Goal: Communication & Community: Answer question/provide support

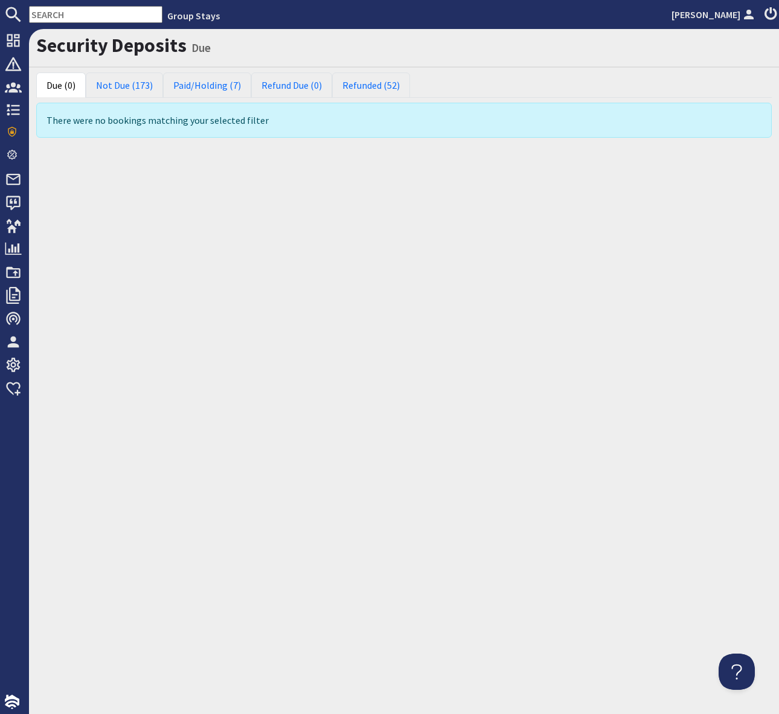
click at [54, 19] on input "text" at bounding box center [95, 14] width 133 height 17
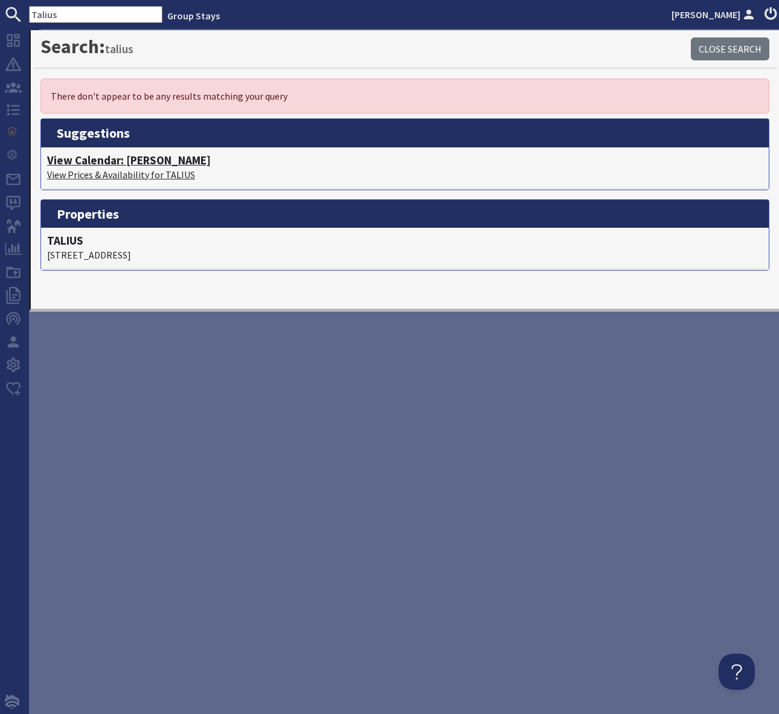
type input "Talius"
click at [125, 159] on h4 "View Calendar: [PERSON_NAME]" at bounding box center [405, 160] width 716 height 14
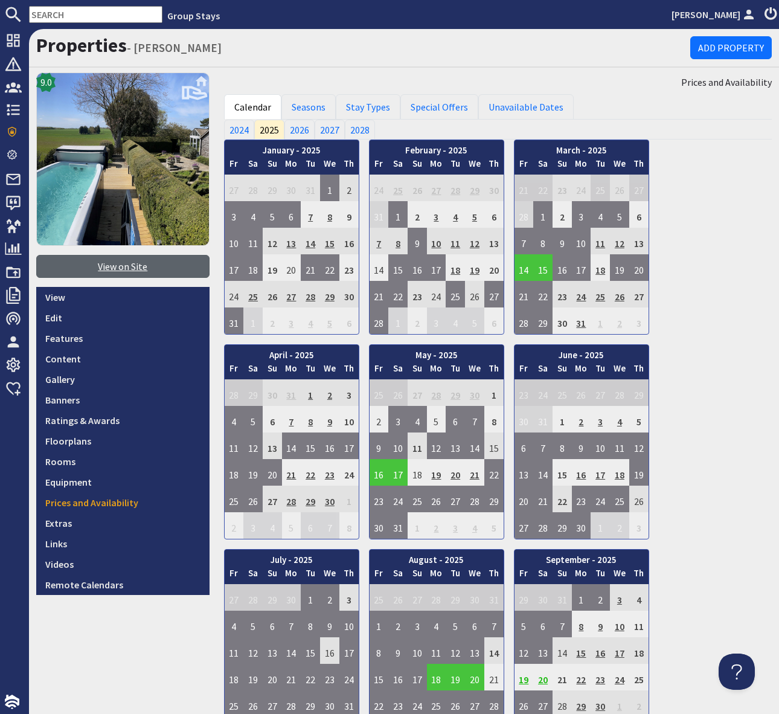
click at [121, 264] on link "View on Site" at bounding box center [122, 266] width 173 height 23
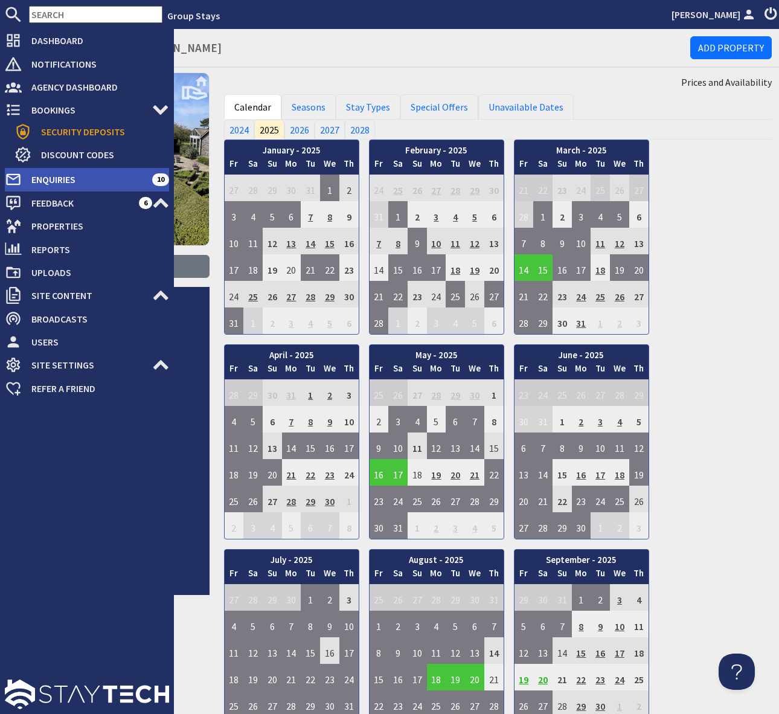
click at [88, 177] on span "Enquiries" at bounding box center [87, 179] width 130 height 19
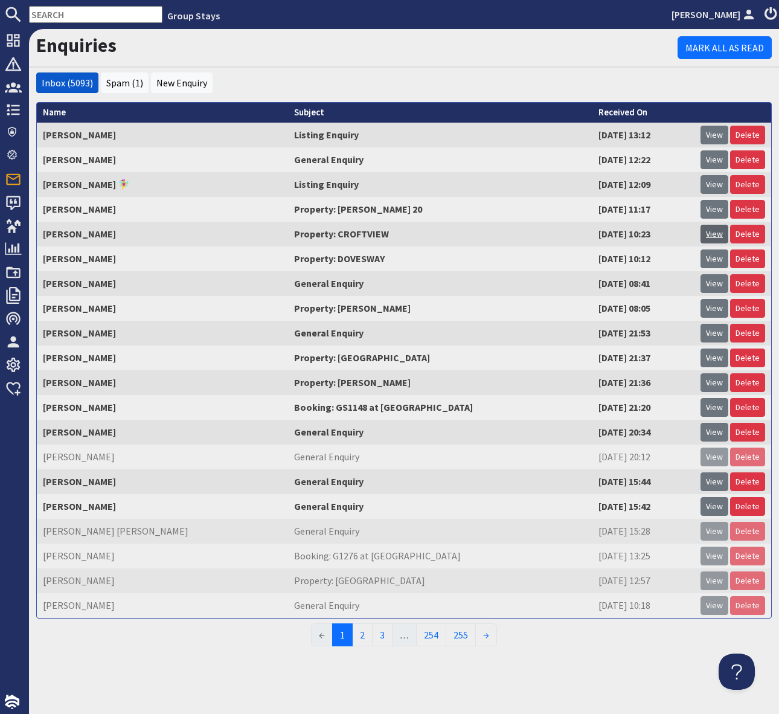
click at [721, 233] on link "View" at bounding box center [715, 234] width 28 height 19
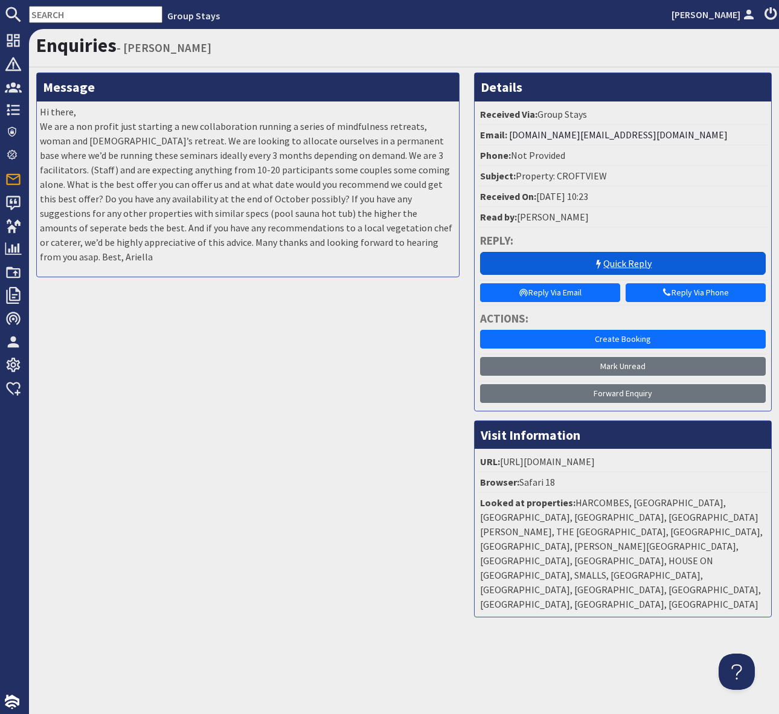
click at [608, 262] on link "Quick Reply" at bounding box center [623, 263] width 286 height 23
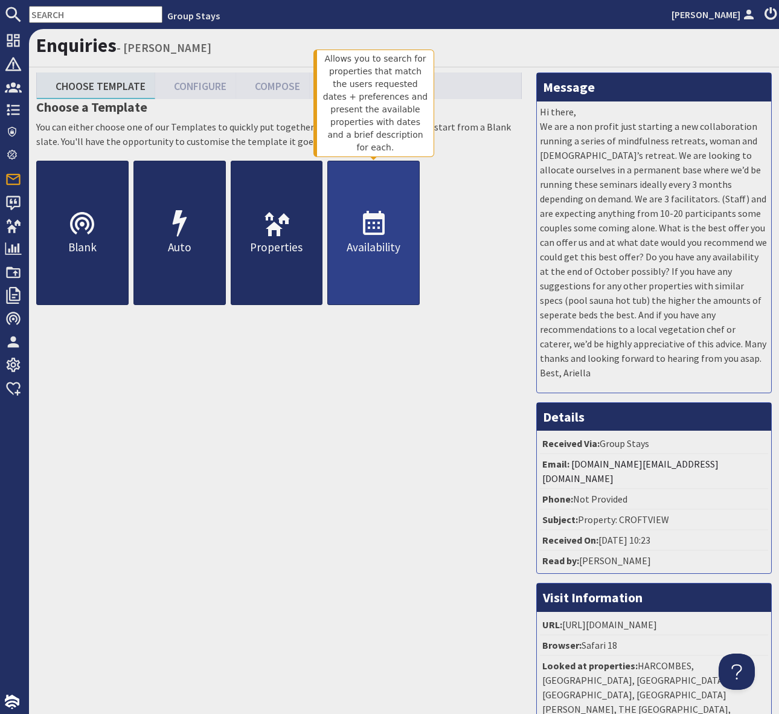
click at [368, 222] on use at bounding box center [374, 223] width 22 height 24
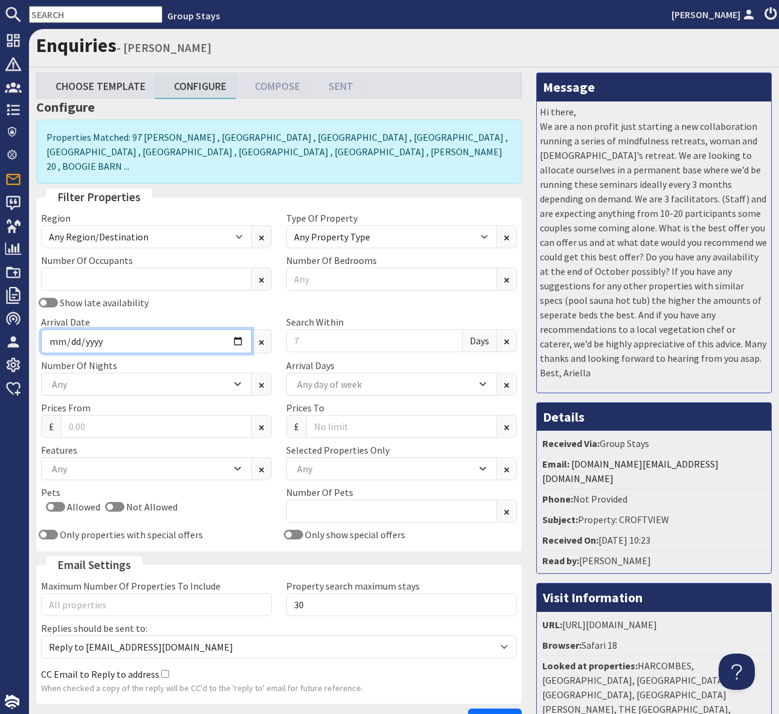
click at [236, 329] on input "Arrival Date" at bounding box center [146, 341] width 211 height 24
type input "[DATE]"
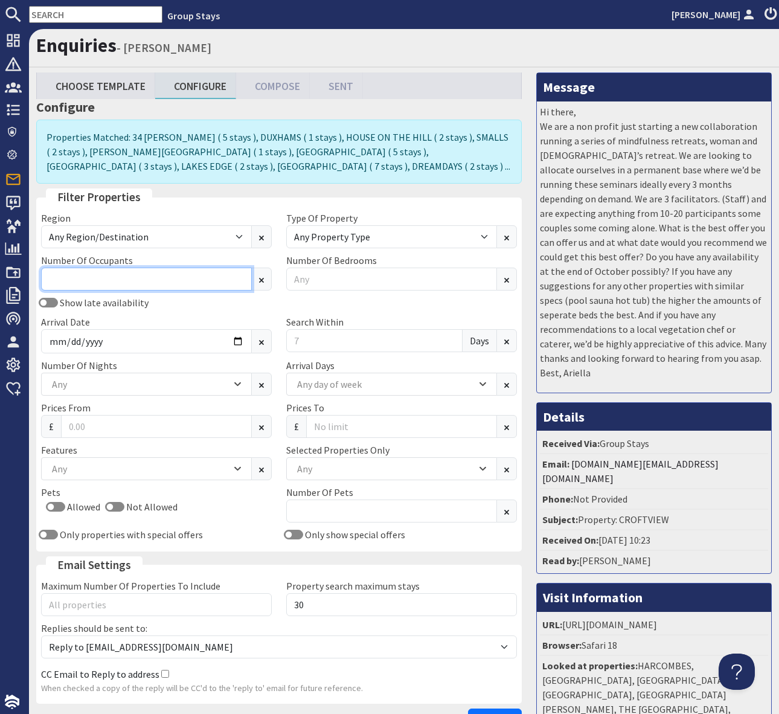
click at [83, 279] on input "Number Of Occupants" at bounding box center [146, 279] width 211 height 23
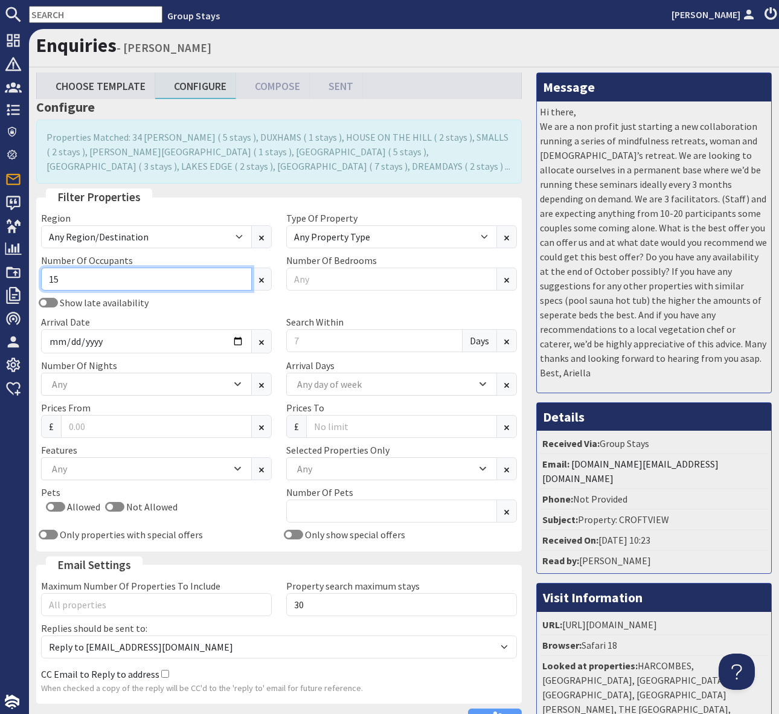
type input "15"
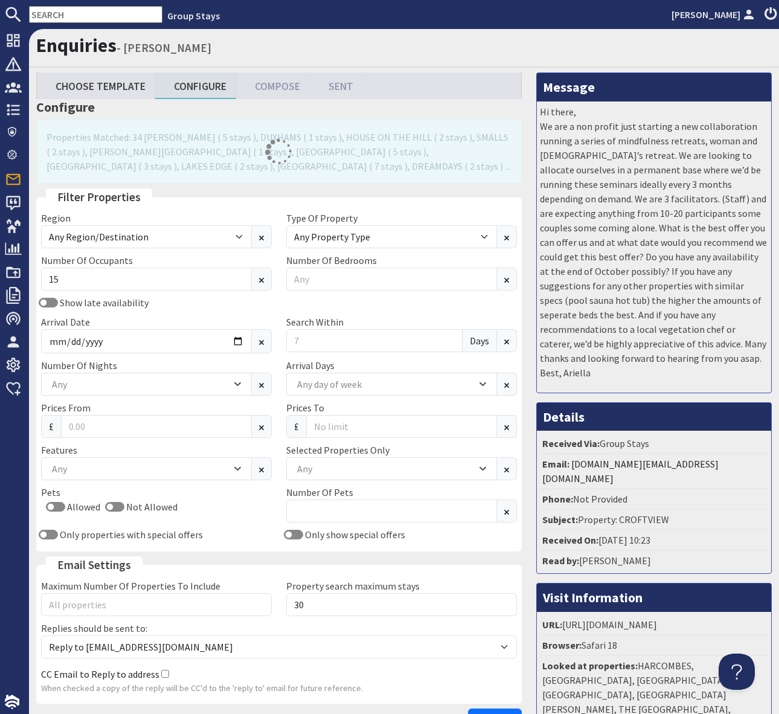
click at [207, 311] on div "Show late availability Arrival Date [DATE] Search Within Days" at bounding box center [279, 326] width 491 height 63
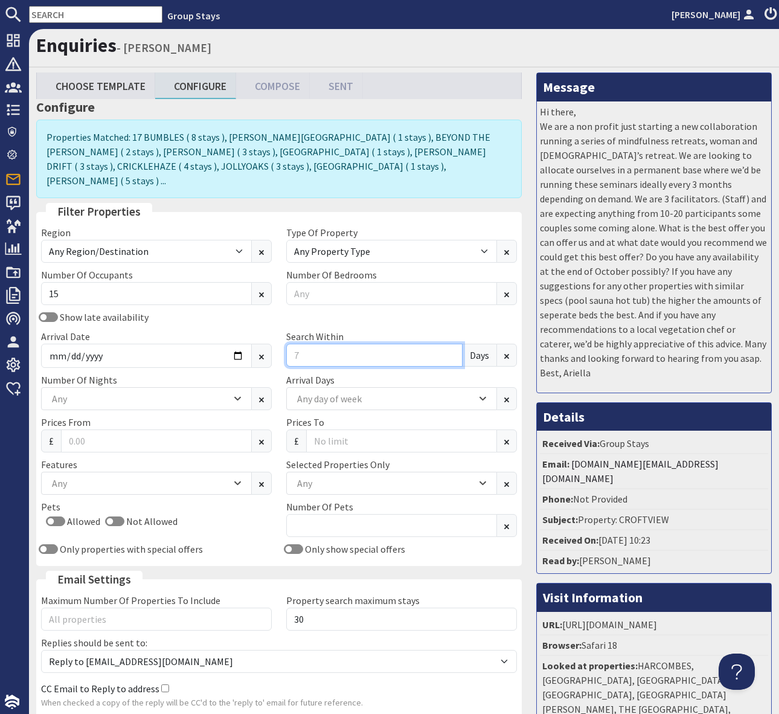
drag, startPoint x: 304, startPoint y: 346, endPoint x: 329, endPoint y: 342, distance: 25.6
click at [304, 346] on input "Search Within" at bounding box center [374, 355] width 176 height 23
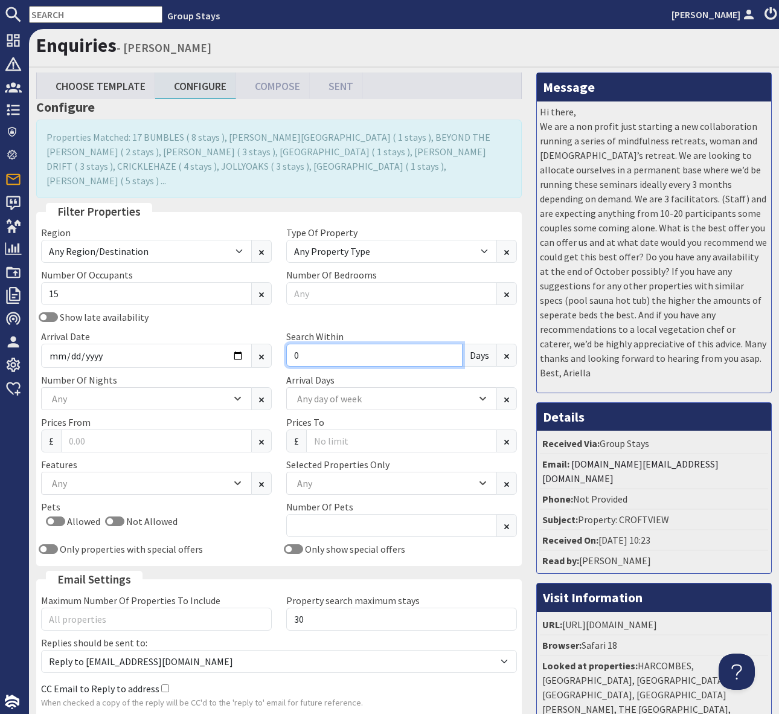
type input "0"
click at [228, 310] on div "Show late availability" at bounding box center [156, 317] width 245 height 14
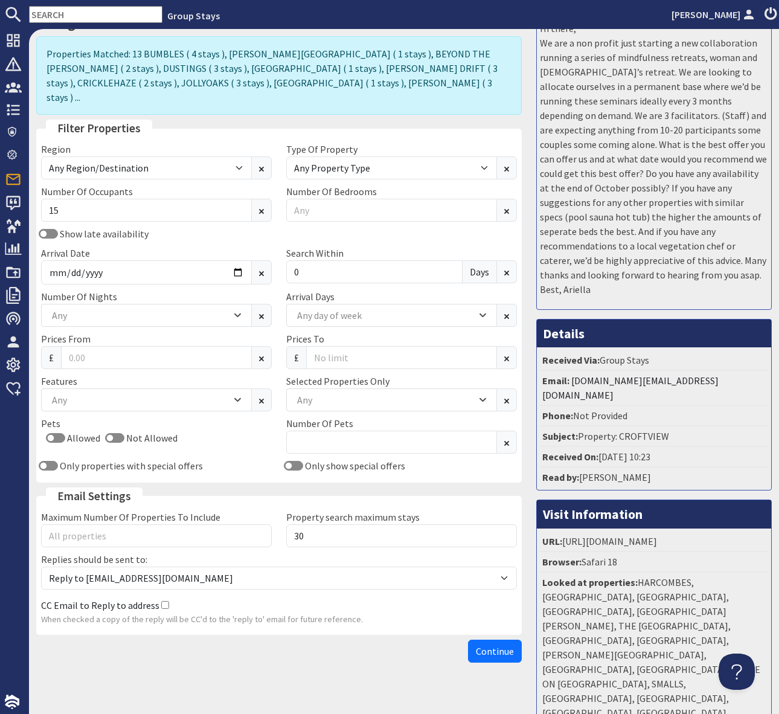
scroll to position [83, 0]
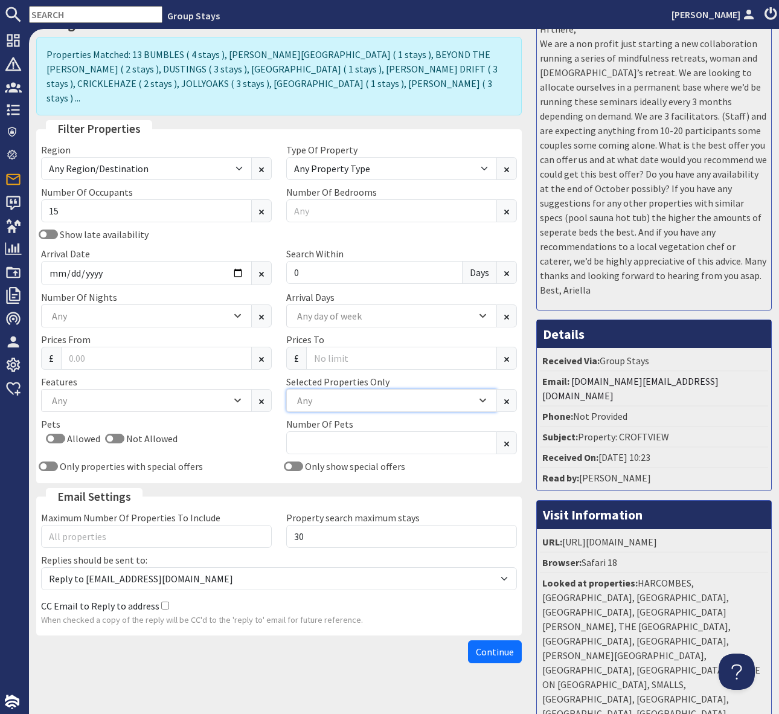
click at [312, 394] on div "Any" at bounding box center [385, 400] width 182 height 13
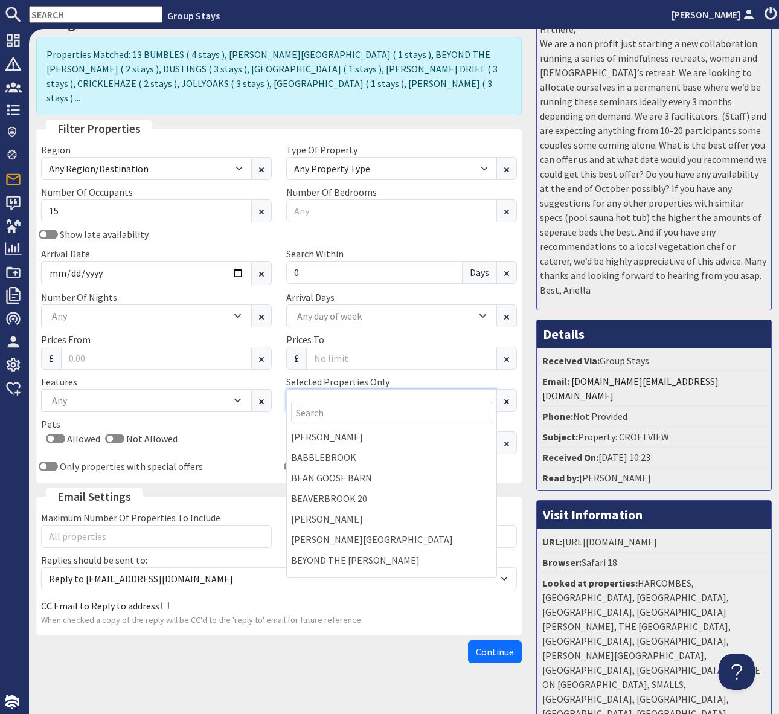
click at [309, 394] on div "Any" at bounding box center [385, 400] width 182 height 13
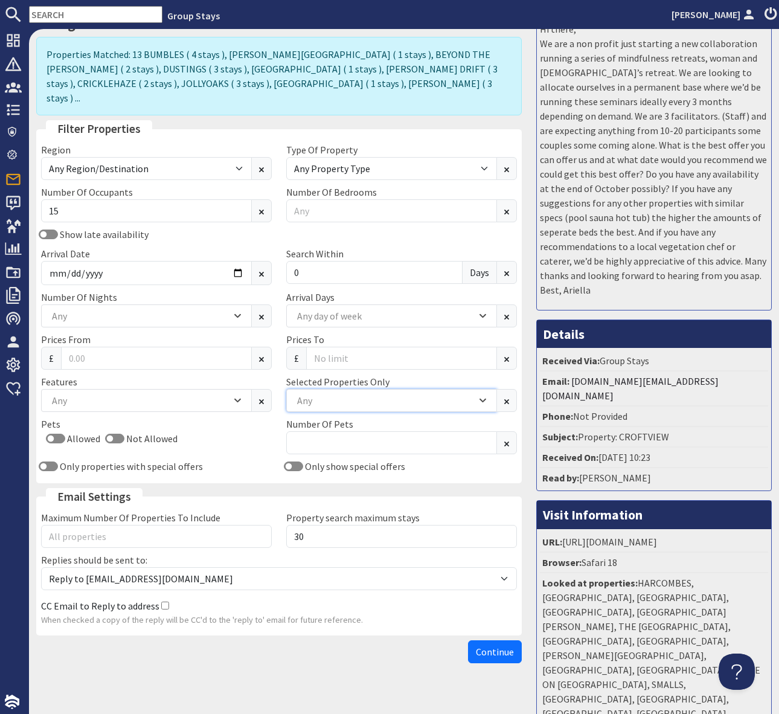
click at [314, 393] on div "Any" at bounding box center [391, 400] width 211 height 23
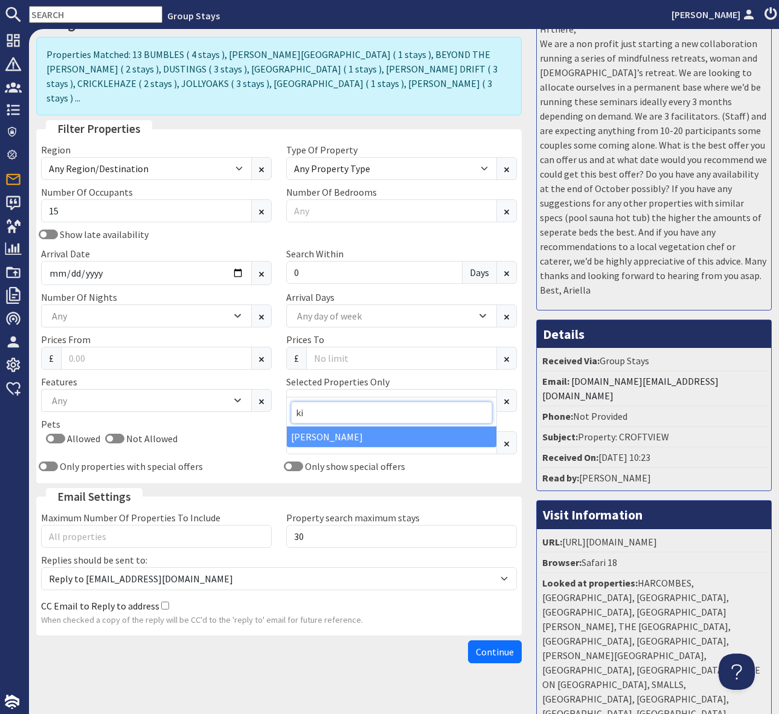
type input "ki"
click at [350, 437] on div "[PERSON_NAME]" at bounding box center [392, 436] width 210 height 21
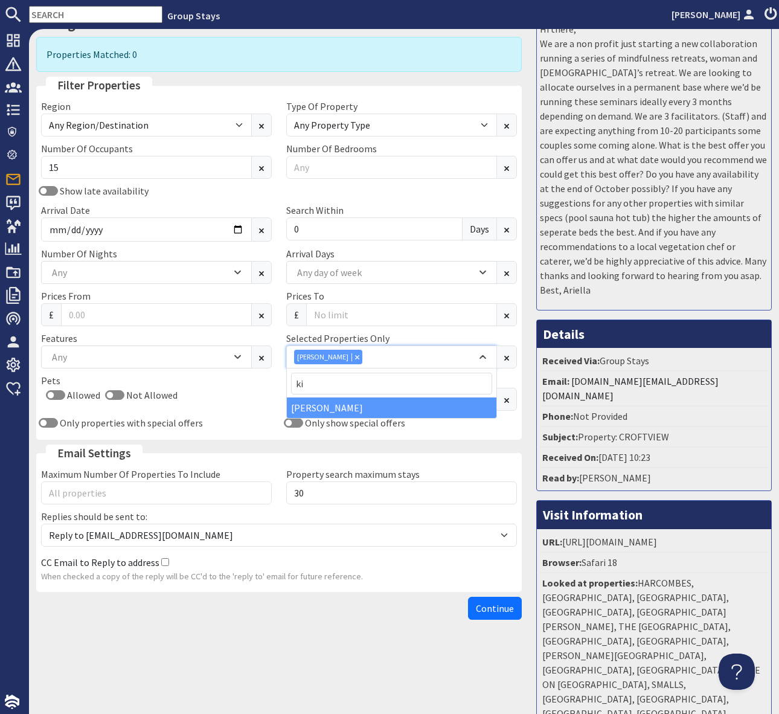
click at [359, 355] on icon "Combobox" at bounding box center [357, 357] width 4 height 4
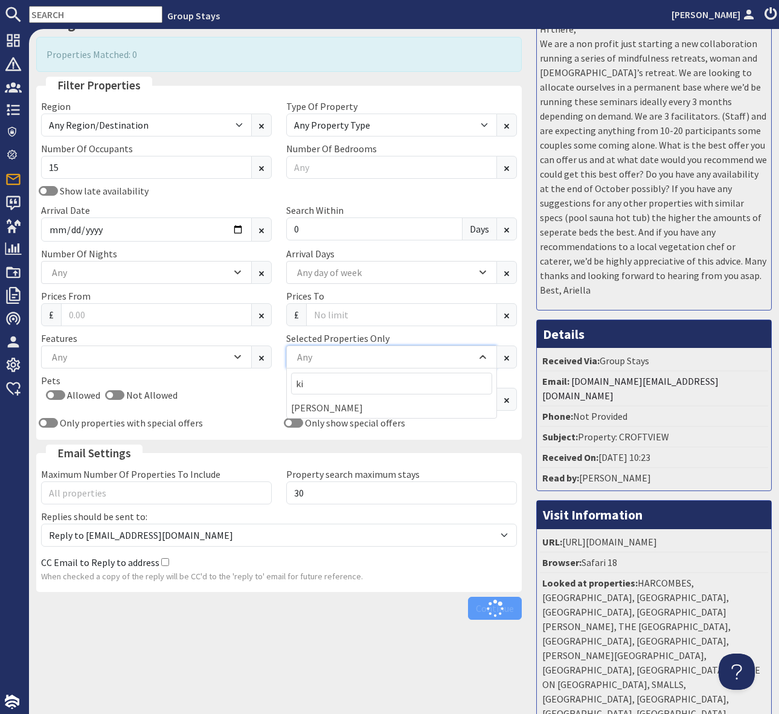
scroll to position [92, 0]
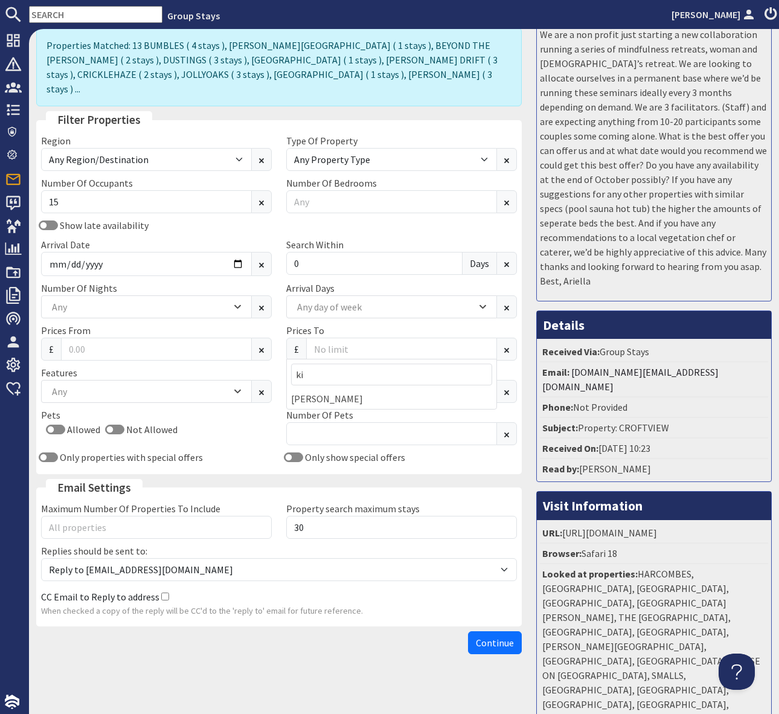
click at [488, 605] on p "When checked a copy of the reply will be CC'd to the 'reply to' email for futur…" at bounding box center [279, 611] width 476 height 13
click at [500, 637] on span "Continue" at bounding box center [495, 643] width 38 height 12
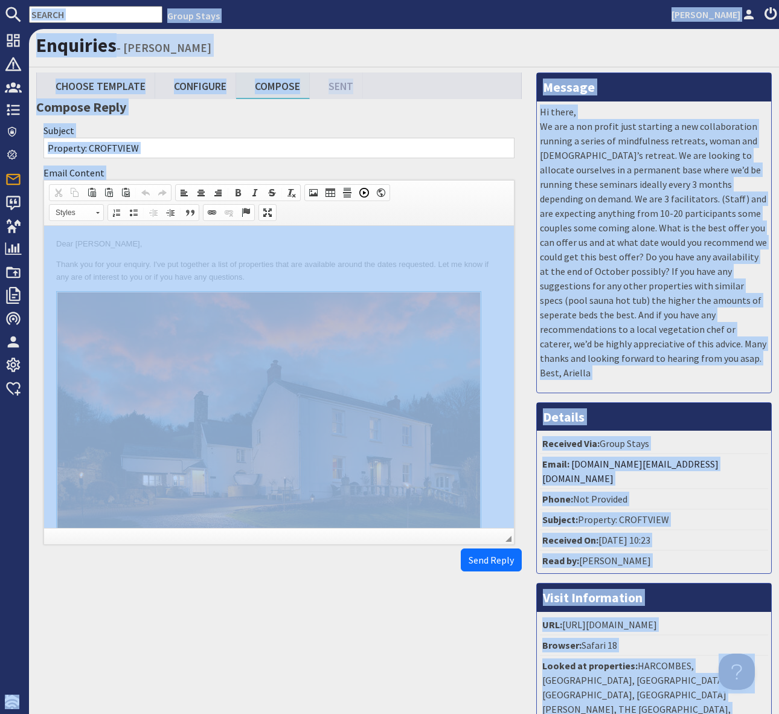
copy body "Group Stays [PERSON_NAME] Dashboard Notifications 0 Agency Dashboard Bookings 0…"
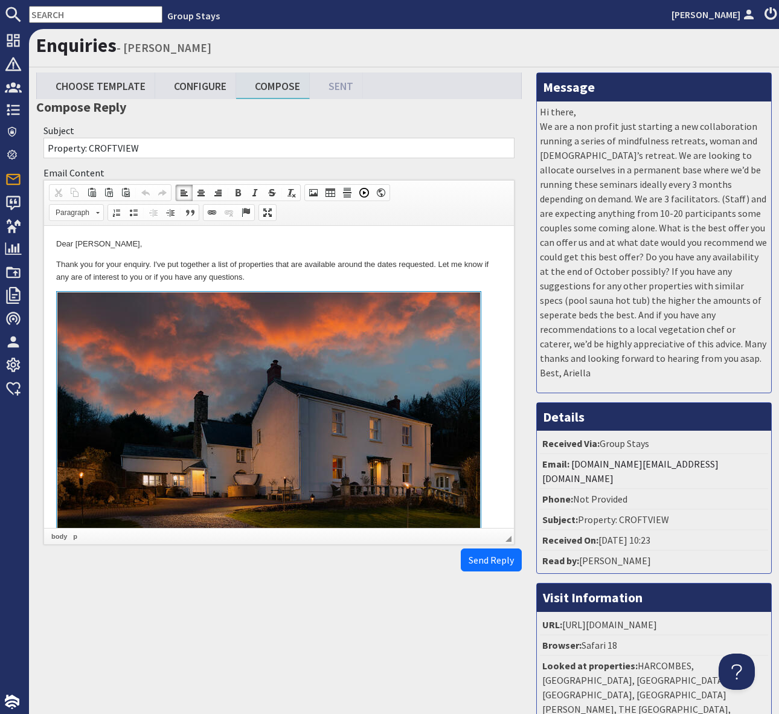
click at [415, 278] on p "Thank you for your enquiry. I've put together a list of properties that are ava…" at bounding box center [279, 271] width 446 height 25
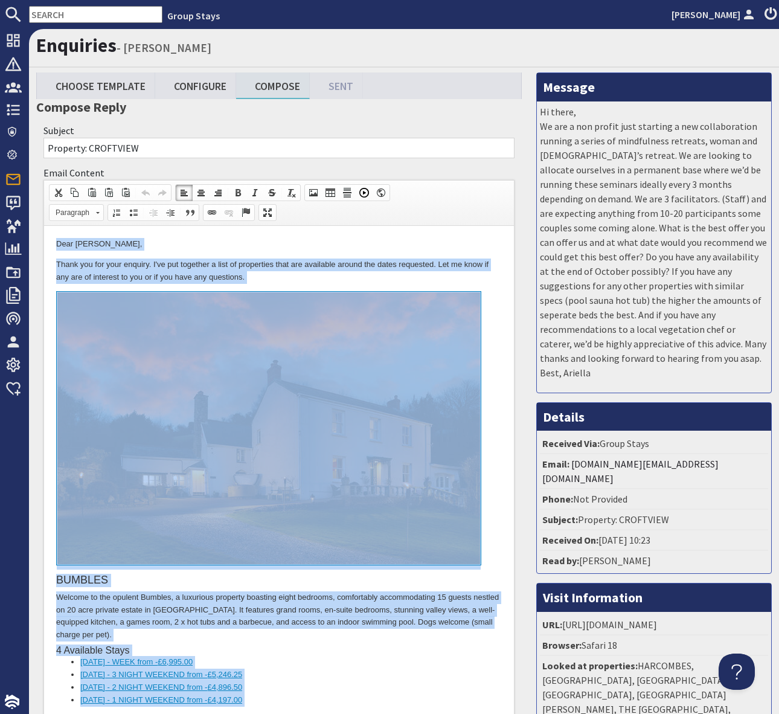
copy body "Lore Ipsumdo Sitametcon, Adipi eli sed doei tempori. U'la etd magnaali e admi v…"
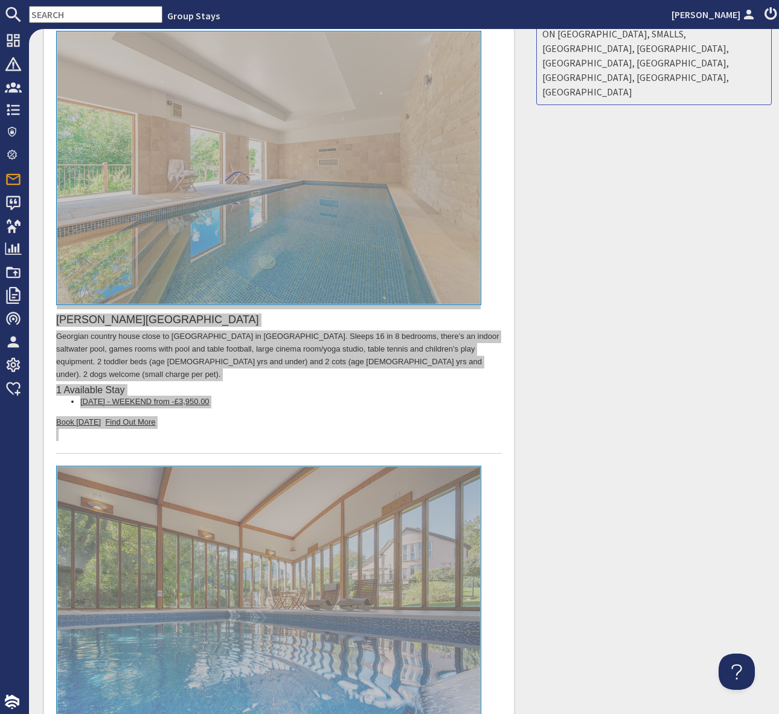
scroll to position [733, 0]
click at [70, 13] on input "text" at bounding box center [95, 14] width 133 height 17
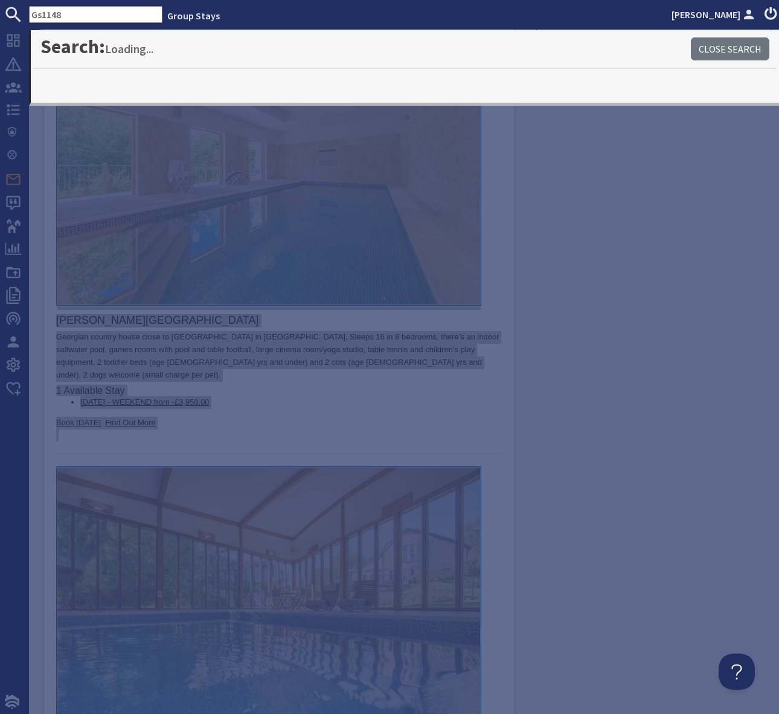
type input "Gs1148"
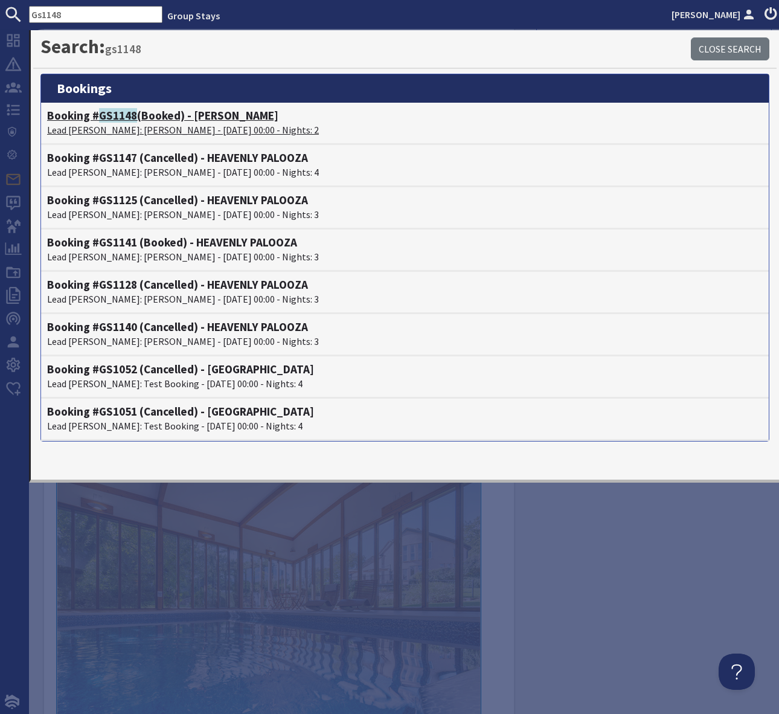
click at [207, 117] on h4 "Booking # GS1148 (Booked) - [PERSON_NAME]" at bounding box center [405, 116] width 716 height 14
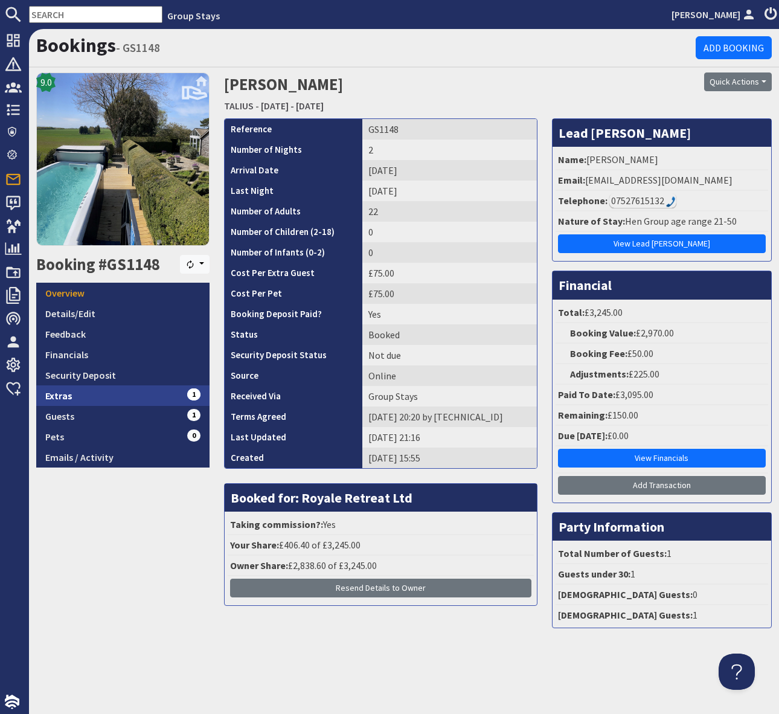
click at [165, 391] on link "Extras 1" at bounding box center [122, 395] width 173 height 21
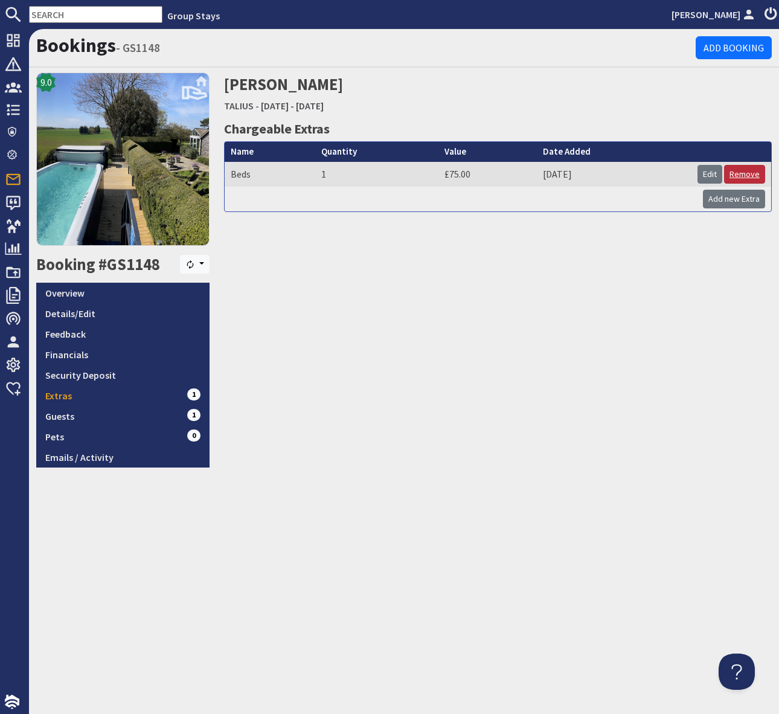
click at [749, 174] on link "Remove" at bounding box center [744, 174] width 41 height 19
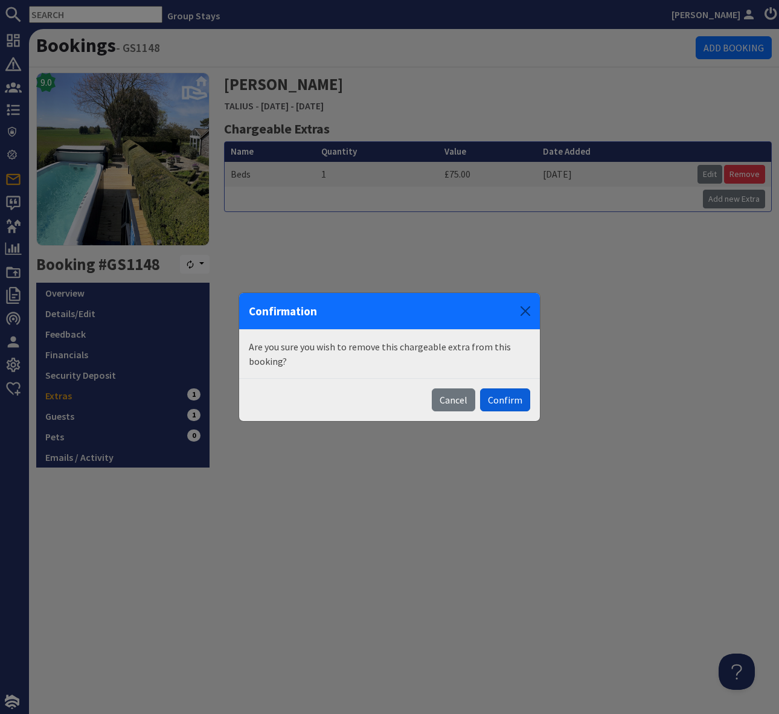
click at [510, 402] on button "Confirm" at bounding box center [505, 399] width 50 height 23
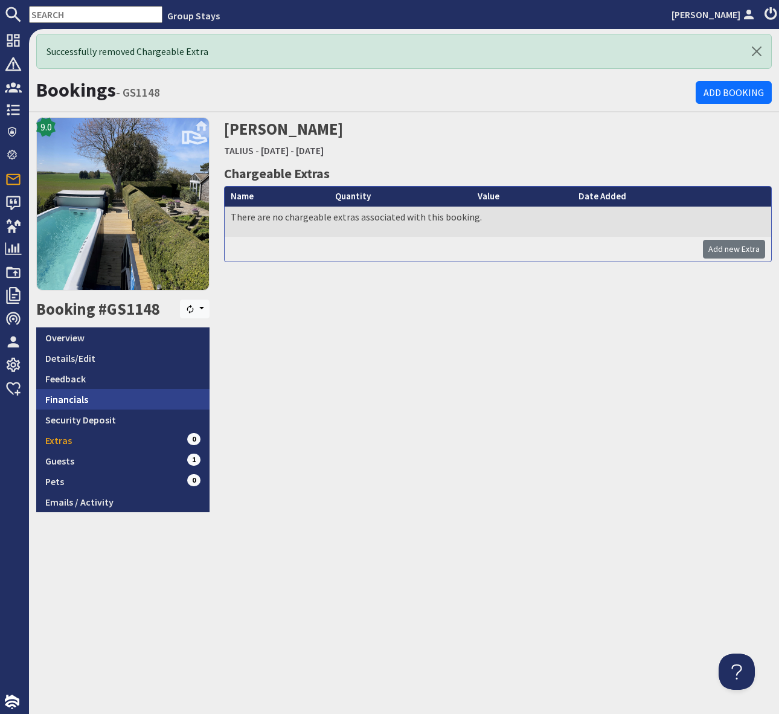
click at [85, 399] on link "Financials" at bounding box center [122, 399] width 173 height 21
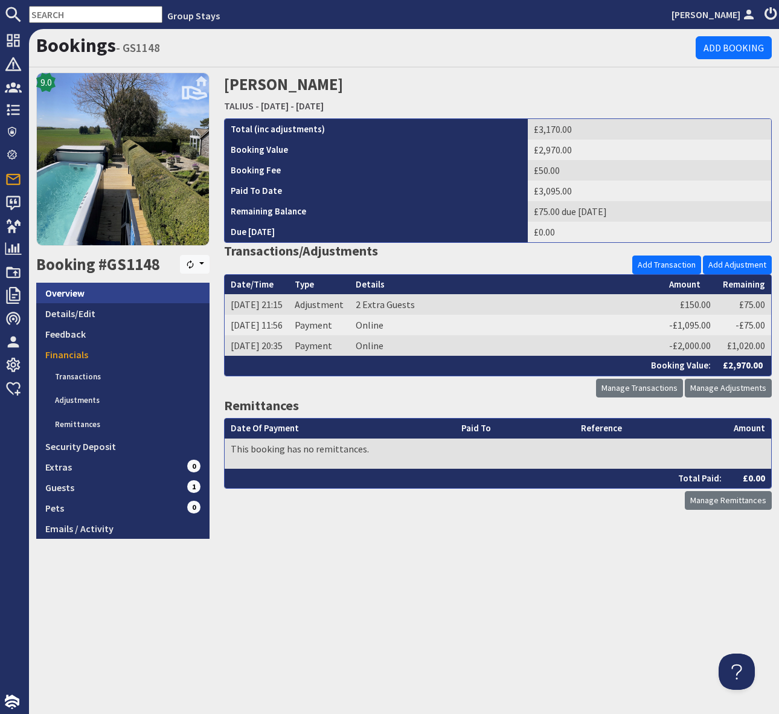
click at [98, 292] on link "Overview" at bounding box center [122, 293] width 173 height 21
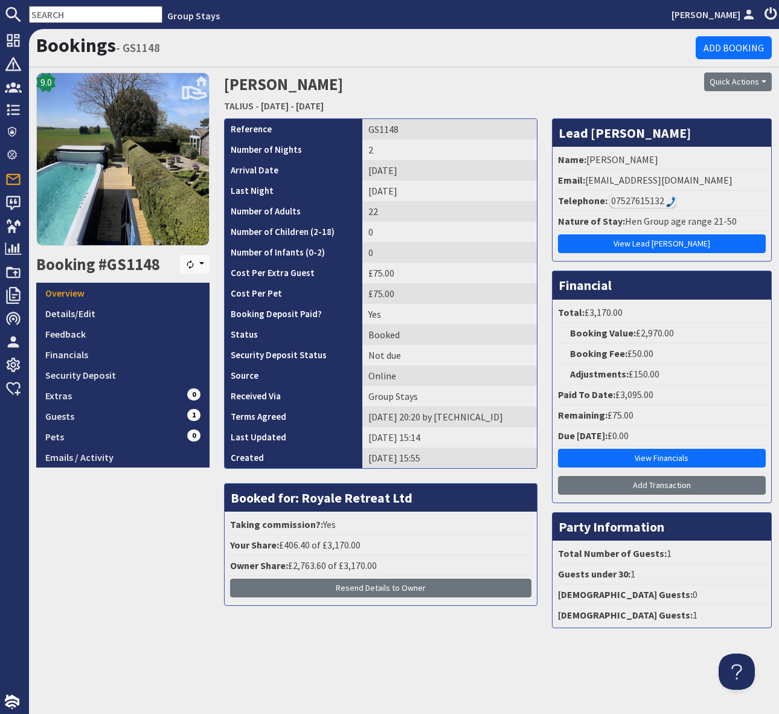
click at [650, 198] on div "07527615132" at bounding box center [643, 200] width 67 height 14
click at [88, 356] on link "Financials" at bounding box center [122, 354] width 173 height 21
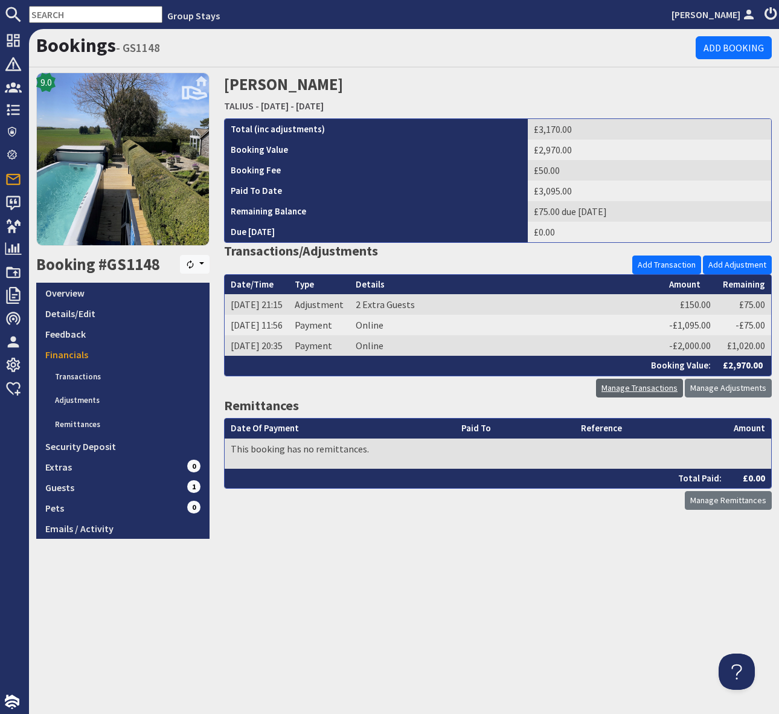
click at [642, 387] on link "Manage Transactions" at bounding box center [639, 388] width 87 height 19
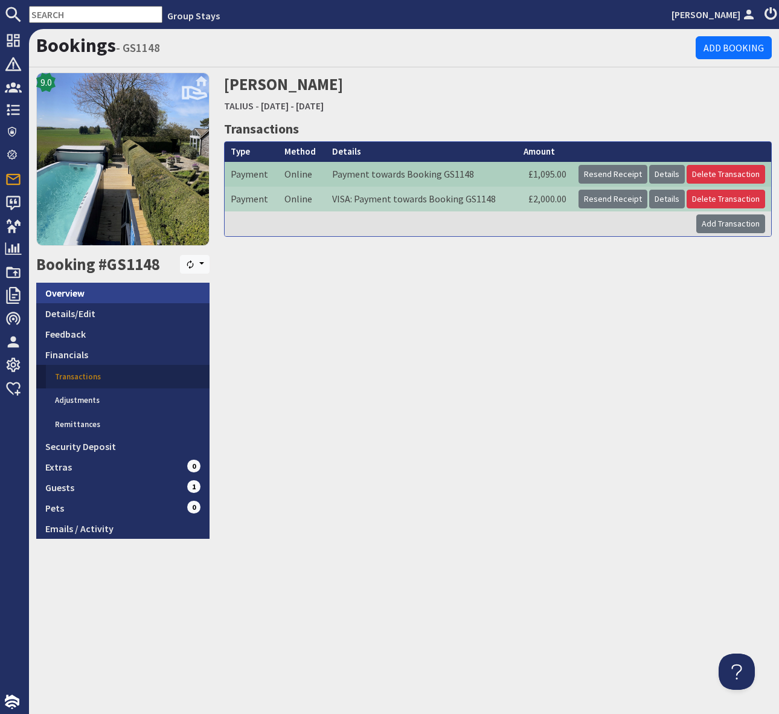
click at [77, 291] on link "Overview" at bounding box center [122, 293] width 173 height 21
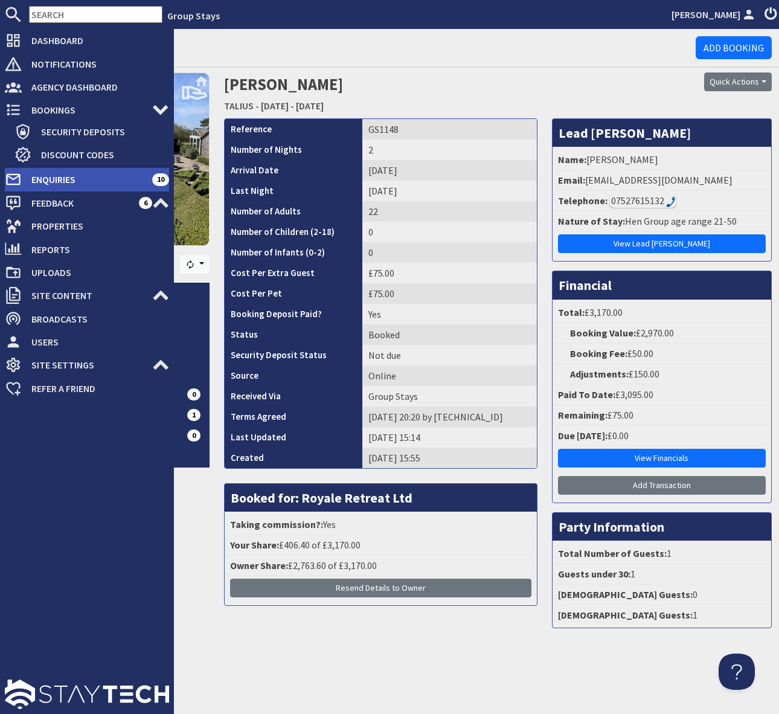
click at [65, 172] on span "Enquiries" at bounding box center [87, 179] width 130 height 19
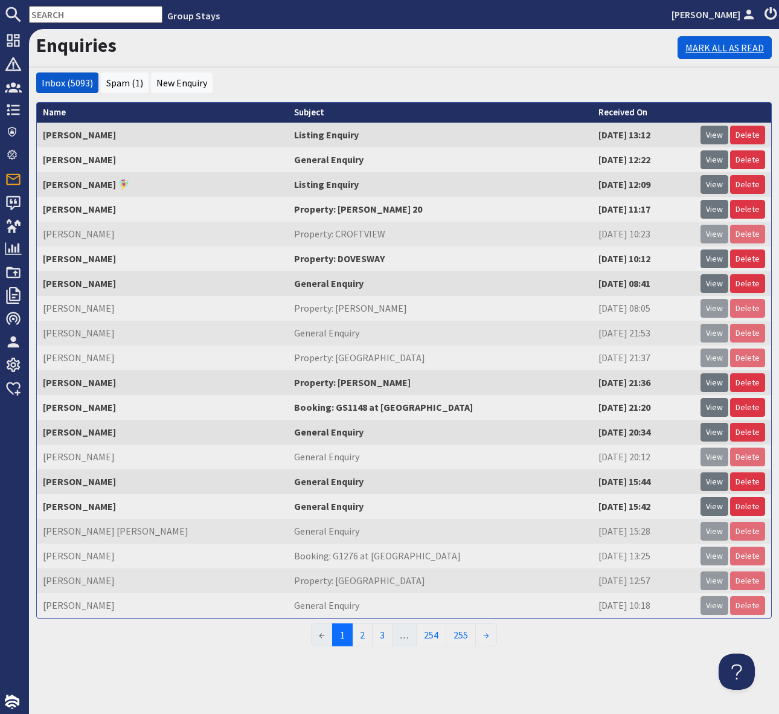
click at [722, 52] on link "Mark All As Read" at bounding box center [725, 47] width 94 height 23
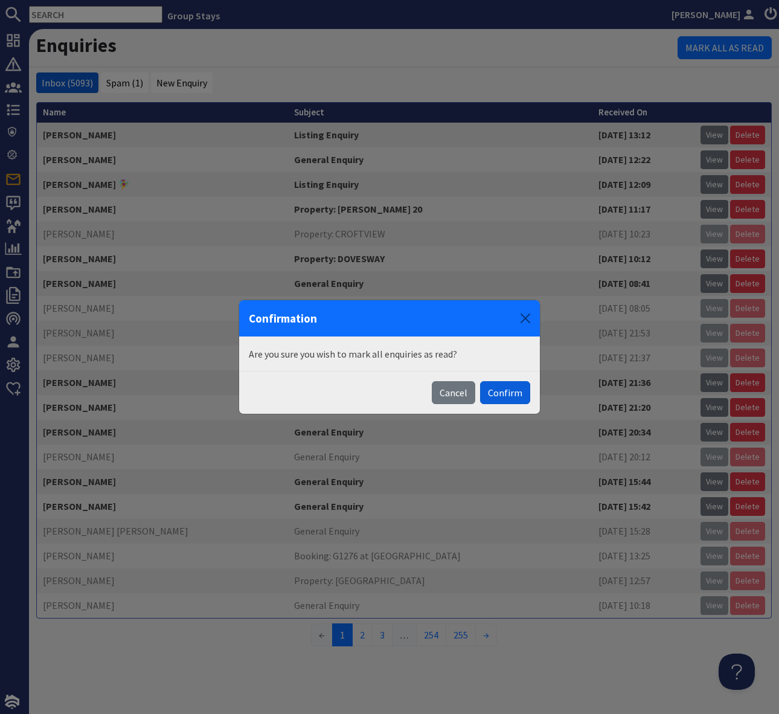
click at [509, 397] on button "Confirm" at bounding box center [505, 392] width 50 height 23
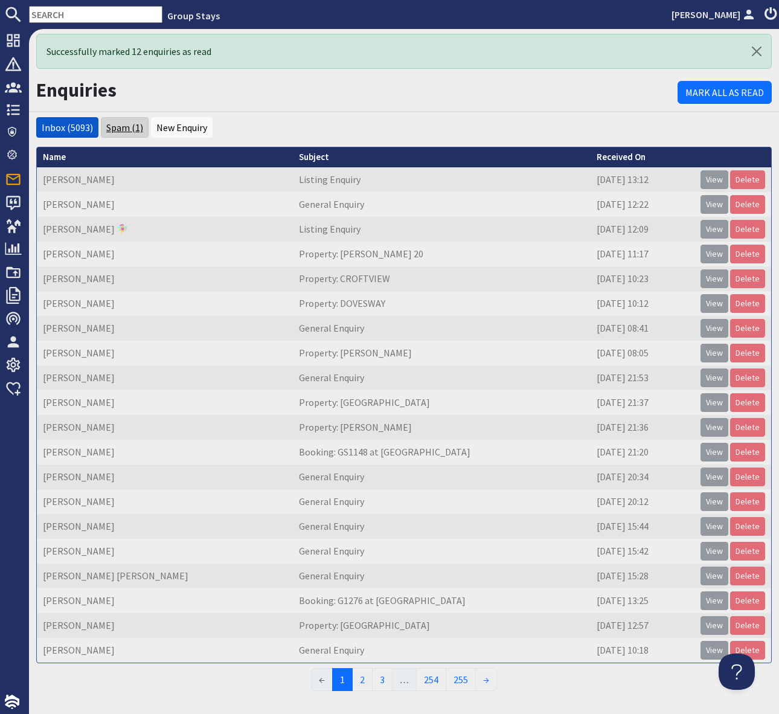
click at [130, 124] on link "Spam (1)" at bounding box center [124, 127] width 37 height 12
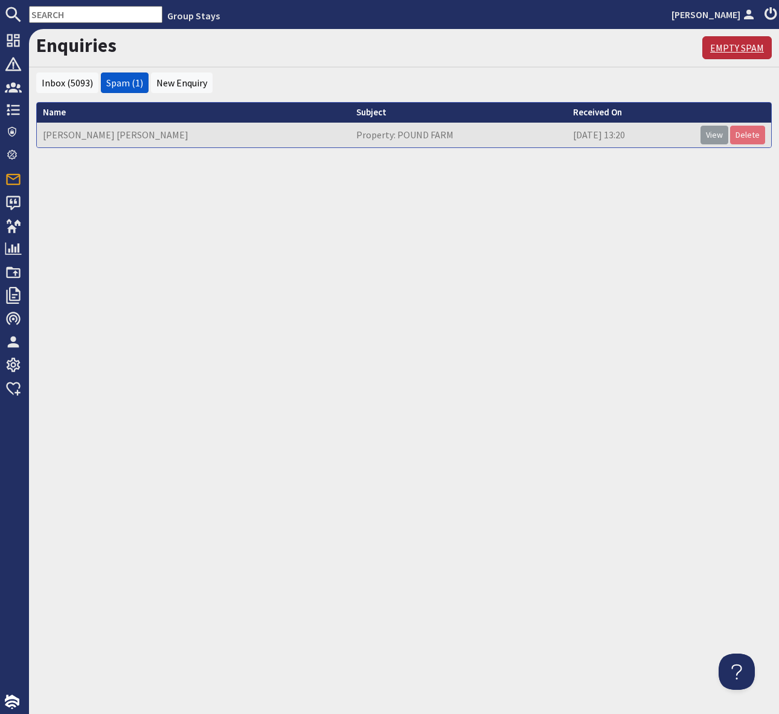
click at [733, 47] on link "Empty Spam" at bounding box center [737, 47] width 69 height 23
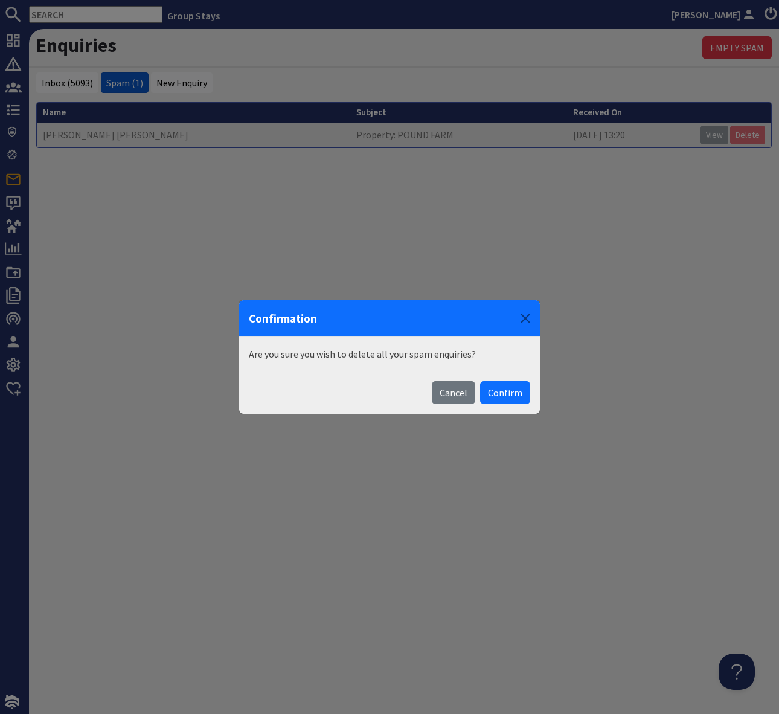
click at [505, 391] on button "Confirm" at bounding box center [505, 392] width 50 height 23
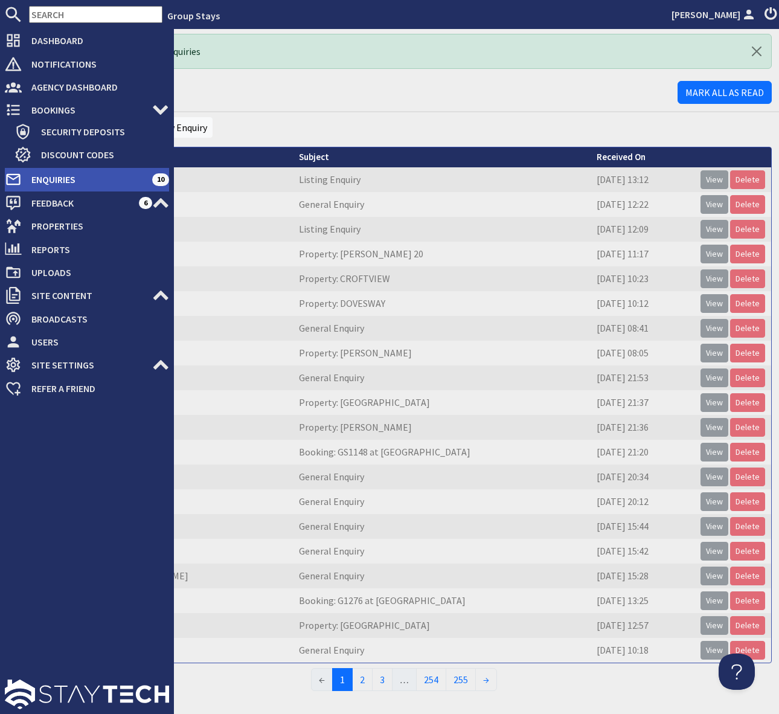
click at [100, 179] on span "Enquiries" at bounding box center [87, 179] width 130 height 19
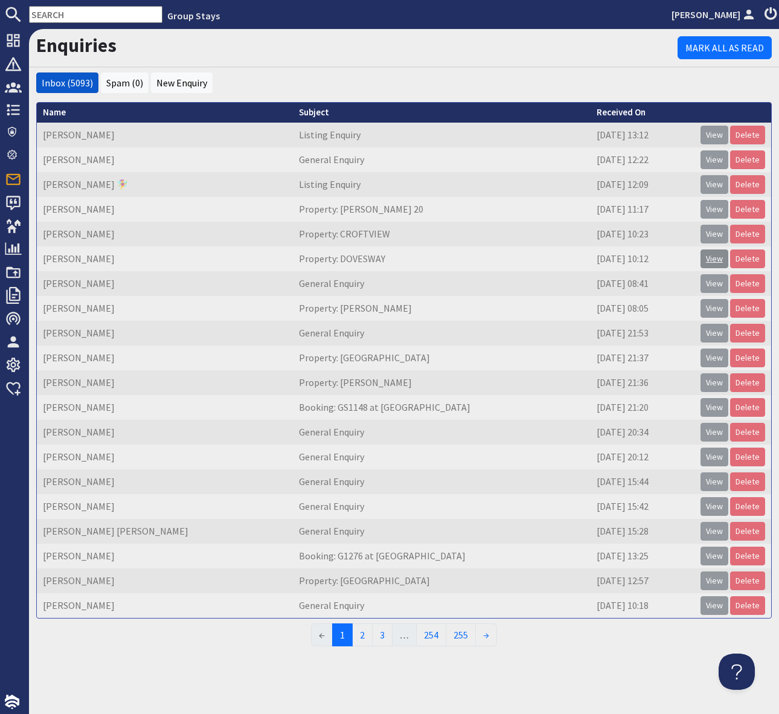
click at [723, 259] on link "View" at bounding box center [715, 258] width 28 height 19
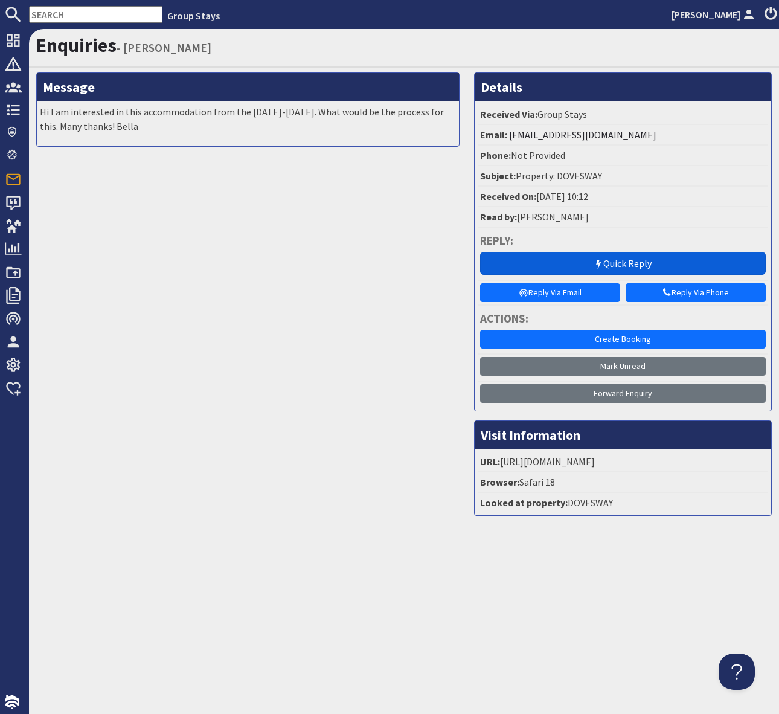
click at [582, 264] on link "Quick Reply" at bounding box center [623, 263] width 286 height 23
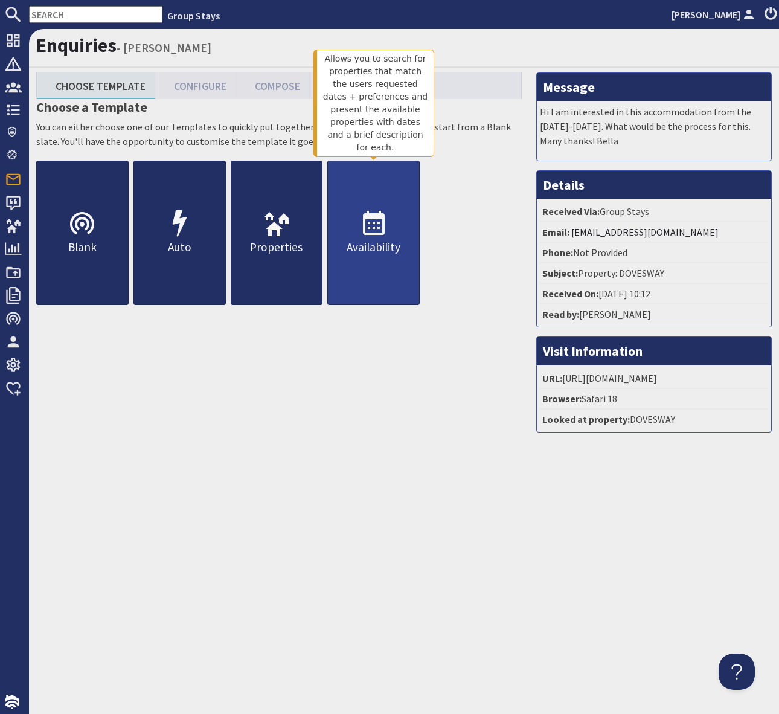
click at [379, 225] on icon at bounding box center [373, 224] width 29 height 29
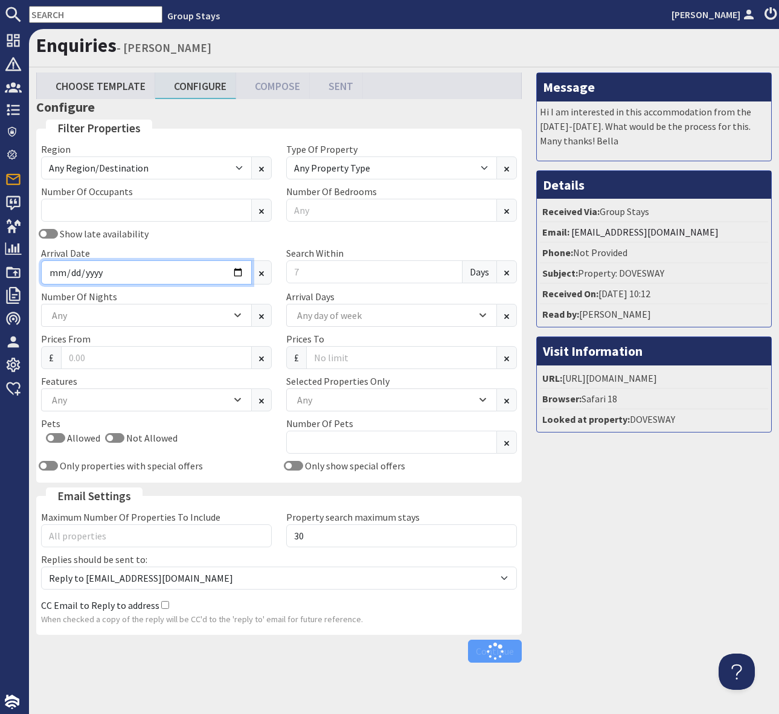
click at [239, 268] on input "Arrival Date" at bounding box center [146, 272] width 211 height 24
type input "[DATE]"
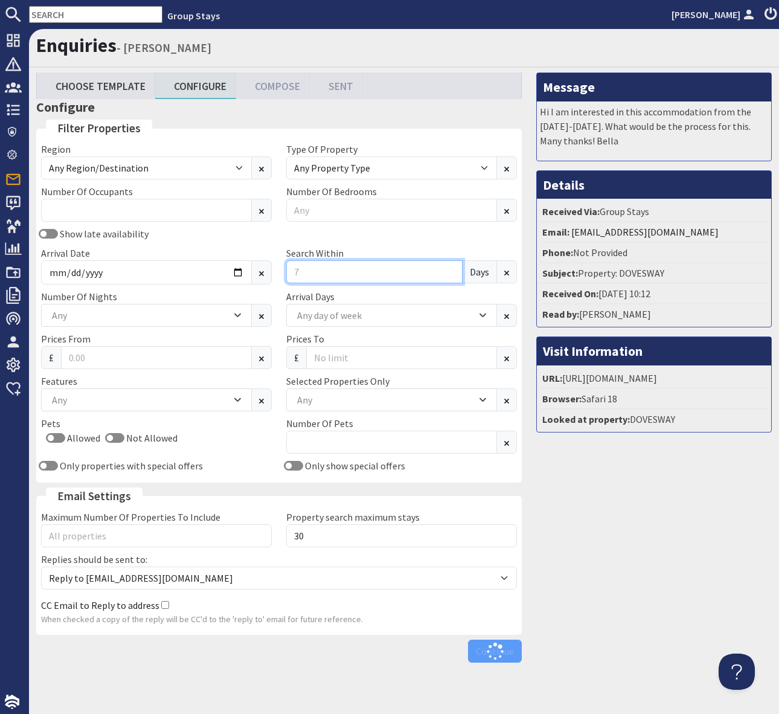
click at [331, 278] on input "Search Within" at bounding box center [374, 271] width 176 height 23
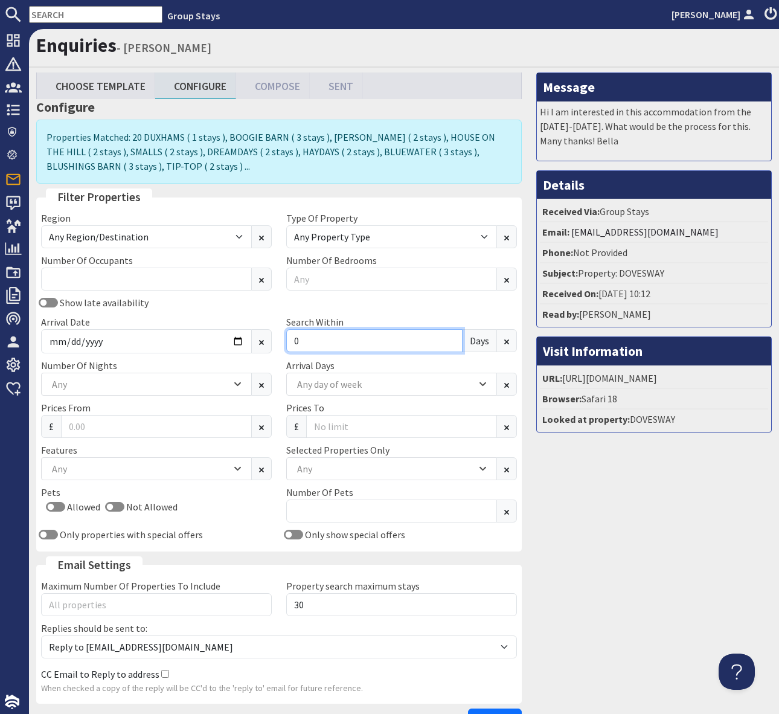
type input "0"
click at [238, 384] on icon "Combobox" at bounding box center [237, 384] width 5 height 2
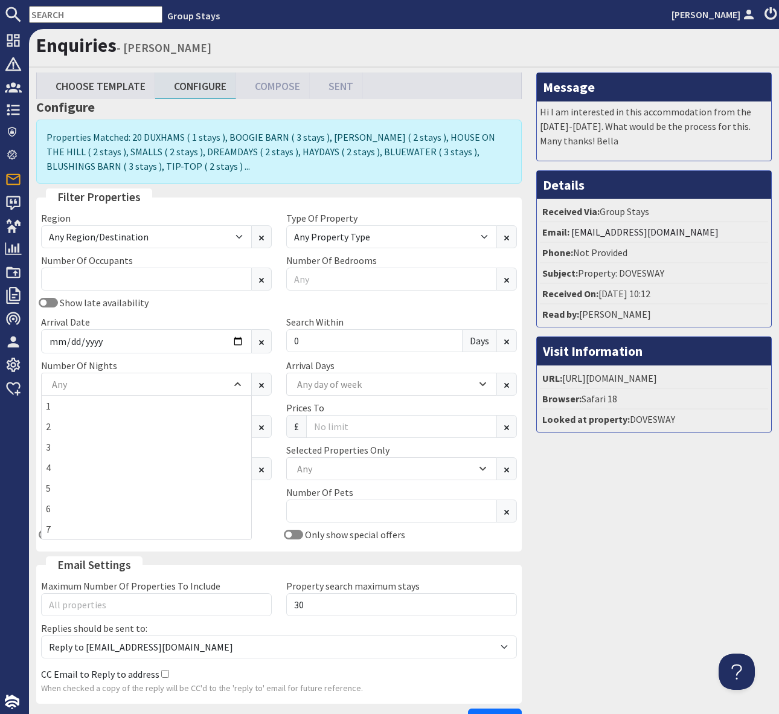
drag, startPoint x: 179, startPoint y: 427, endPoint x: 288, endPoint y: 445, distance: 109.5
click at [179, 426] on div "2" at bounding box center [147, 426] width 210 height 21
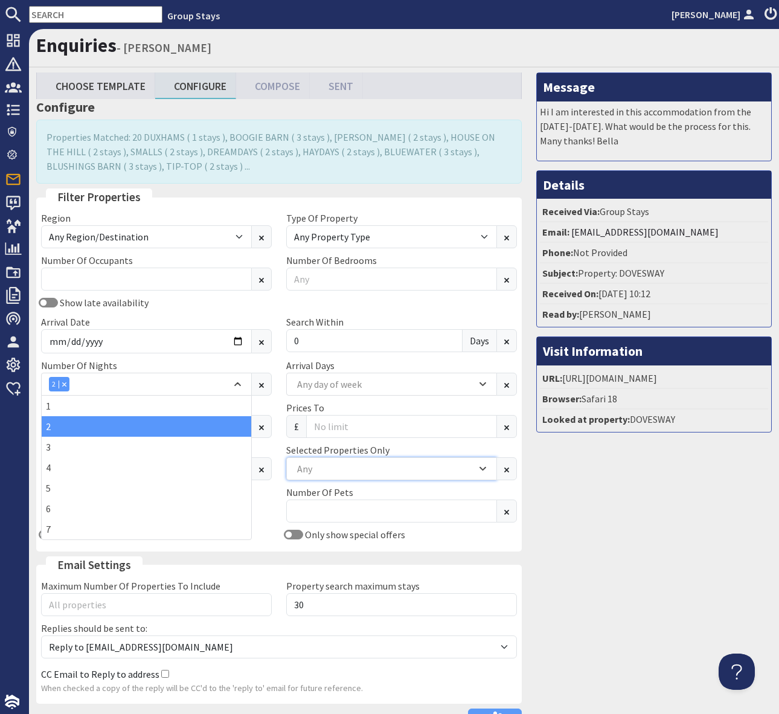
click at [314, 466] on div "Any" at bounding box center [385, 468] width 182 height 13
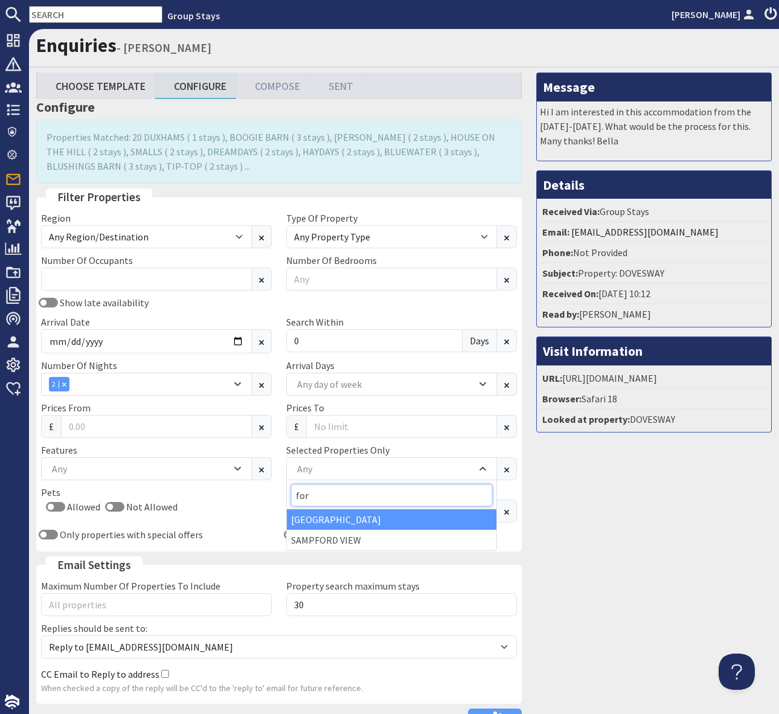
type input "for"
click at [315, 514] on div "[GEOGRAPHIC_DATA]" at bounding box center [392, 519] width 210 height 21
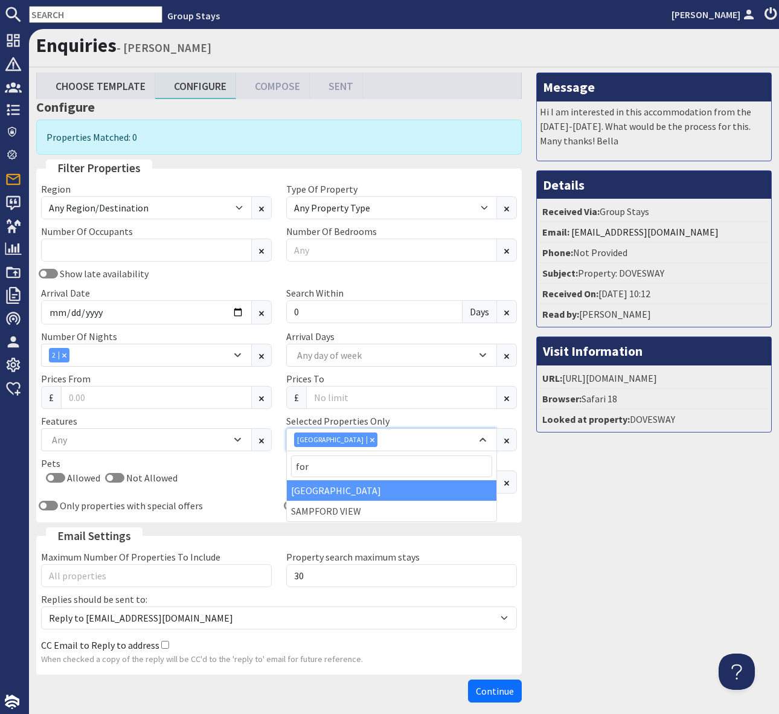
click at [370, 439] on icon "Combobox" at bounding box center [372, 439] width 4 height 4
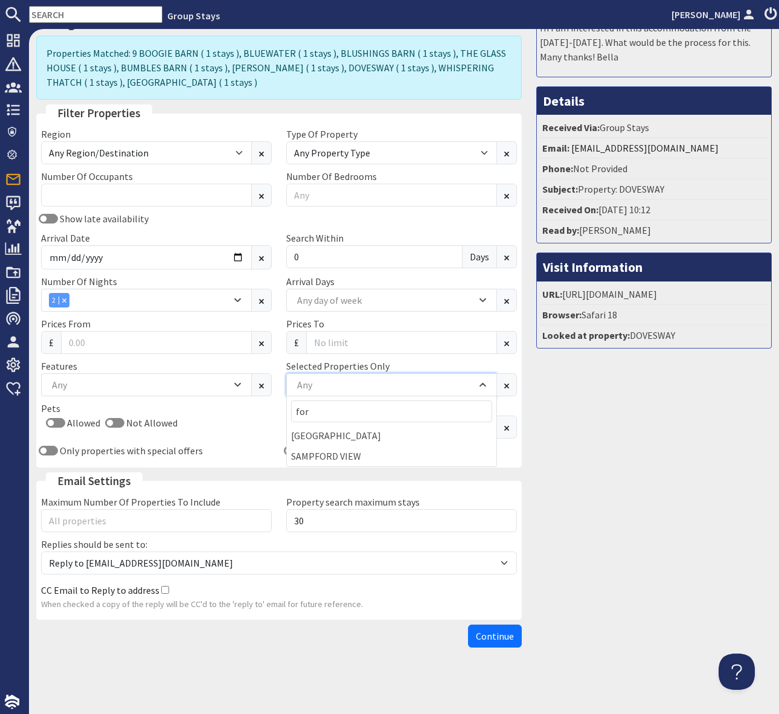
scroll to position [81, 0]
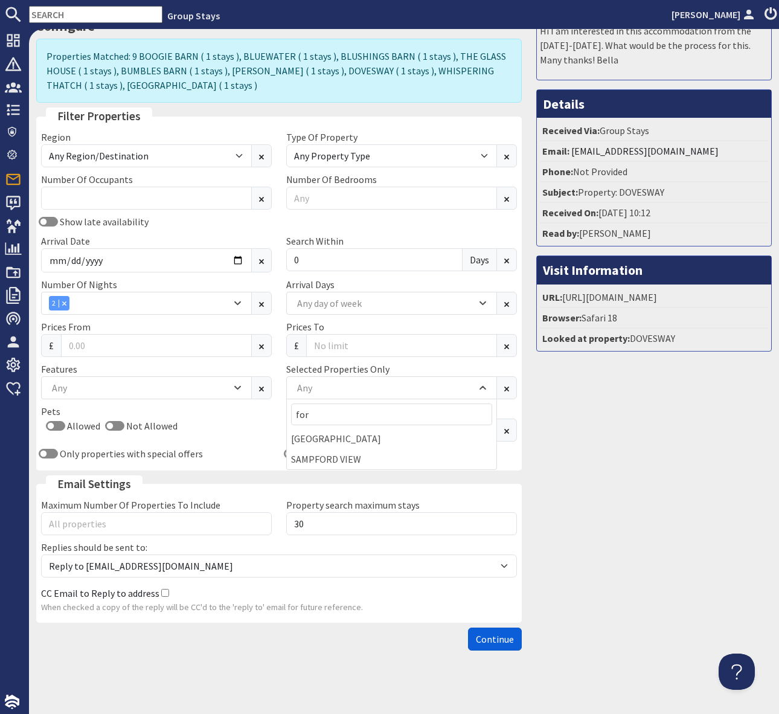
click at [486, 643] on span "Continue" at bounding box center [495, 639] width 38 height 12
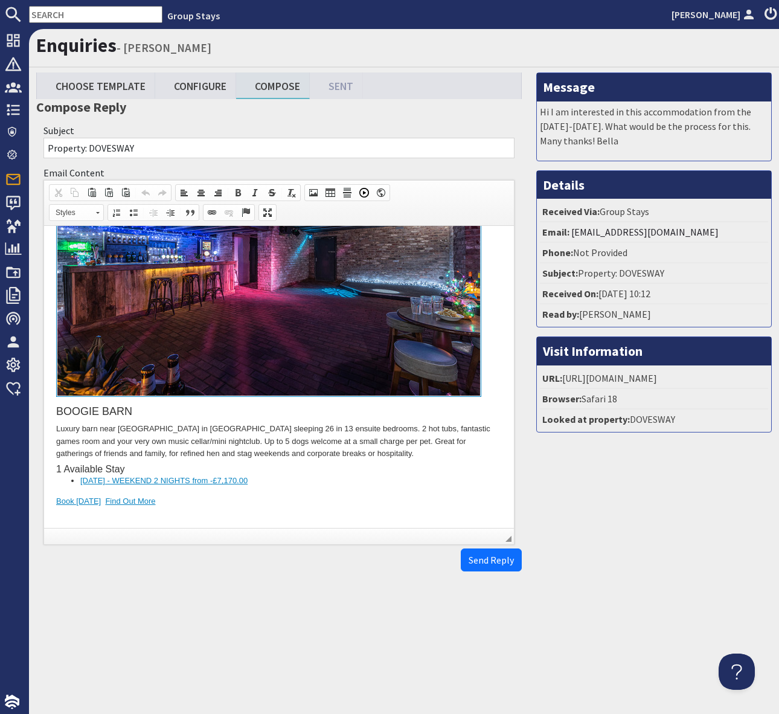
scroll to position [247, 0]
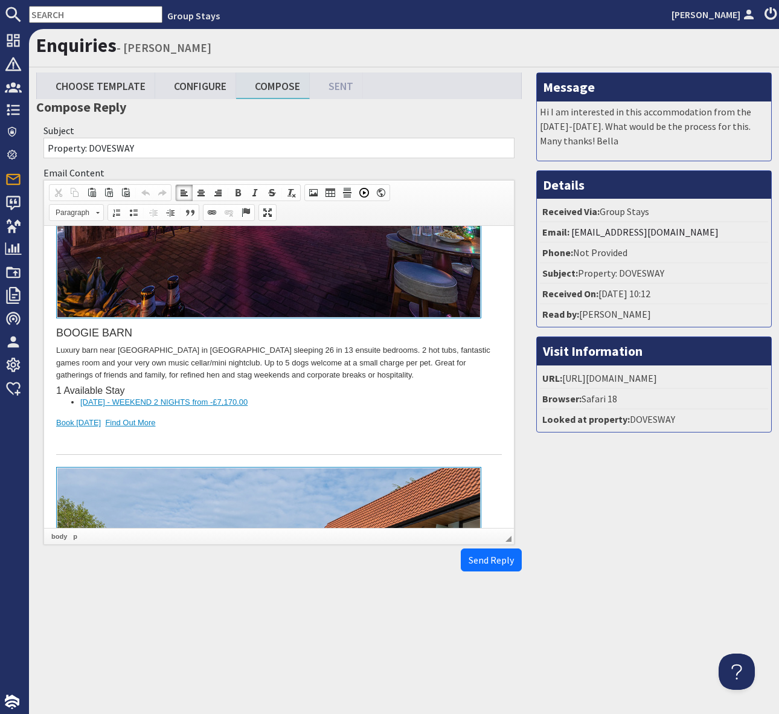
click at [388, 425] on div "BOOGIE BARN Luxury barn near [GEOGRAPHIC_DATA] in [GEOGRAPHIC_DATA] sleeping 26…" at bounding box center [279, 249] width 446 height 410
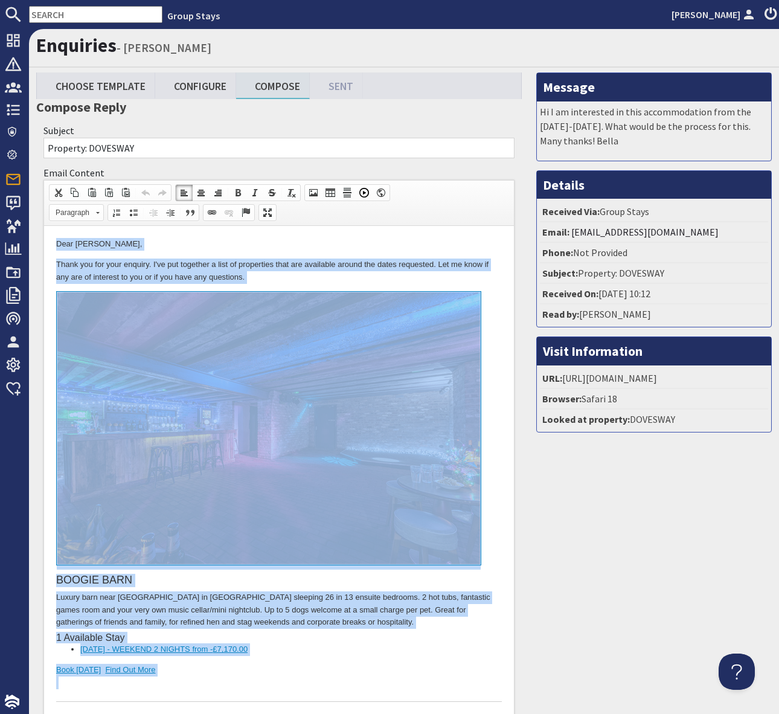
copy body "Lore Ipsum Dolors, Ametc adi eli sedd eiusmod. T'in utl etdolore m aliq en admi…"
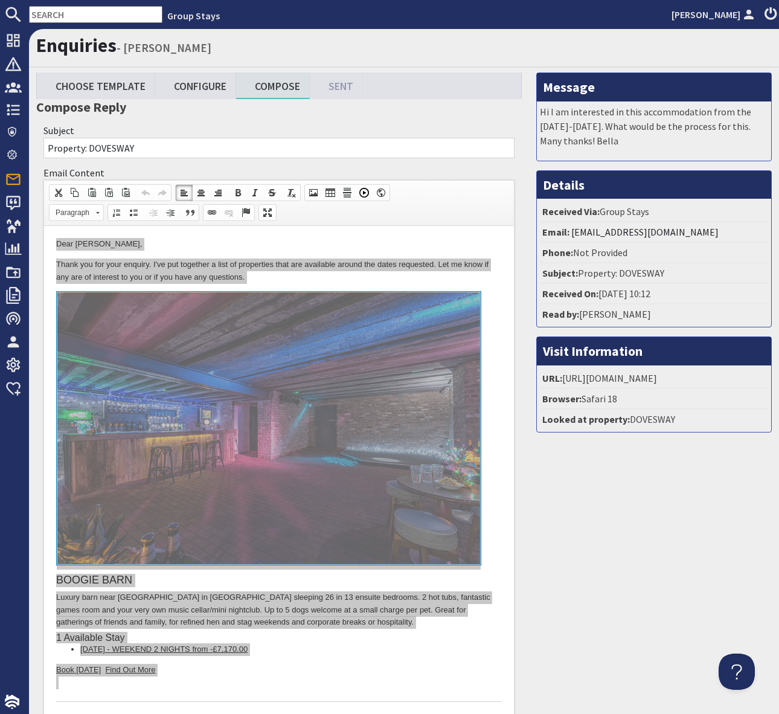
drag, startPoint x: 50, startPoint y: 12, endPoint x: 57, endPoint y: 17, distance: 9.2
click at [51, 14] on input "text" at bounding box center [95, 14] width 133 height 17
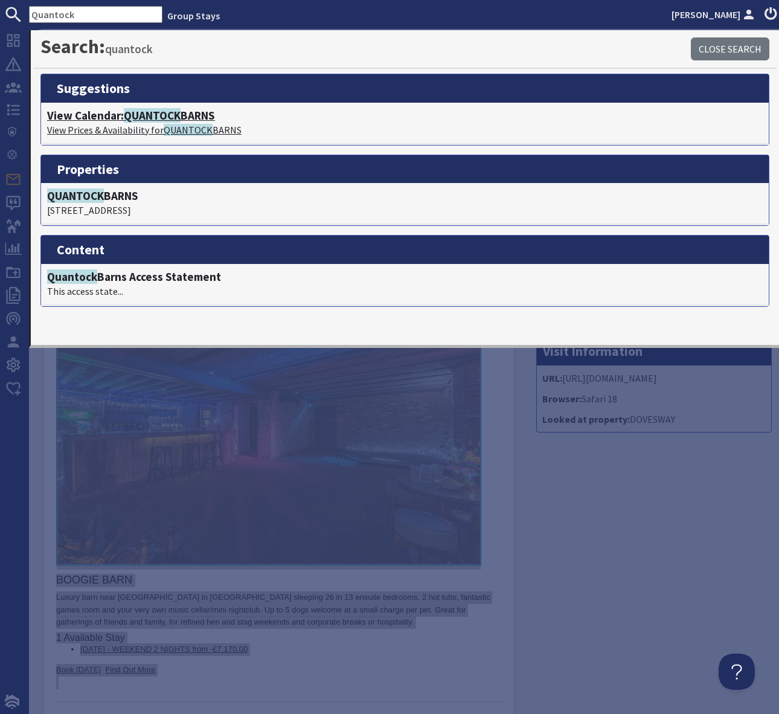
type input "Quantock"
click at [169, 114] on span "QUANTOCK" at bounding box center [152, 115] width 57 height 14
type textarea "<p>Dear [PERSON_NAME],</p> <p>Thank you for your enquiry. I&#39;ve put together…"
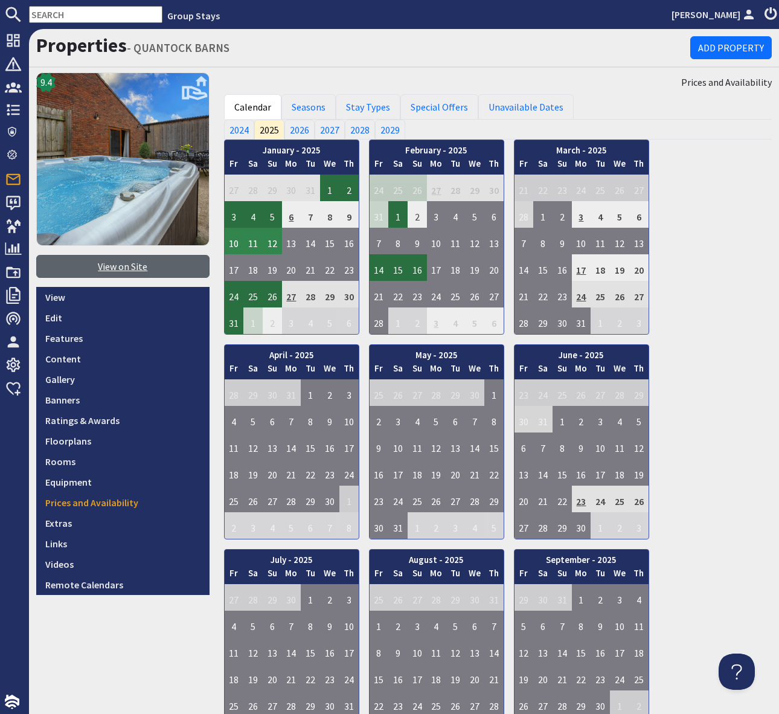
click at [121, 269] on link "View on Site" at bounding box center [122, 266] width 173 height 23
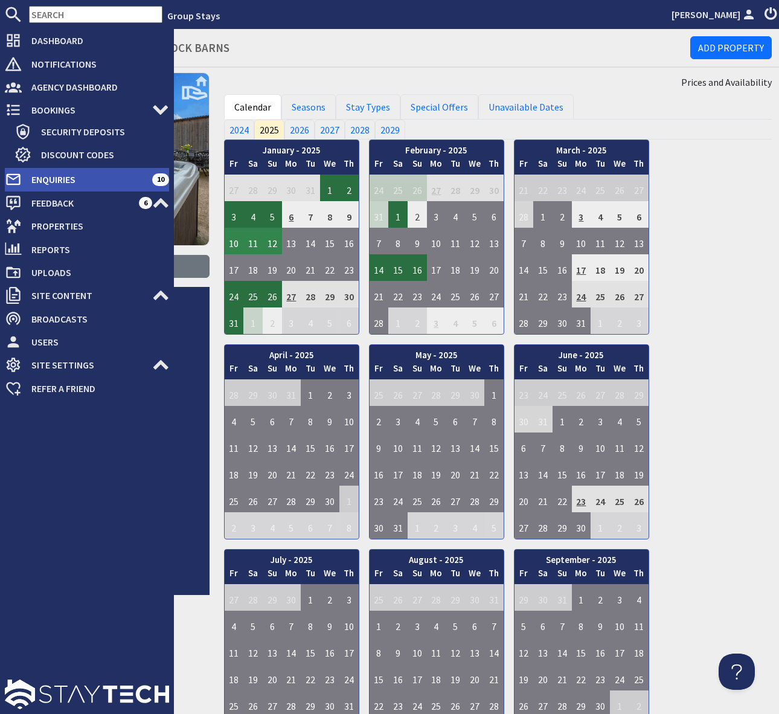
click at [112, 178] on span "Enquiries" at bounding box center [87, 179] width 130 height 19
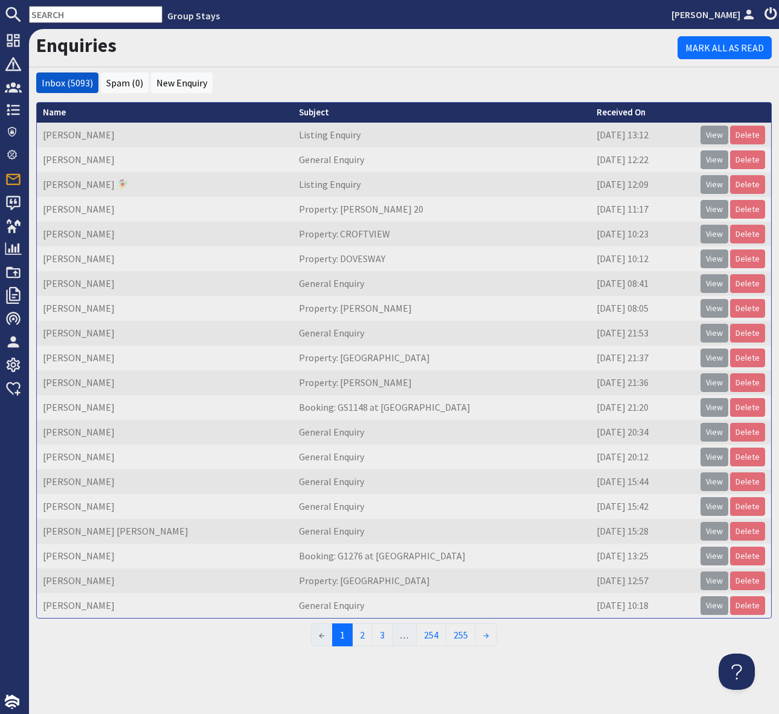
click at [54, 24] on nav "Group Stays [PERSON_NAME]" at bounding box center [389, 14] width 779 height 29
click at [54, 13] on input "text" at bounding box center [95, 14] width 133 height 17
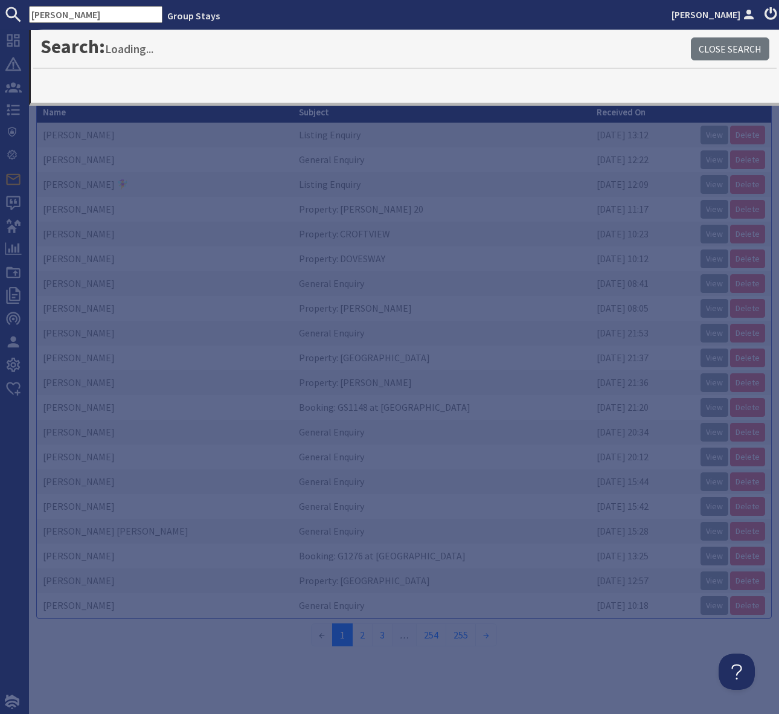
type input "[PERSON_NAME]"
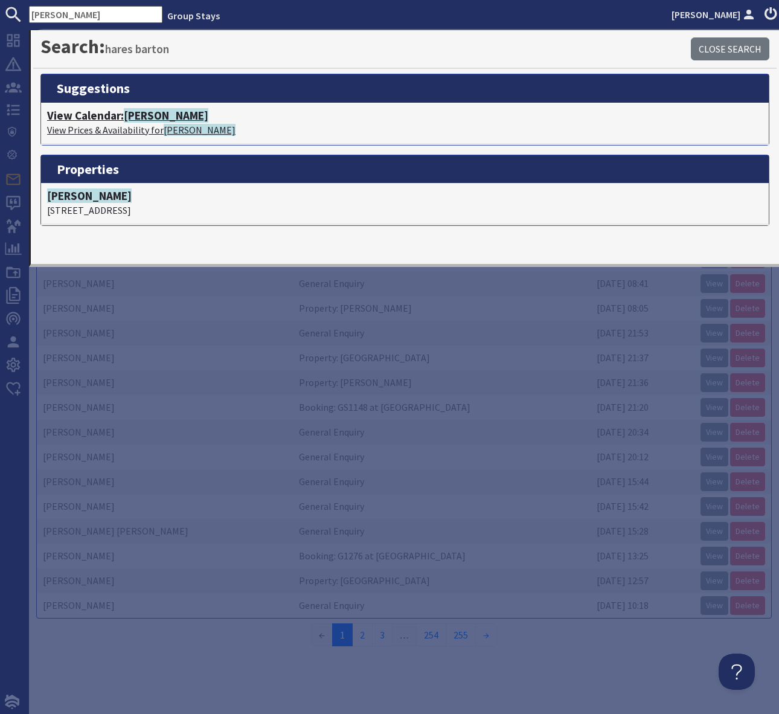
click at [178, 117] on span "[PERSON_NAME]" at bounding box center [166, 115] width 85 height 14
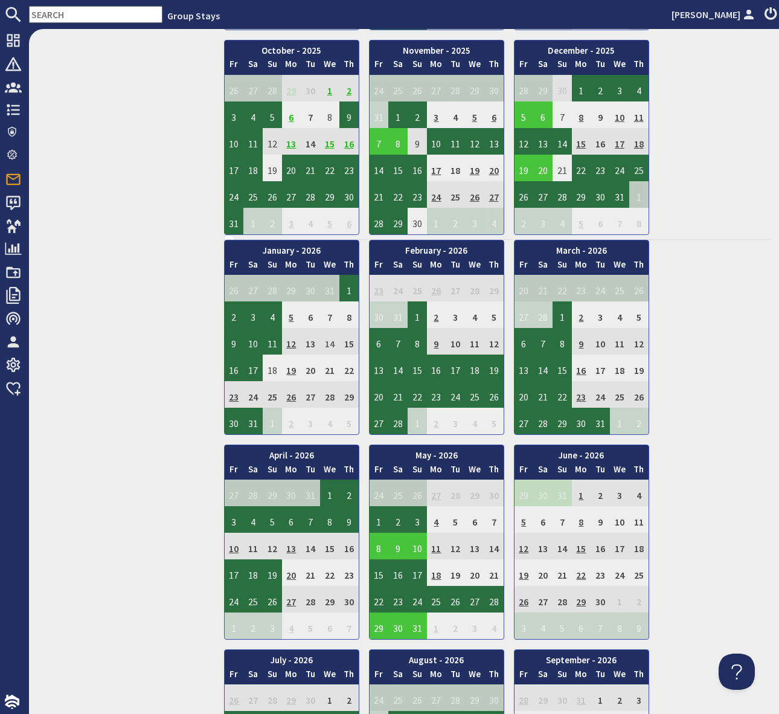
scroll to position [719, 0]
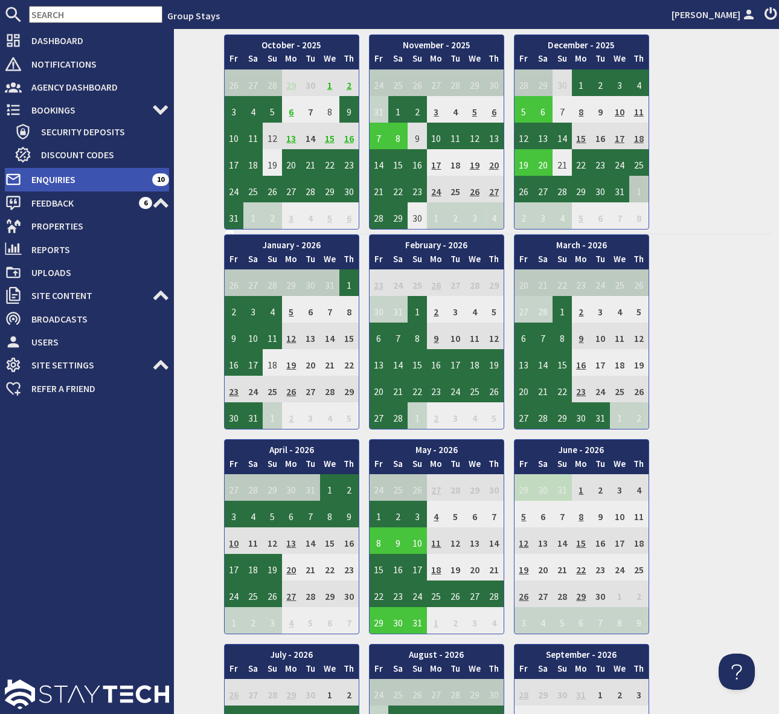
click at [118, 180] on span "Enquiries" at bounding box center [87, 179] width 130 height 19
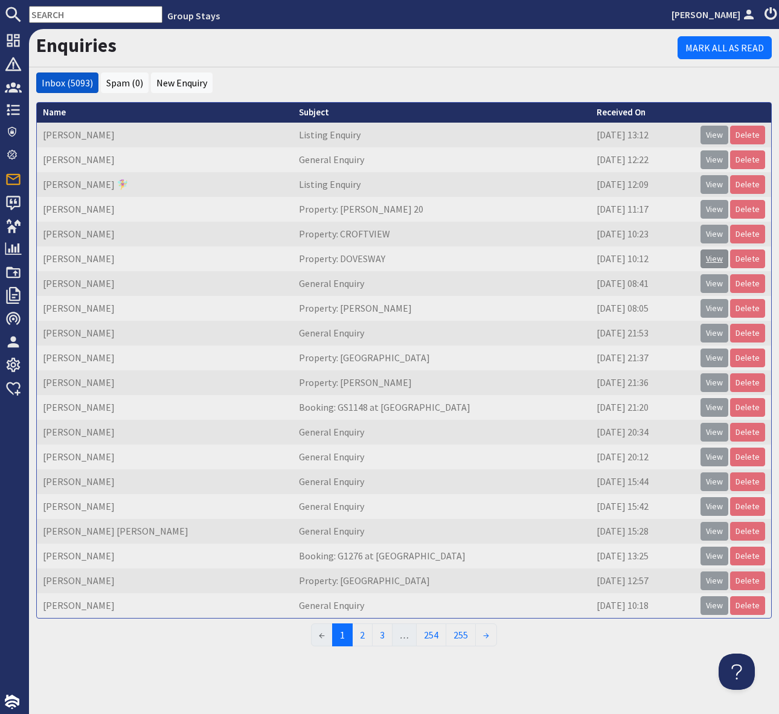
click at [715, 260] on link "View" at bounding box center [715, 258] width 28 height 19
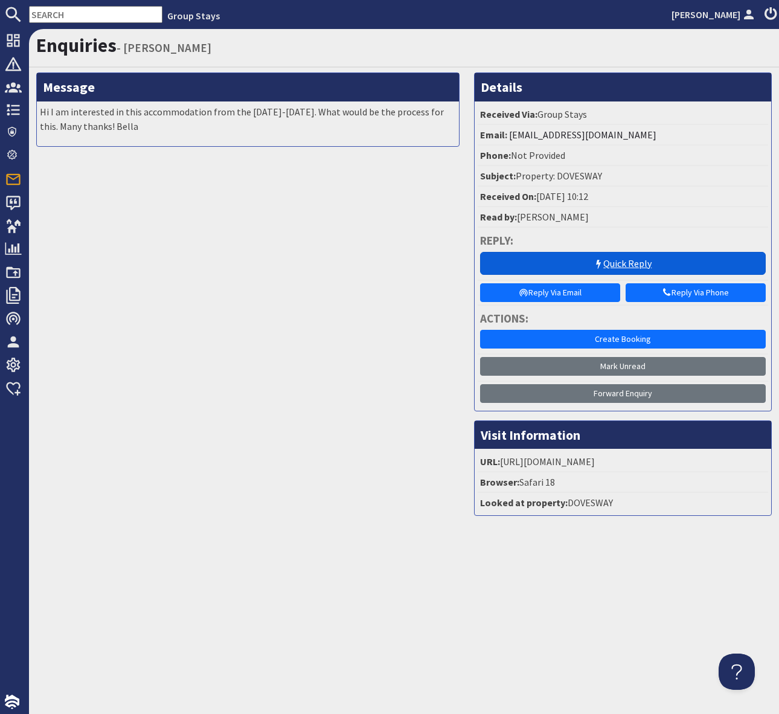
click at [600, 263] on icon at bounding box center [599, 265] width 10 height 10
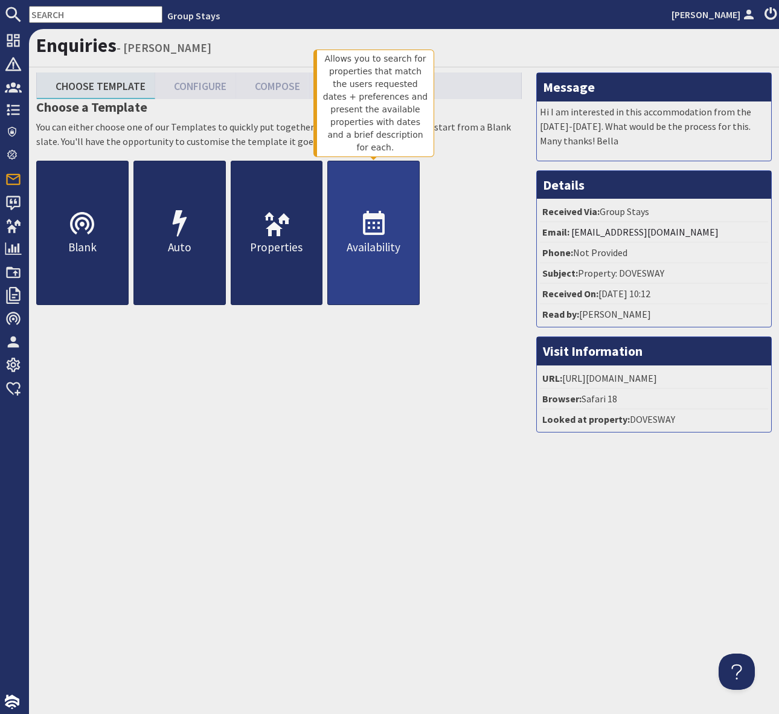
click at [363, 238] on icon at bounding box center [373, 224] width 29 height 29
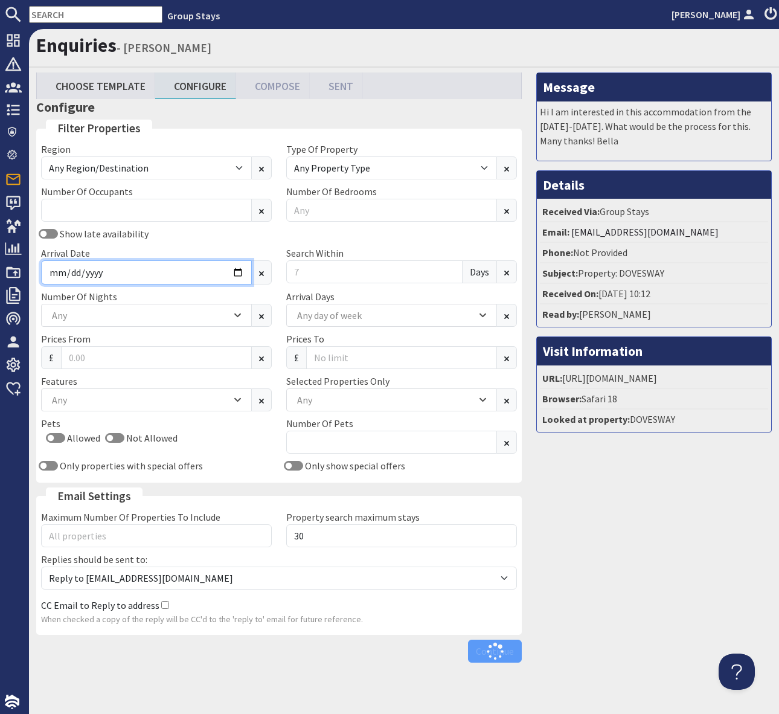
click at [242, 272] on input "Arrival Date" at bounding box center [146, 272] width 211 height 24
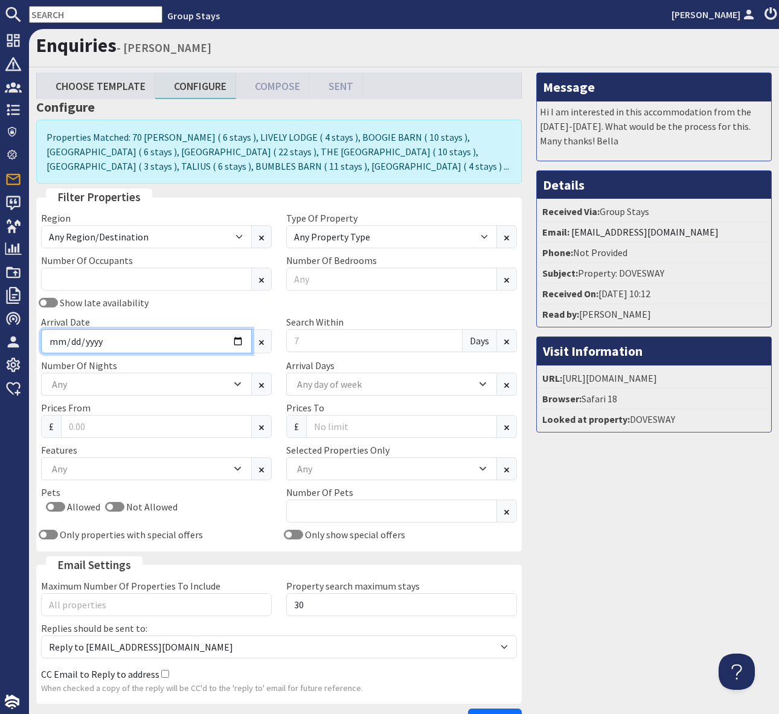
type input "[DATE]"
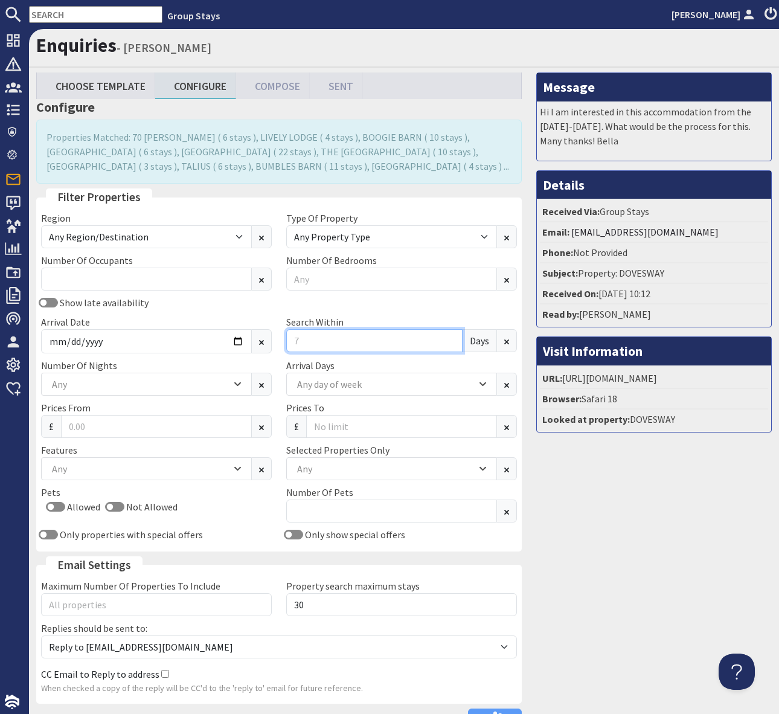
click at [300, 335] on input "Search Within" at bounding box center [374, 340] width 176 height 23
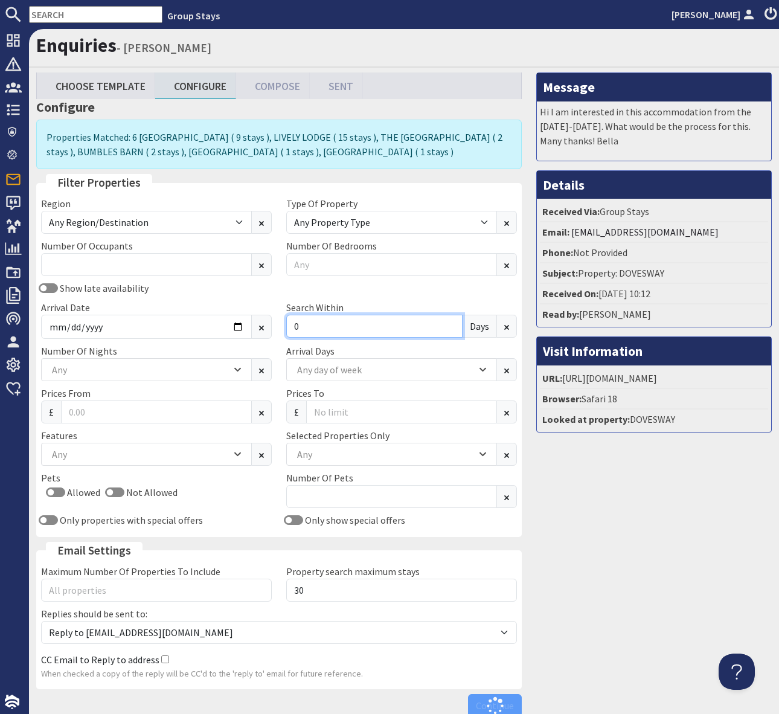
type input "0"
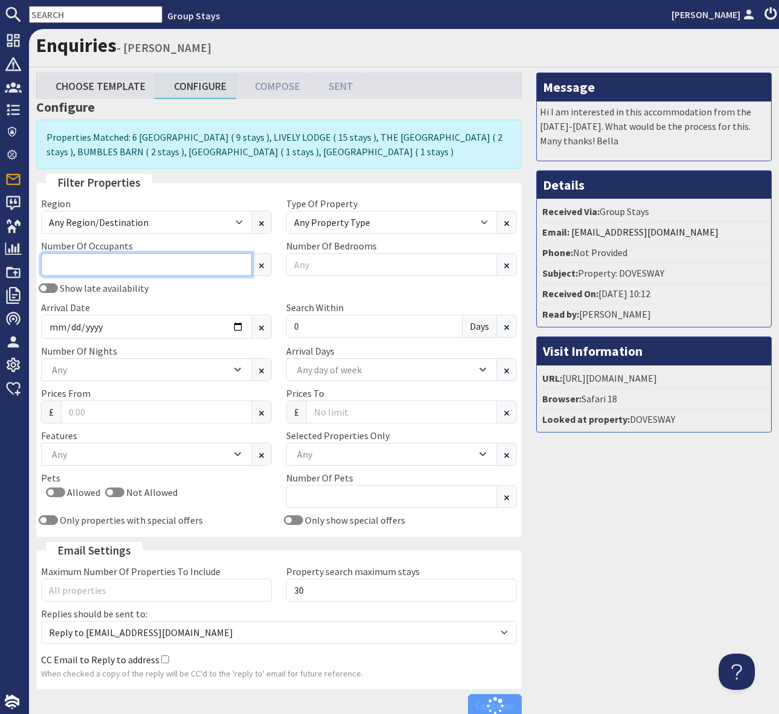
click at [94, 268] on input "Number Of Occupants" at bounding box center [146, 264] width 211 height 23
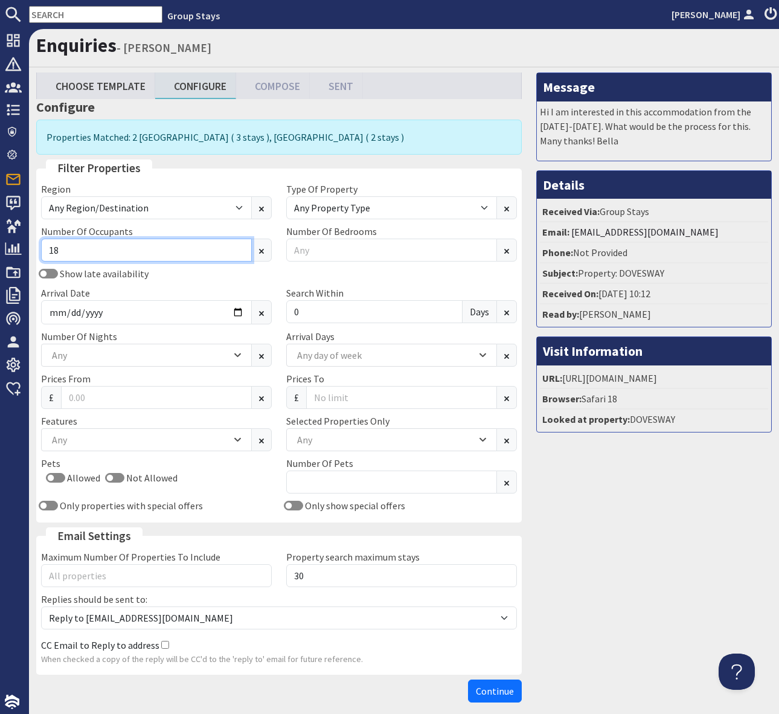
type input "18"
click at [114, 358] on div "Any" at bounding box center [140, 355] width 182 height 13
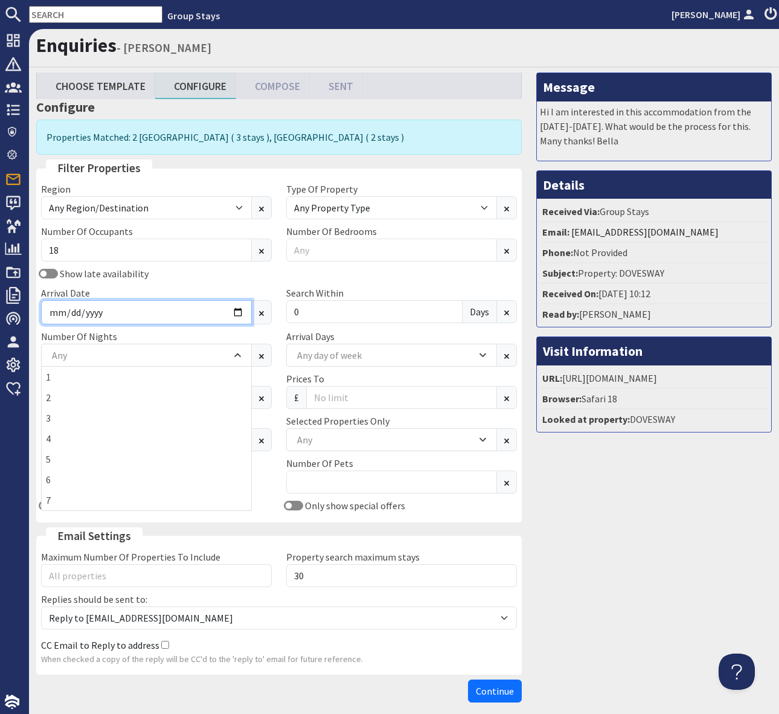
click at [159, 313] on input "[DATE]" at bounding box center [146, 312] width 211 height 24
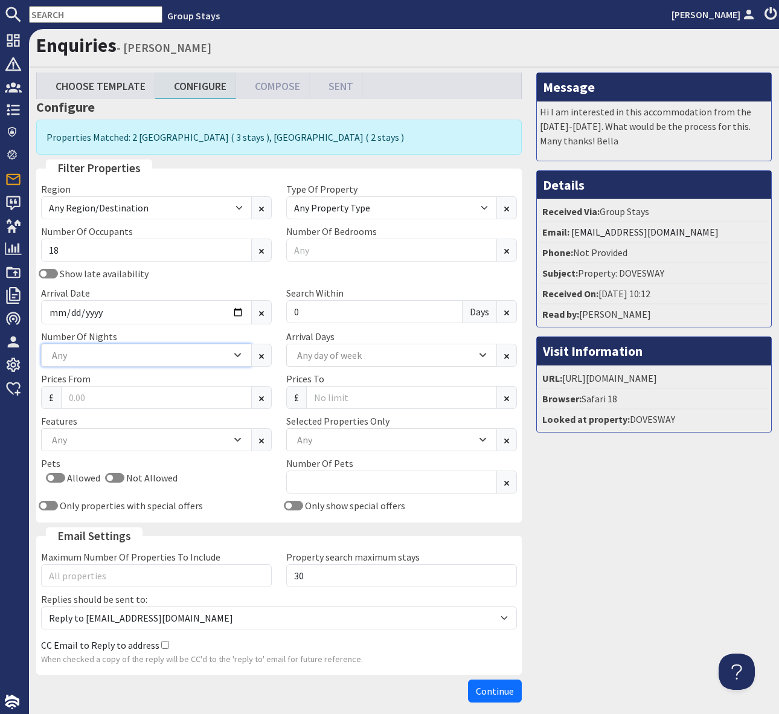
click at [153, 356] on div "Any" at bounding box center [140, 355] width 182 height 13
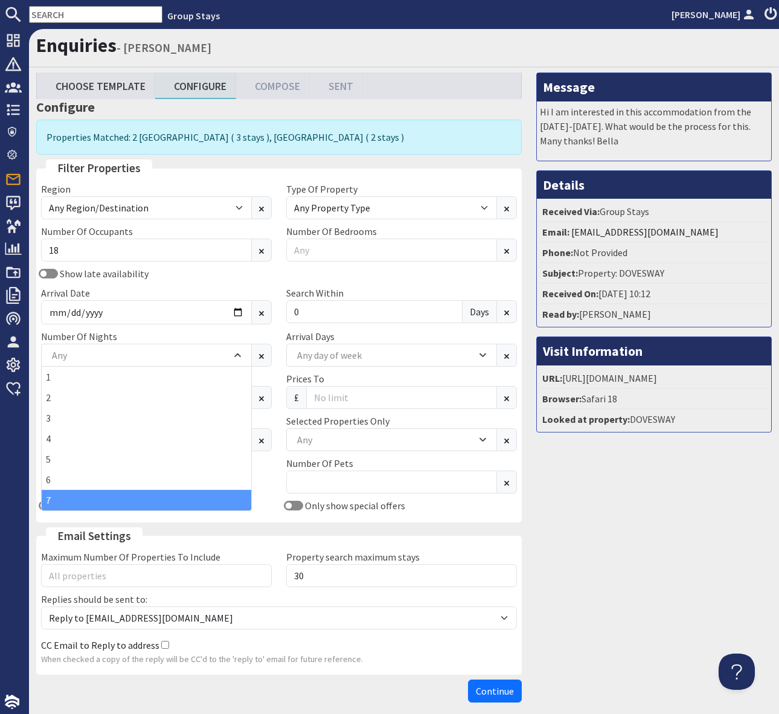
click at [85, 497] on div "7" at bounding box center [147, 500] width 210 height 21
click at [274, 471] on div "Pets Allowed Not Allowed" at bounding box center [156, 477] width 245 height 42
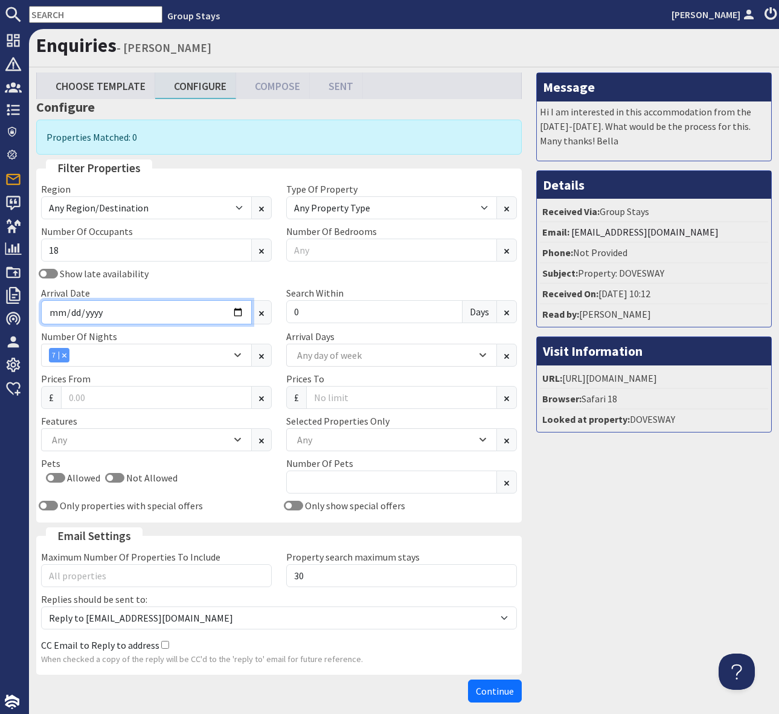
click at [234, 312] on input "[DATE]" at bounding box center [146, 312] width 211 height 24
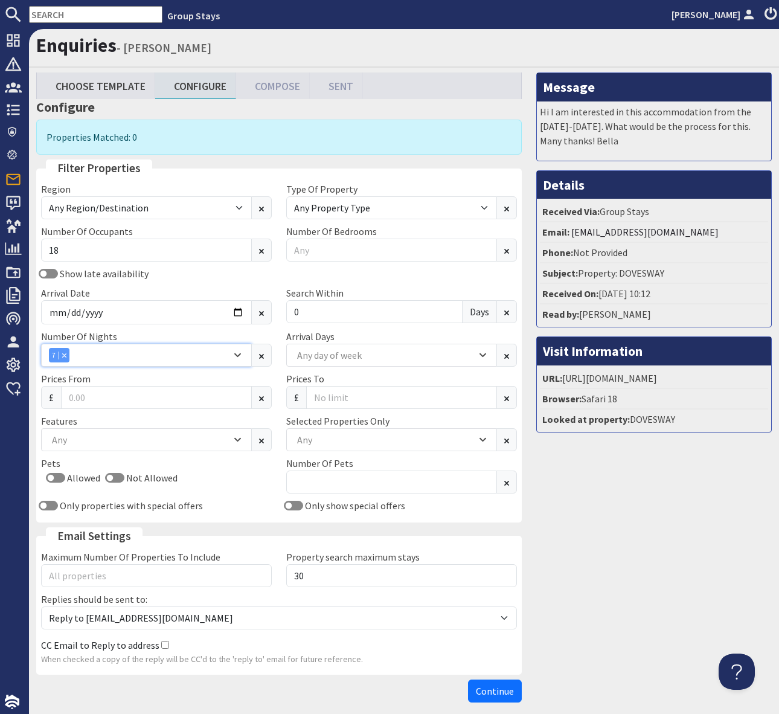
click at [237, 350] on div "7" at bounding box center [146, 355] width 211 height 23
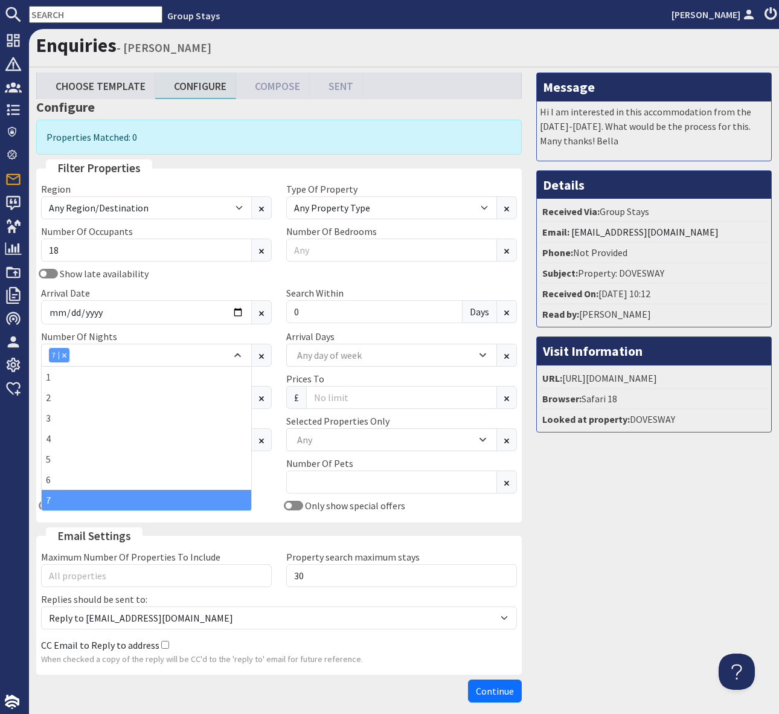
click at [207, 280] on div "Show late availability" at bounding box center [156, 273] width 245 height 14
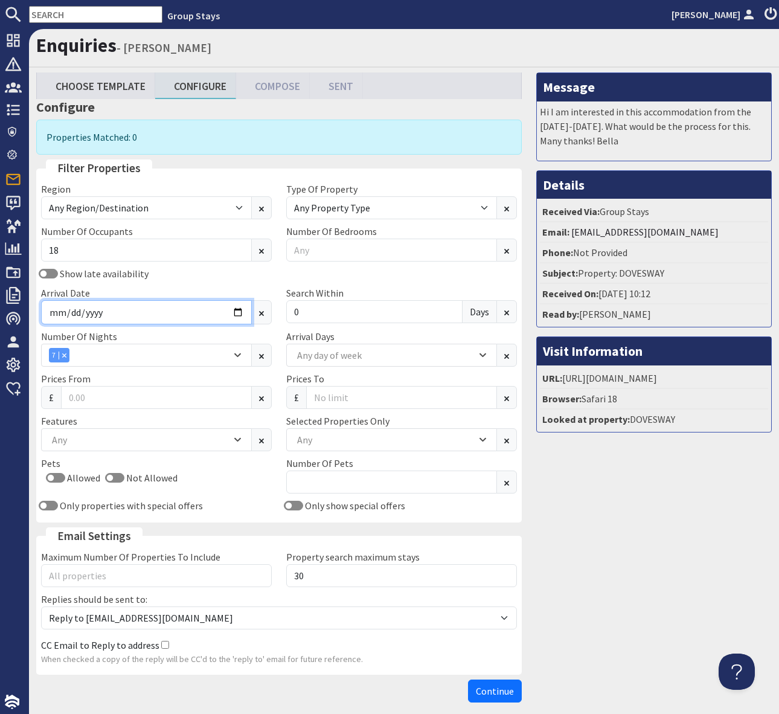
drag, startPoint x: 235, startPoint y: 312, endPoint x: 223, endPoint y: 313, distance: 12.1
click at [235, 312] on input "[DATE]" at bounding box center [146, 312] width 211 height 24
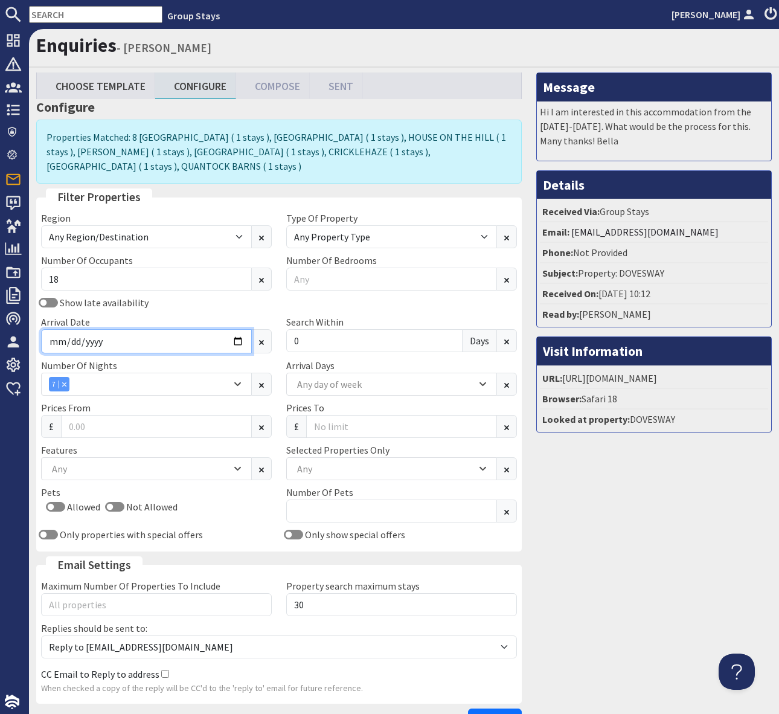
scroll to position [1, 0]
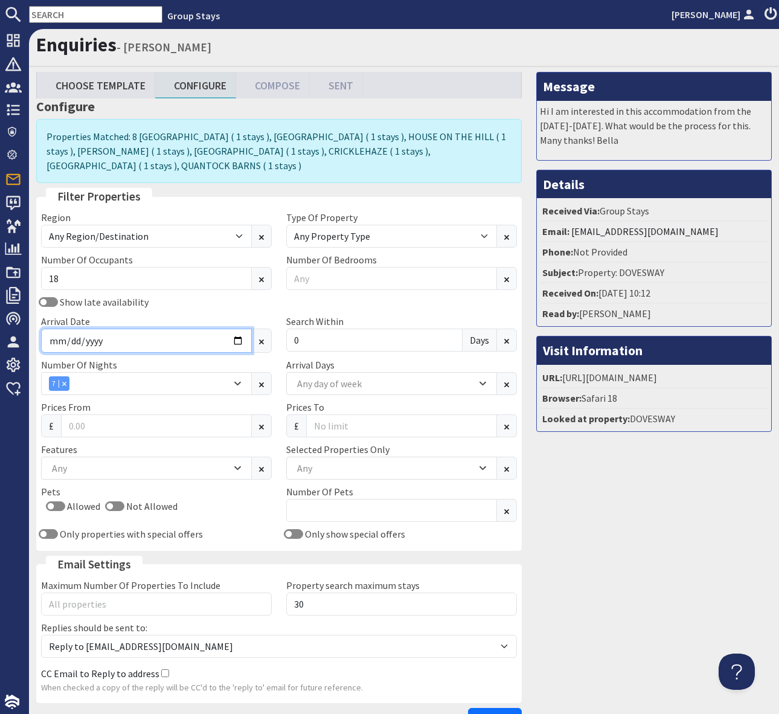
click at [236, 339] on input "[DATE]" at bounding box center [146, 341] width 211 height 24
click at [234, 338] on input "[DATE]" at bounding box center [146, 341] width 211 height 24
type input "[DATE]"
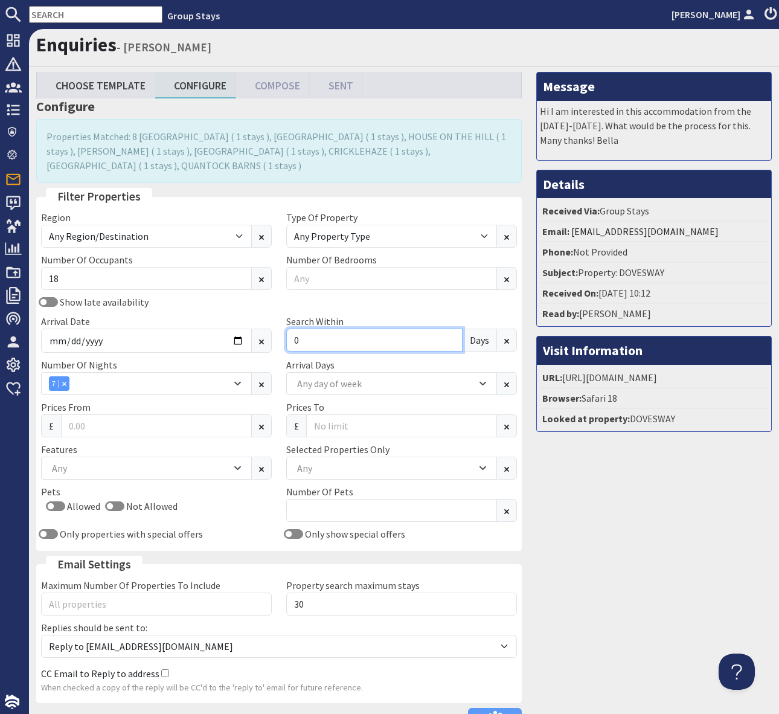
click at [311, 335] on input "0" at bounding box center [374, 340] width 176 height 23
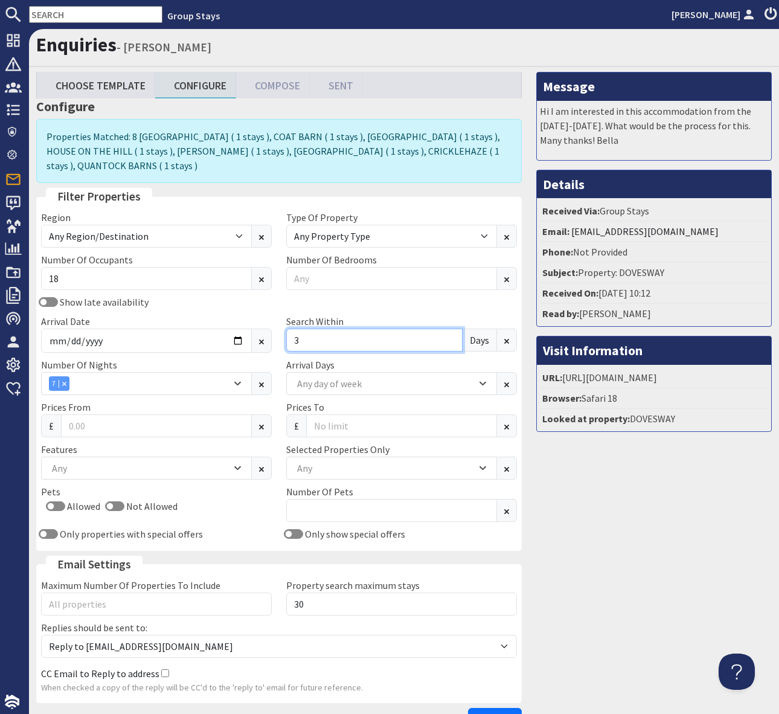
scroll to position [84, 0]
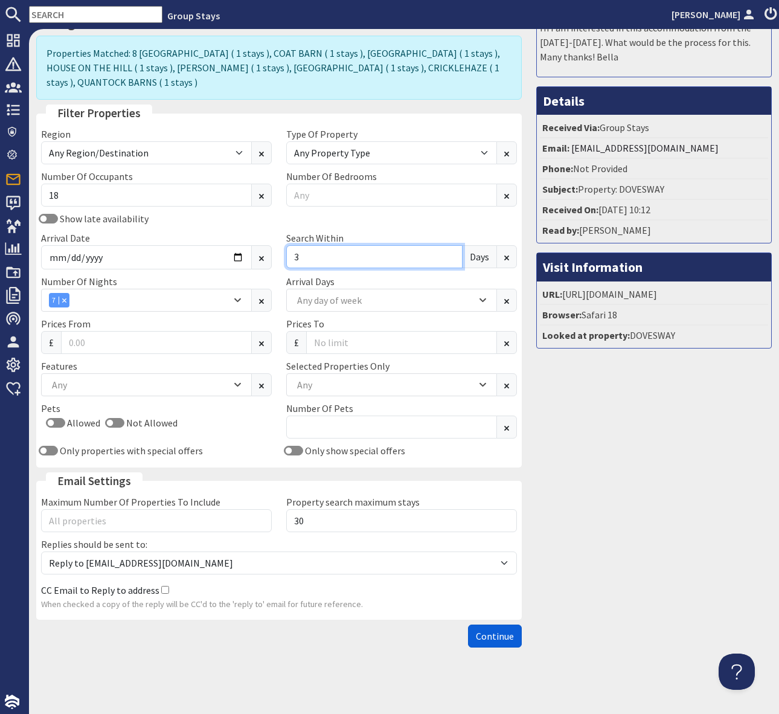
type input "3"
click at [492, 634] on span "Continue" at bounding box center [495, 636] width 38 height 12
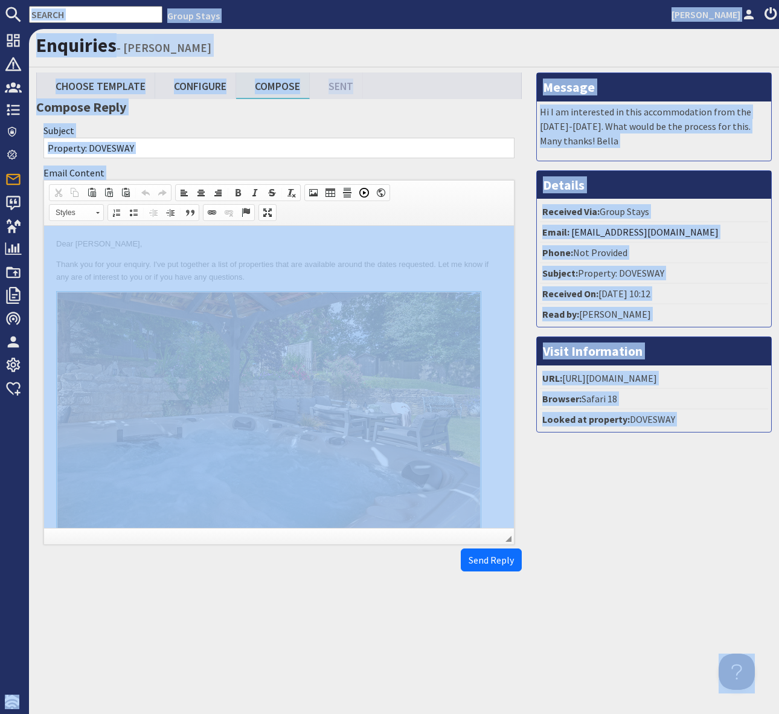
copy body "Group Stays [PERSON_NAME] Dashboard Notifications 0 Agency Dashboard Bookings 0…"
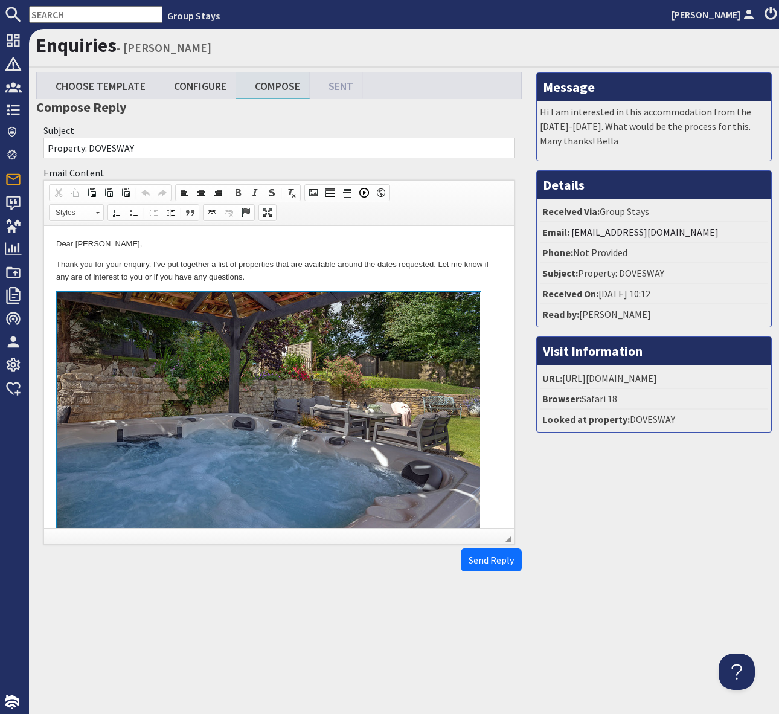
click at [417, 280] on p "Thank you for your enquiry. I've put together a list of properties that are ava…" at bounding box center [279, 271] width 446 height 25
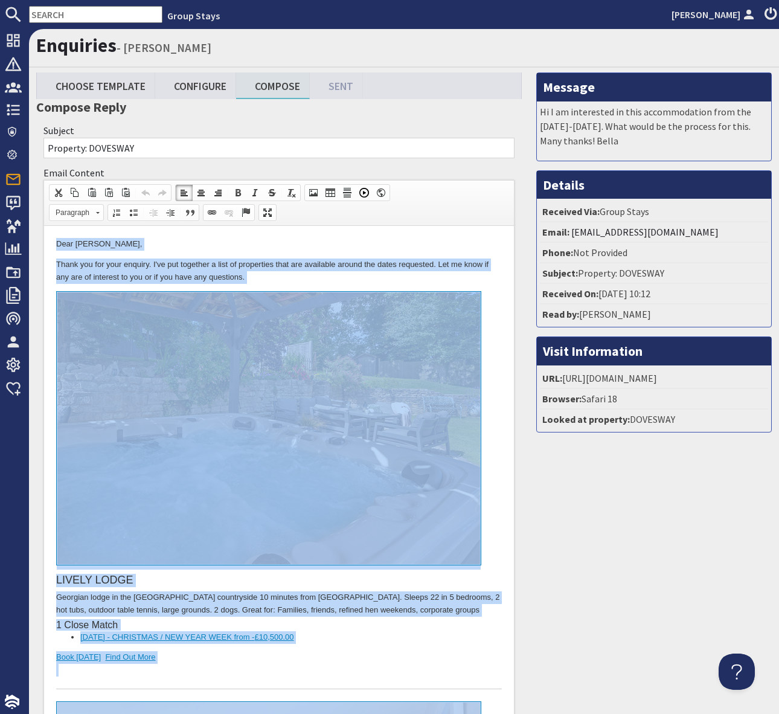
copy body "Lore Ipsum Dolors, Ametc adi eli sedd eiusmod. T'in utl etdolore m aliq en admi…"
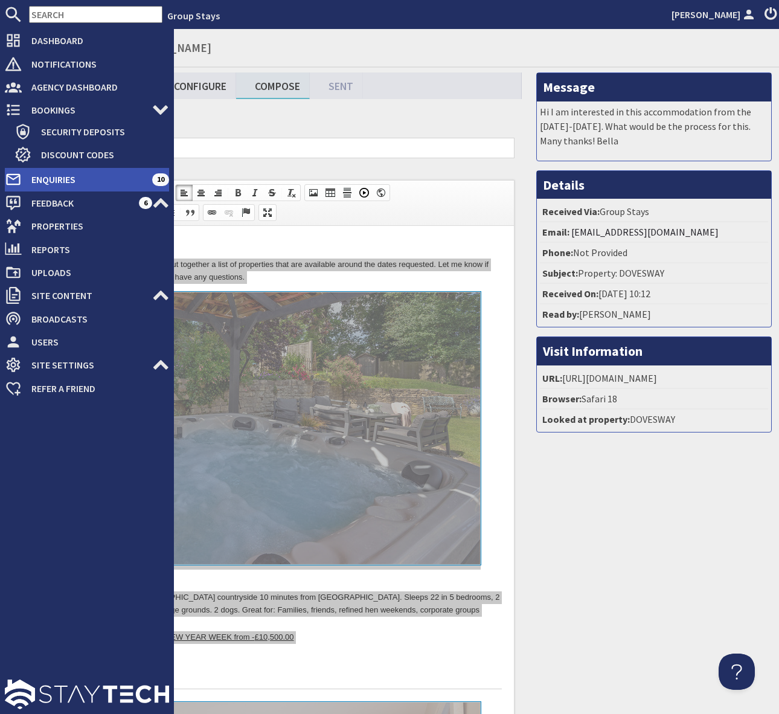
click at [88, 177] on span "Enquiries" at bounding box center [87, 179] width 130 height 19
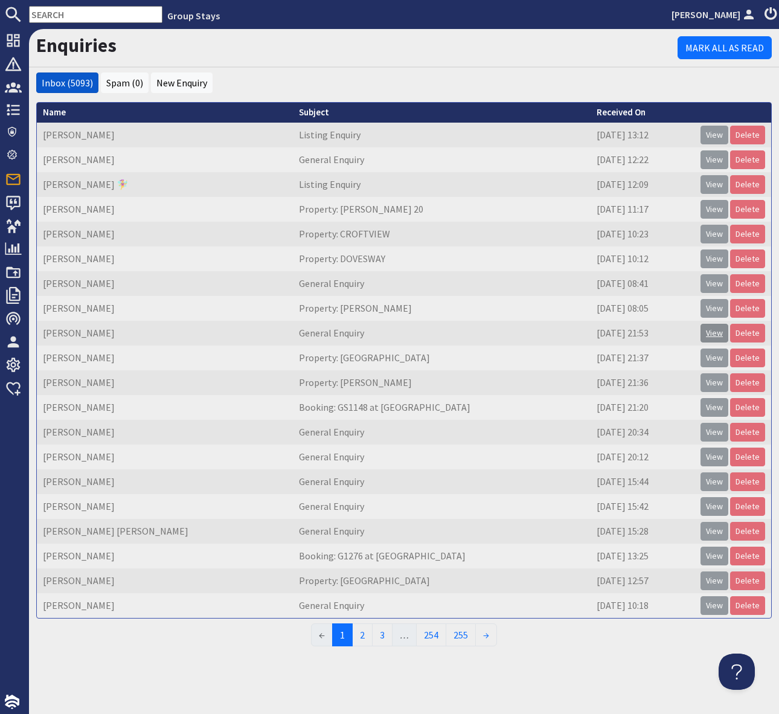
click at [713, 333] on link "View" at bounding box center [715, 333] width 28 height 19
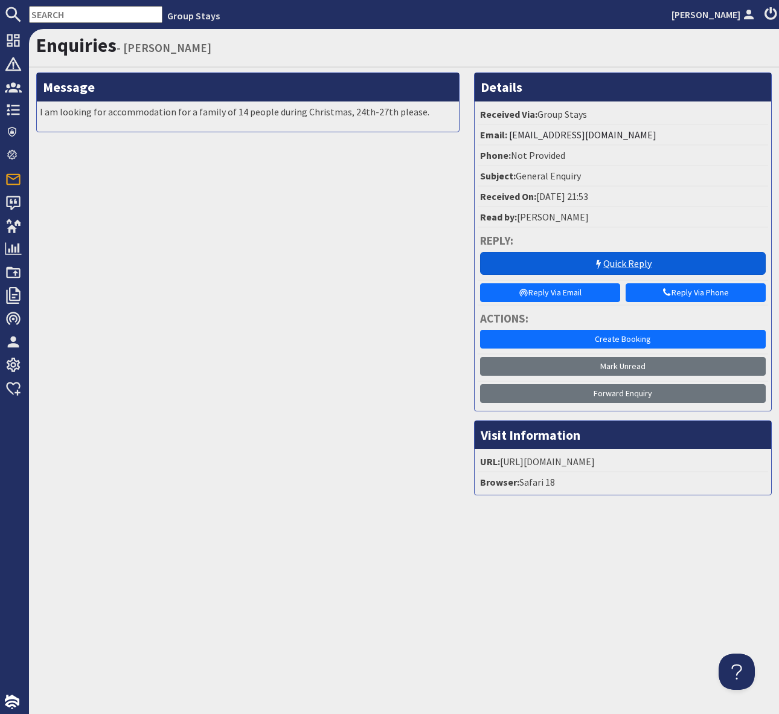
click at [576, 259] on link "Quick Reply" at bounding box center [623, 263] width 286 height 23
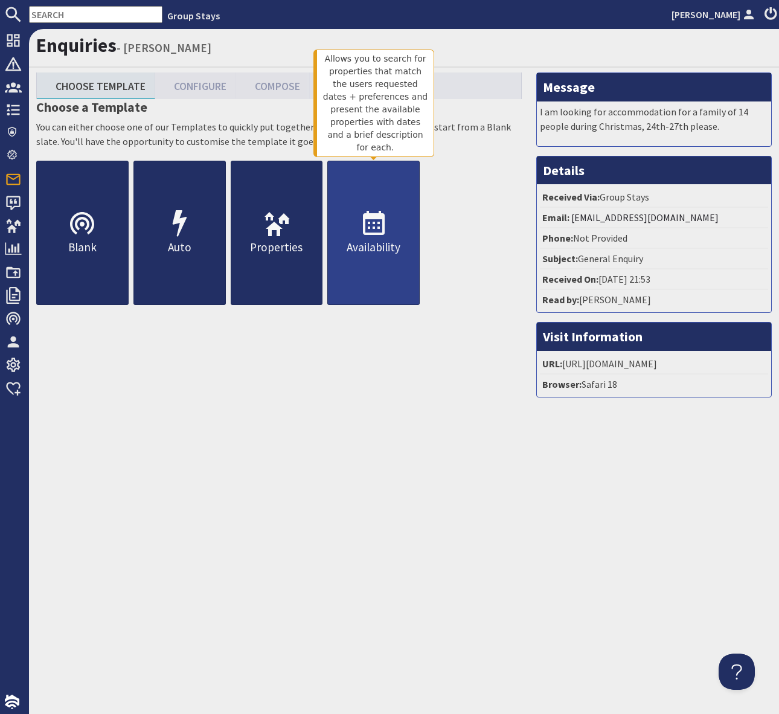
click at [371, 226] on icon at bounding box center [373, 224] width 29 height 29
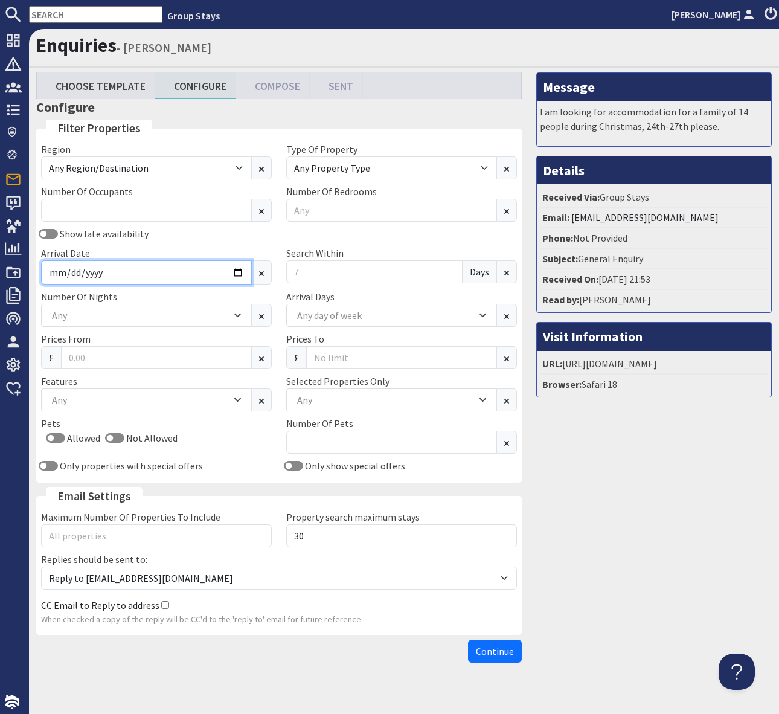
click at [236, 271] on input "Arrival Date" at bounding box center [146, 272] width 211 height 24
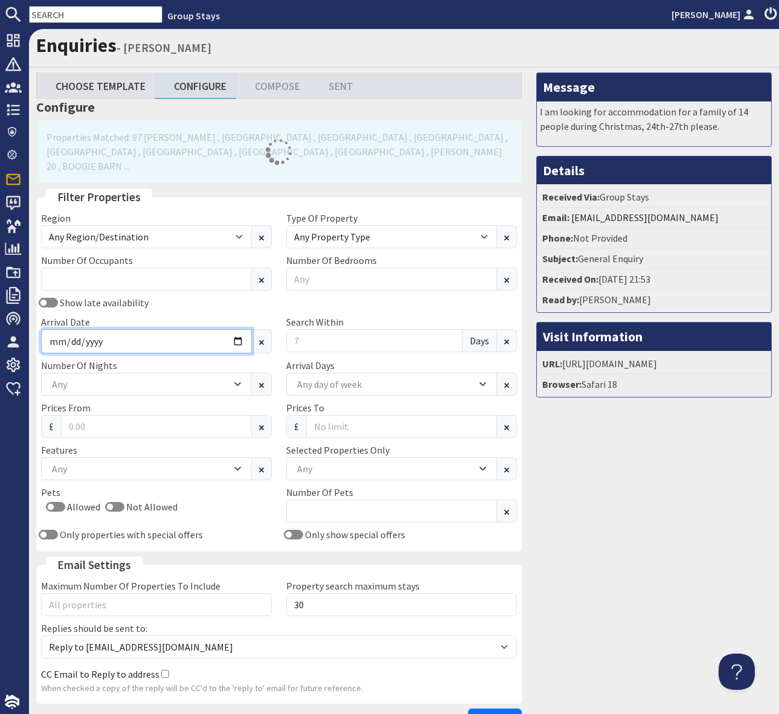
type input "[DATE]"
click at [301, 329] on input "Search Within" at bounding box center [374, 340] width 176 height 23
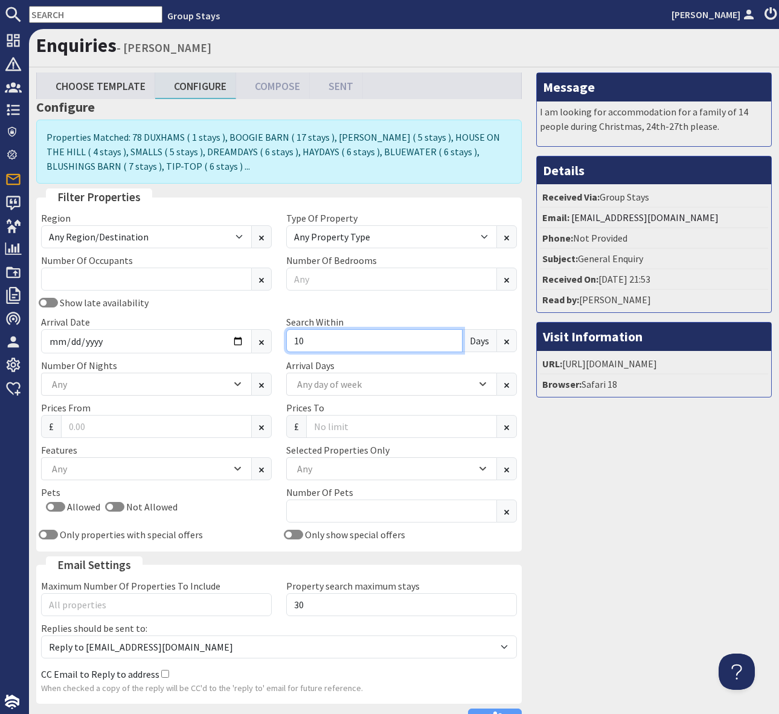
type input "1"
type input "0"
click at [347, 474] on div "Any" at bounding box center [385, 468] width 182 height 13
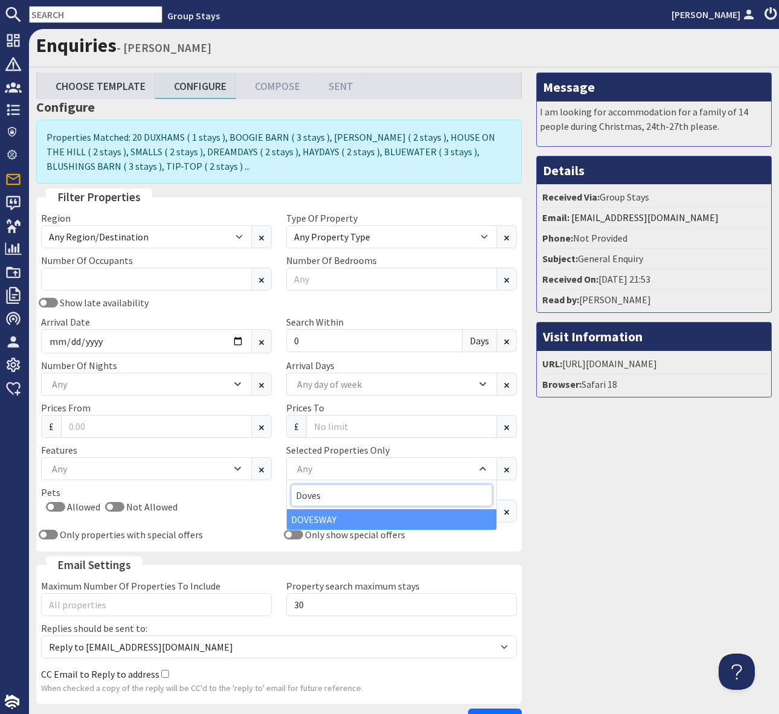
type input "Doves"
click at [343, 518] on div "DOVESWAY" at bounding box center [392, 519] width 210 height 21
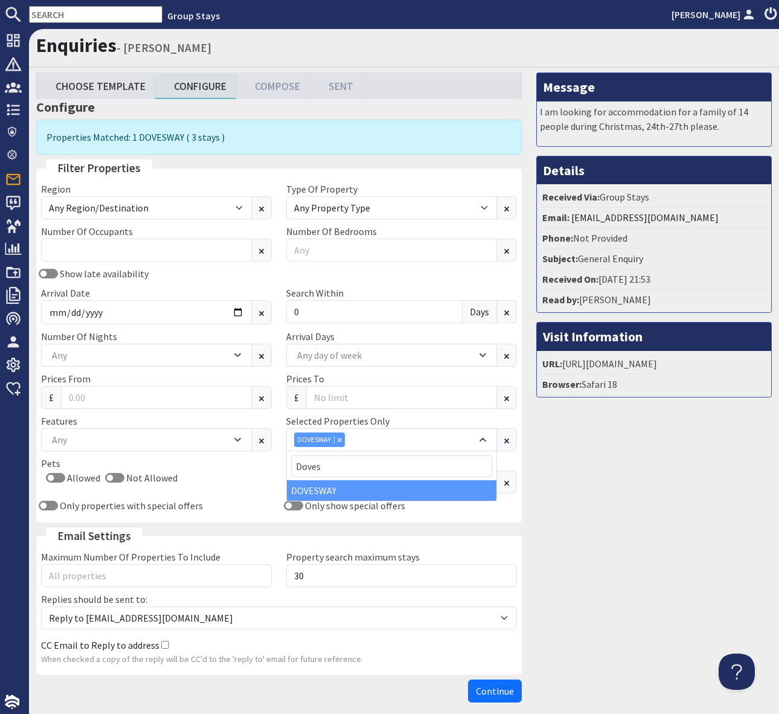
scroll to position [55, 0]
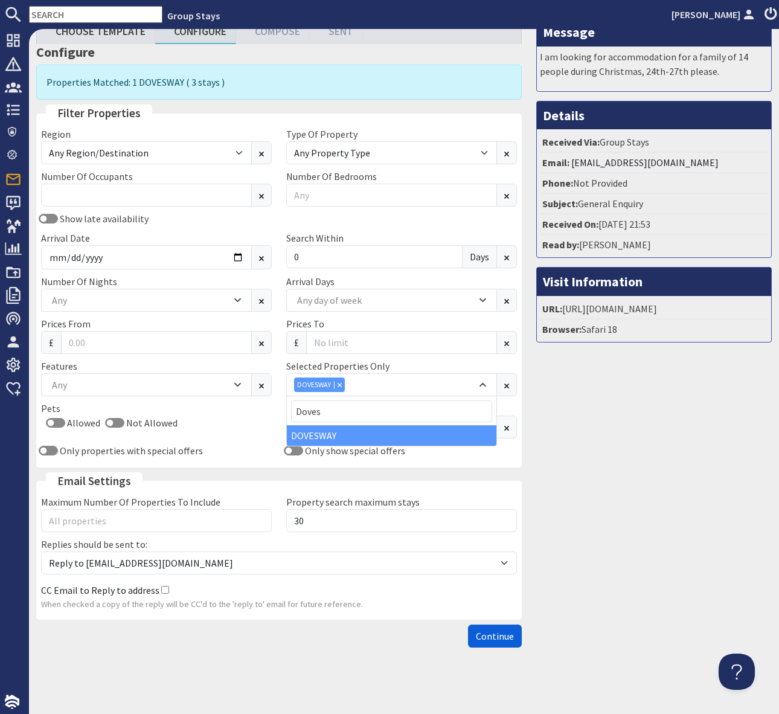
click at [489, 634] on span "Continue" at bounding box center [495, 636] width 38 height 12
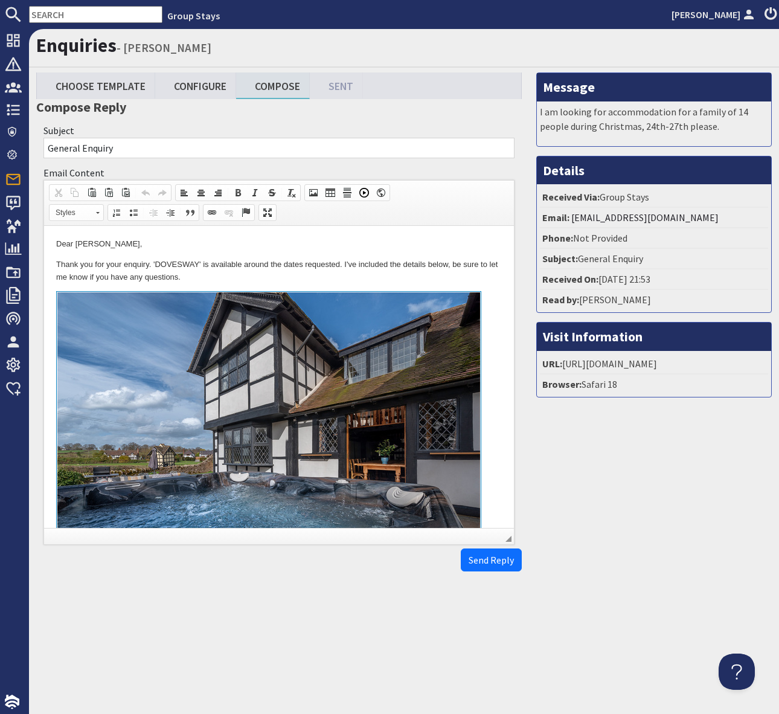
click at [426, 285] on body "Dear [PERSON_NAME], Thank you for your enquiry. 'DOVESWAY' is available around …" at bounding box center [279, 507] width 446 height 539
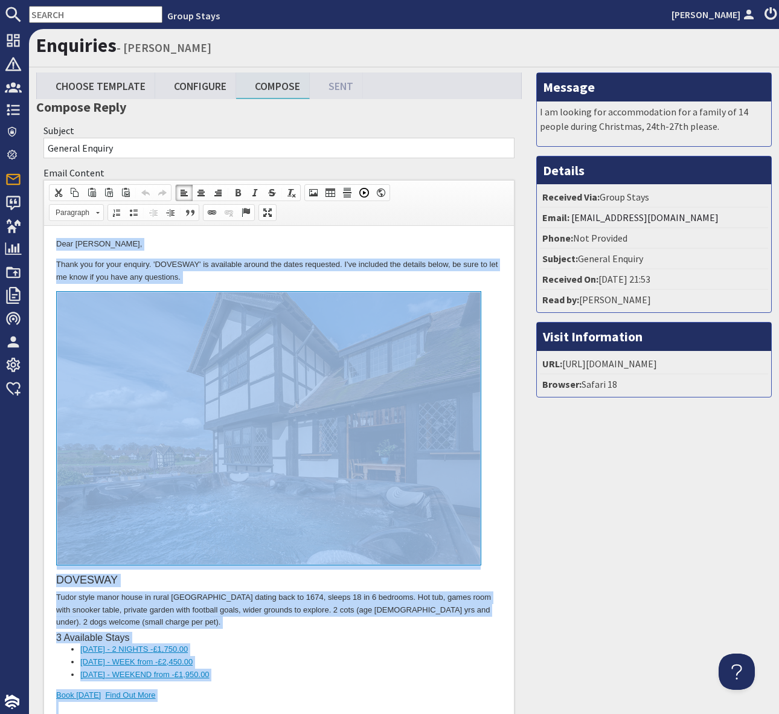
copy body "Dear [PERSON_NAME], Thank you for your enquiry. 'DOVESWAY' is available around …"
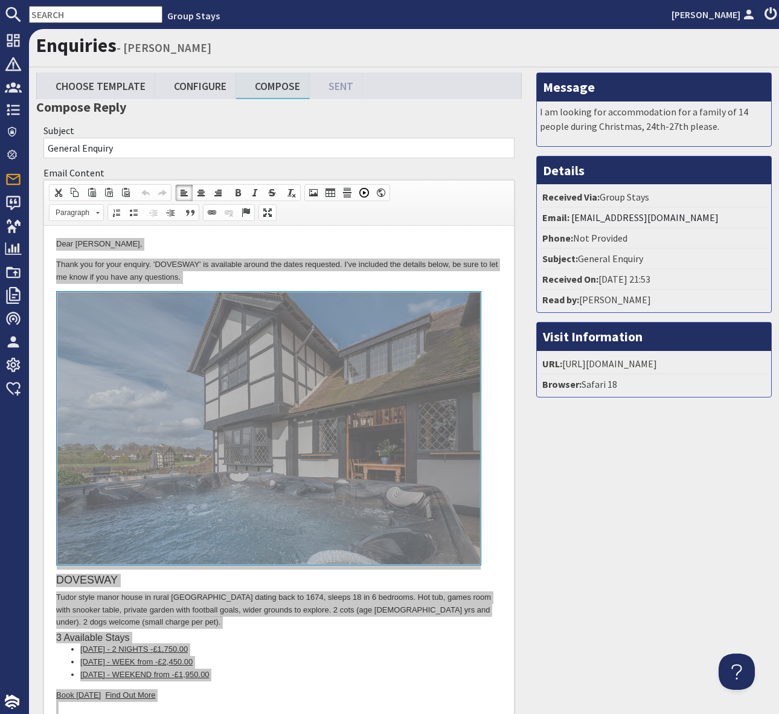
click at [698, 493] on div "Message I am looking for accommodation for a family of 14 people during Christm…" at bounding box center [654, 455] width 250 height 766
click at [311, 130] on div "Subject General Enquiry" at bounding box center [279, 141] width 486 height 42
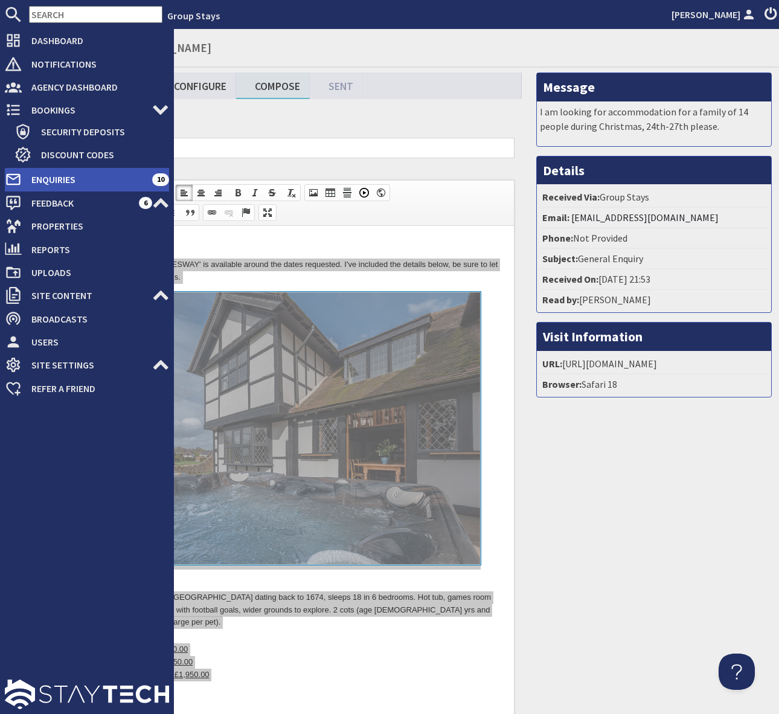
click at [86, 179] on span "Enquiries" at bounding box center [87, 179] width 130 height 19
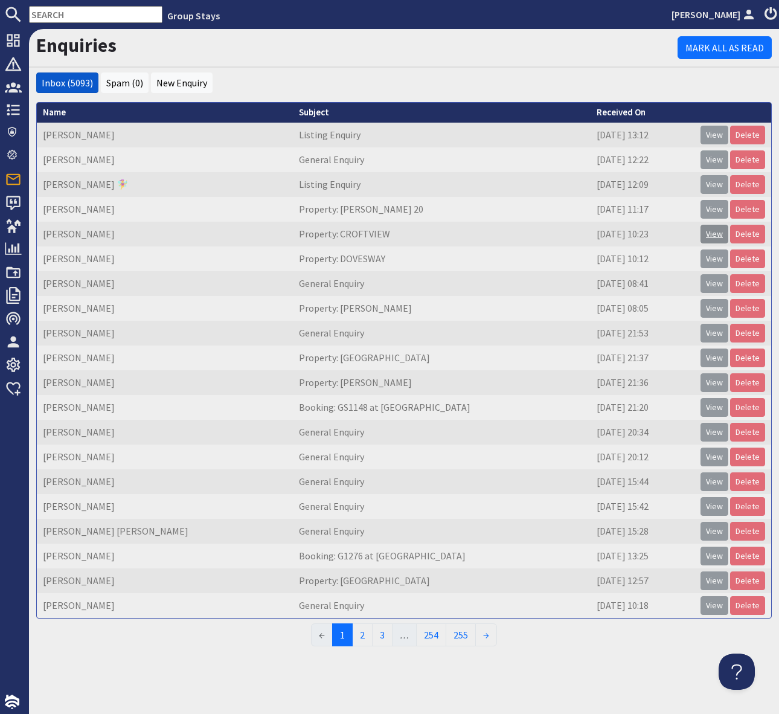
click at [722, 232] on link "View" at bounding box center [715, 234] width 28 height 19
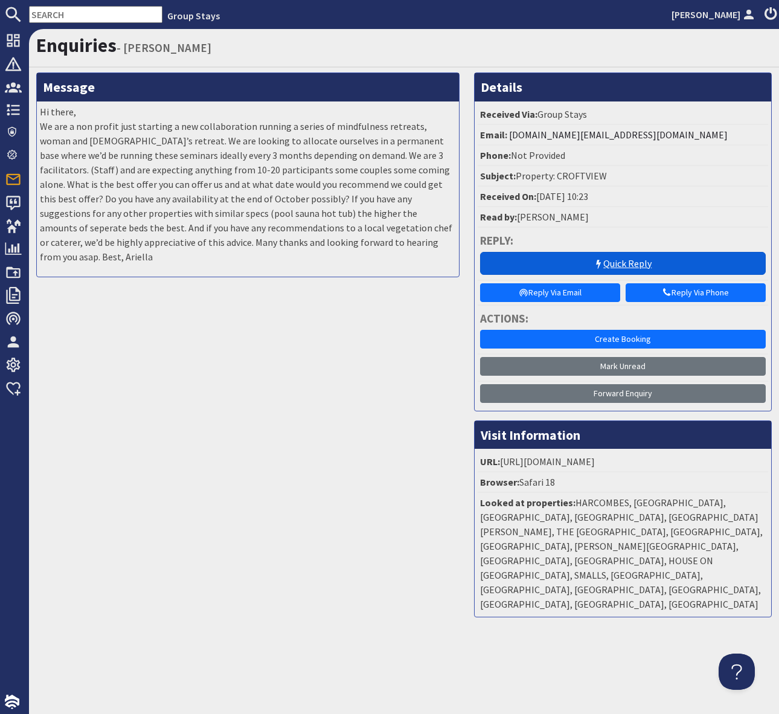
click at [645, 258] on link "Quick Reply" at bounding box center [623, 263] width 286 height 23
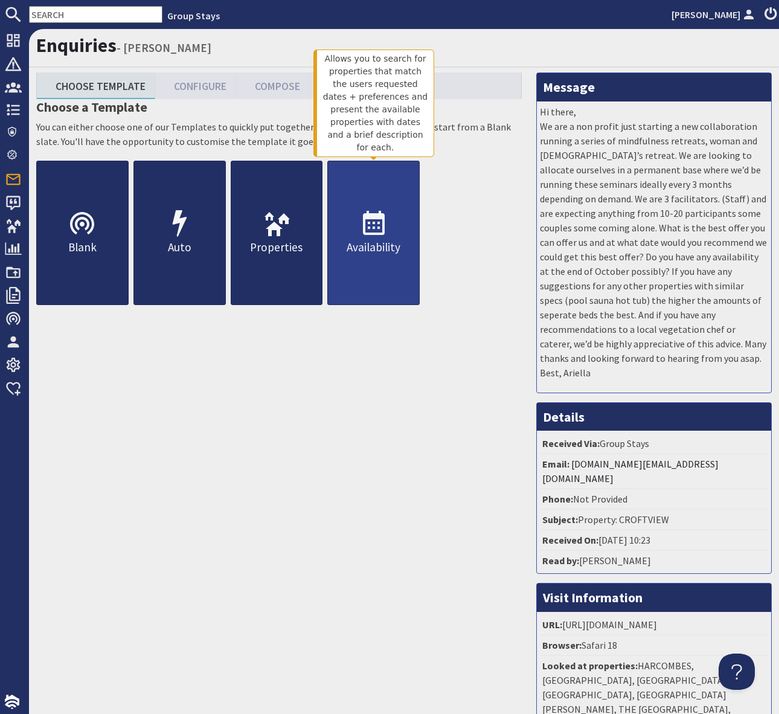
click at [383, 227] on use at bounding box center [374, 223] width 22 height 24
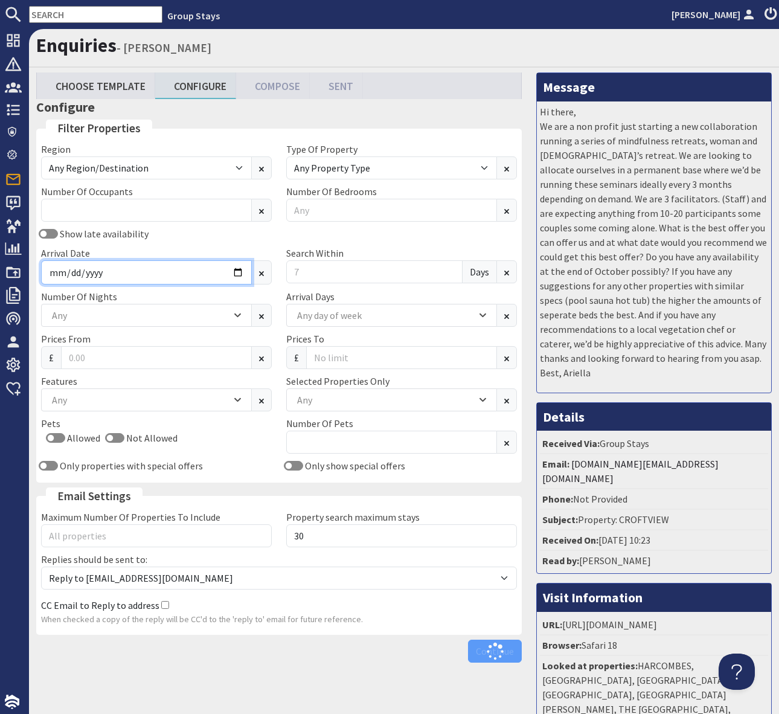
click at [236, 269] on input "Arrival Date" at bounding box center [146, 272] width 211 height 24
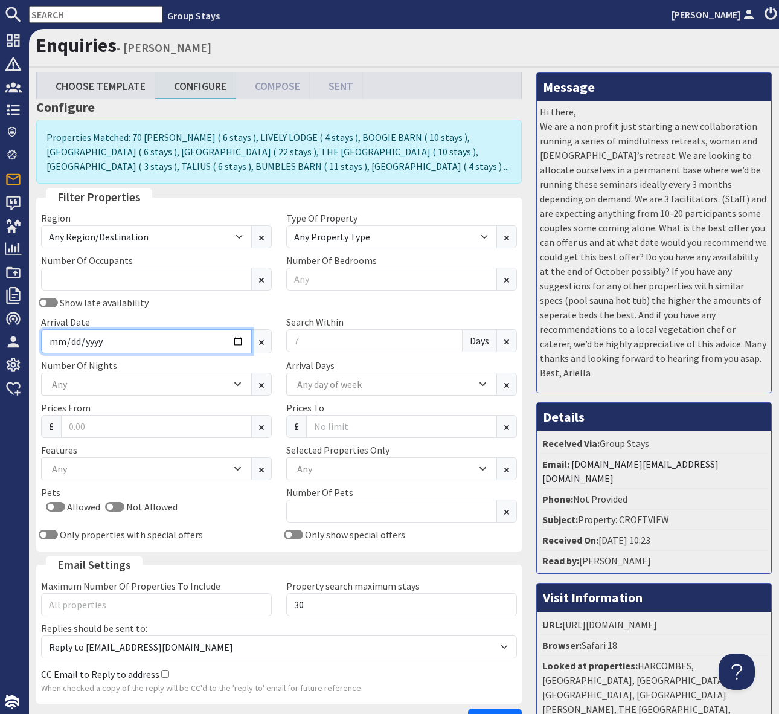
type input "[DATE]"
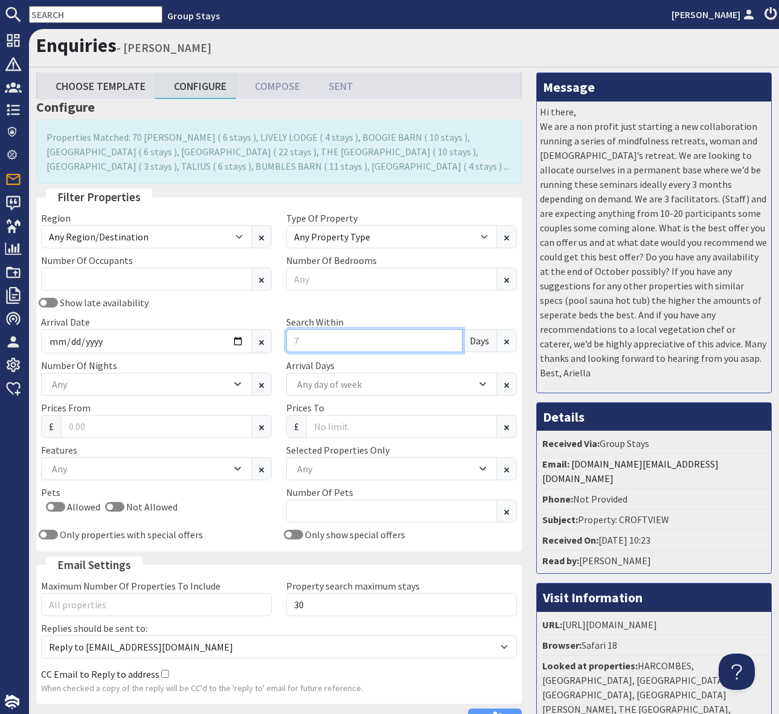
click at [312, 343] on input "Search Within" at bounding box center [374, 340] width 176 height 23
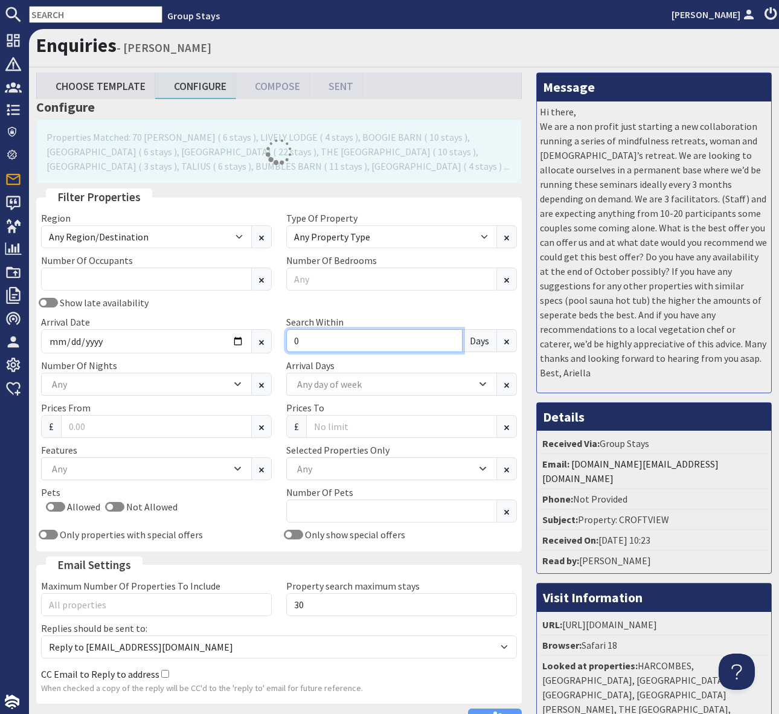
type input "0"
click at [338, 467] on div "Any" at bounding box center [385, 468] width 182 height 13
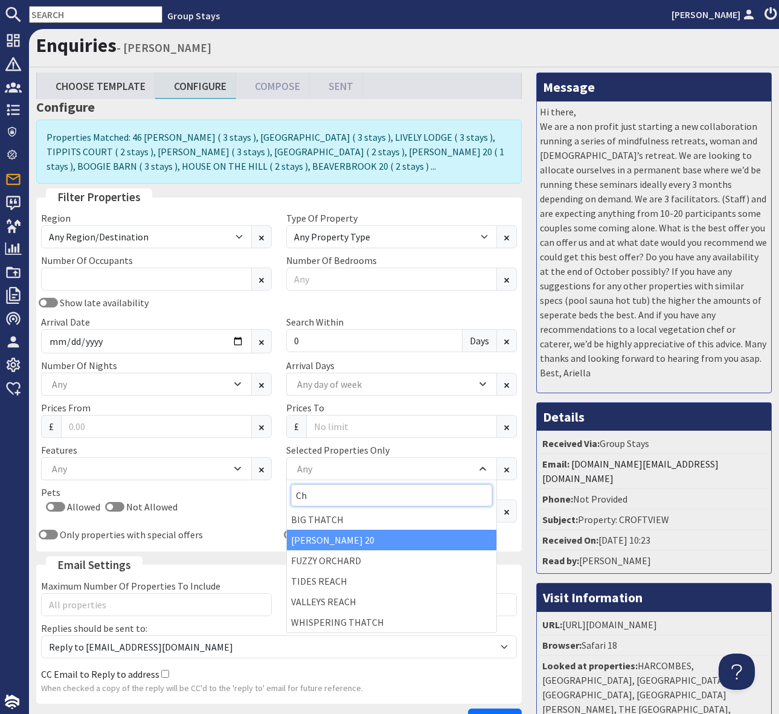
type input "Ch"
click at [346, 539] on div "[PERSON_NAME] 20" at bounding box center [392, 540] width 210 height 21
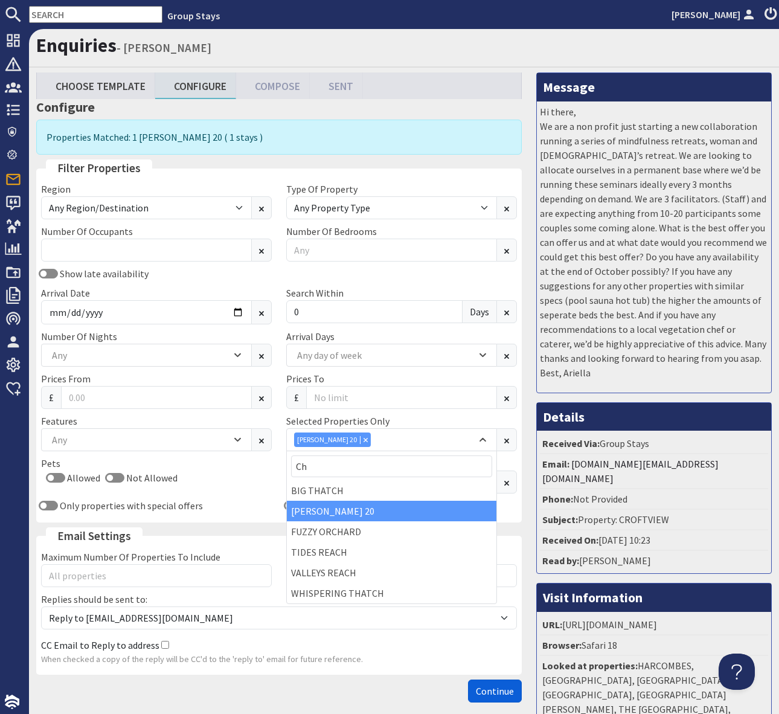
click at [489, 686] on span "Continue" at bounding box center [495, 691] width 38 height 12
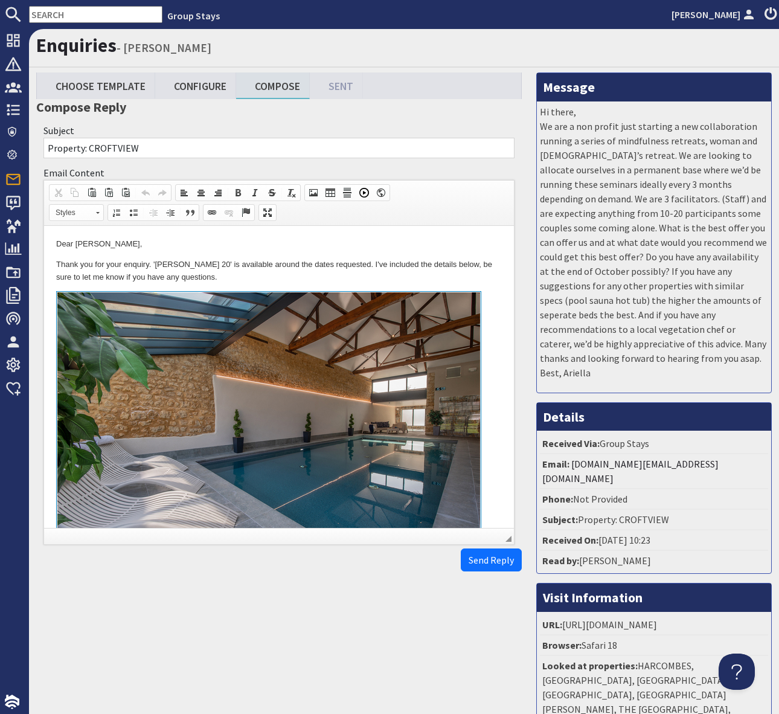
scroll to position [2, 0]
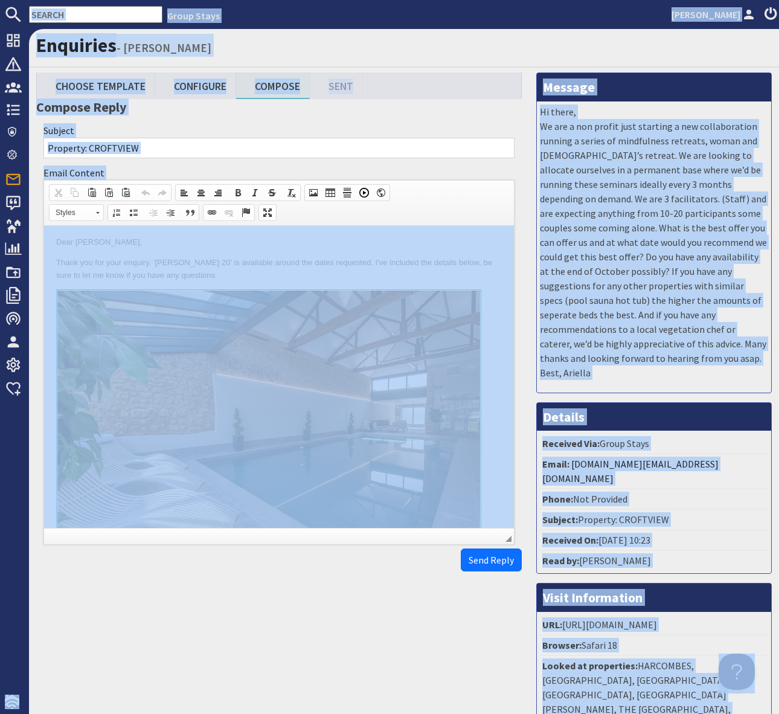
copy body "Group Stays [PERSON_NAME] Dashboard Notifications 0 Agency Dashboard Bookings 0…"
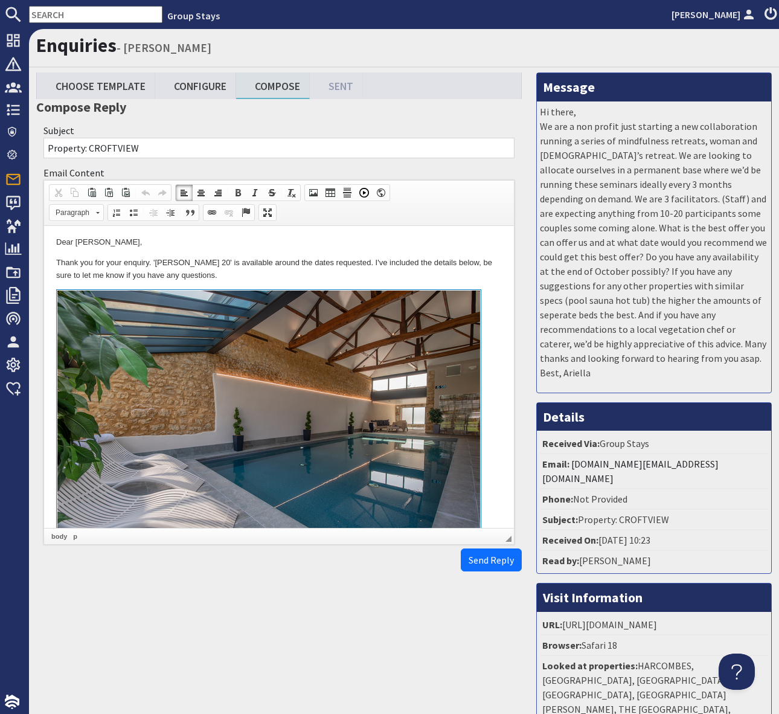
click at [296, 282] on body "Dear [PERSON_NAME], Thank you for your enquiry. '[PERSON_NAME] 20' is available…" at bounding box center [279, 499] width 446 height 526
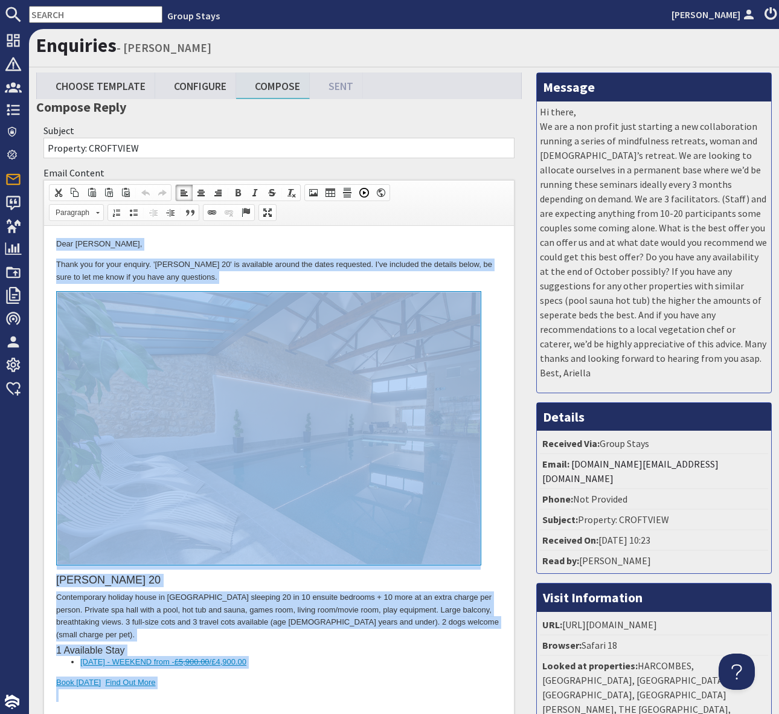
copy body "Dear [PERSON_NAME], Thank you for your enquiry. '[PERSON_NAME] 20' is available…"
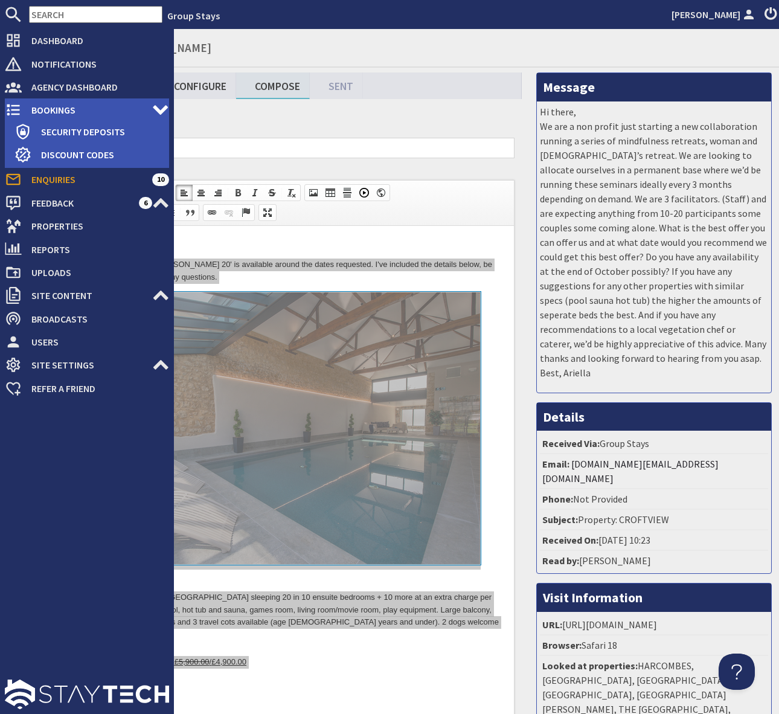
click at [75, 108] on span "Bookings" at bounding box center [87, 109] width 130 height 19
type textarea "<p>Dear [PERSON_NAME],</p> <p>Thank you for your enquiry. &#39;[PERSON_NAME] 20…"
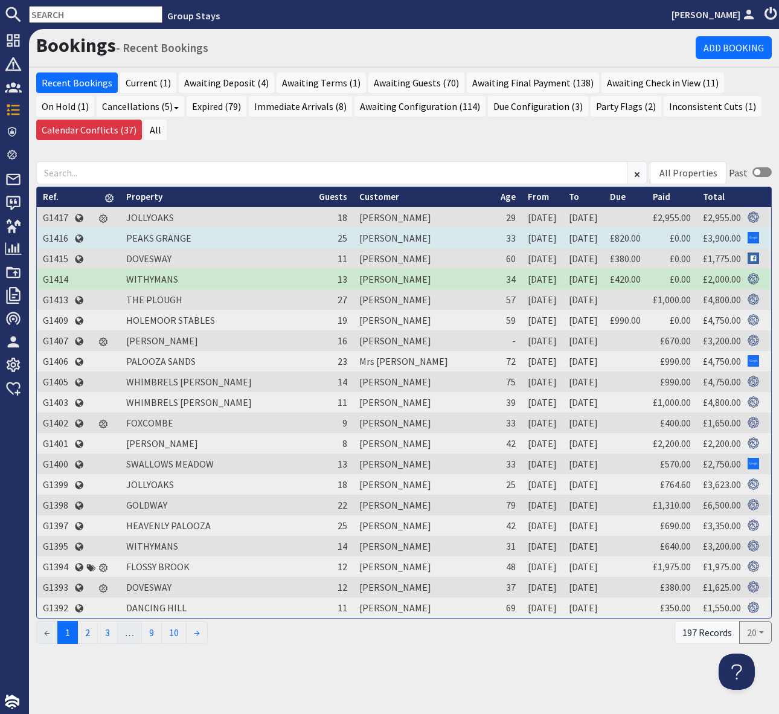
click at [56, 236] on td "G1416" at bounding box center [55, 238] width 37 height 21
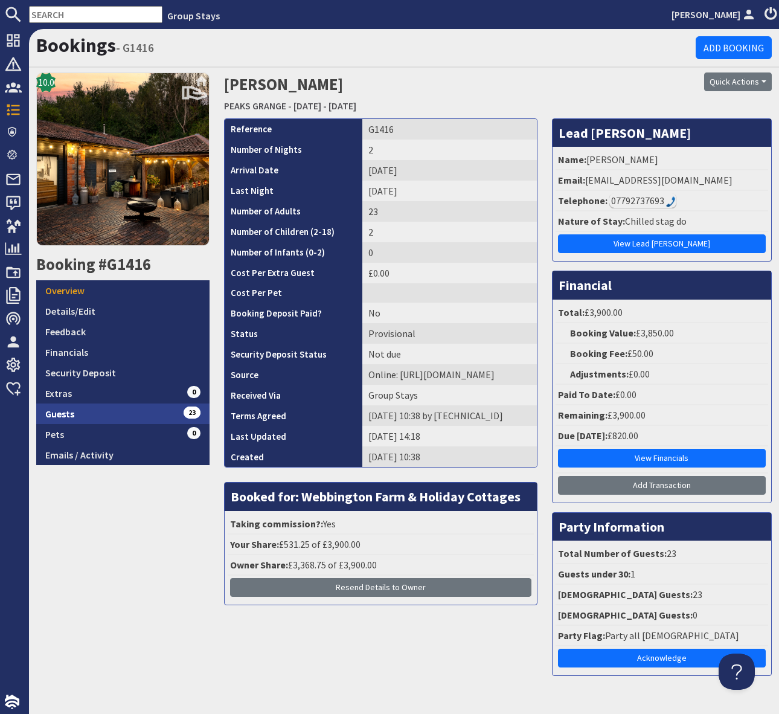
click at [134, 414] on link "Guests 23" at bounding box center [122, 414] width 173 height 21
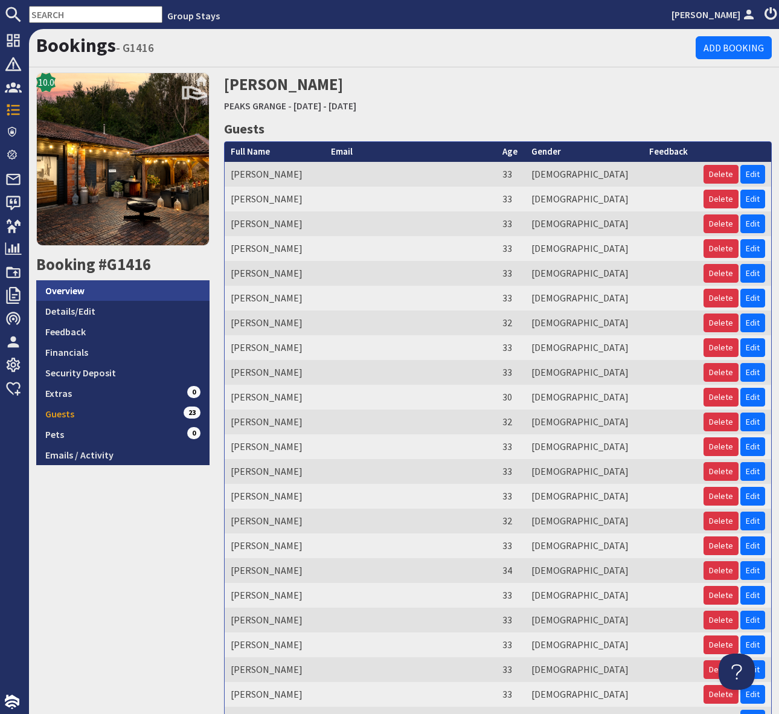
click at [108, 290] on link "Overview" at bounding box center [122, 290] width 173 height 21
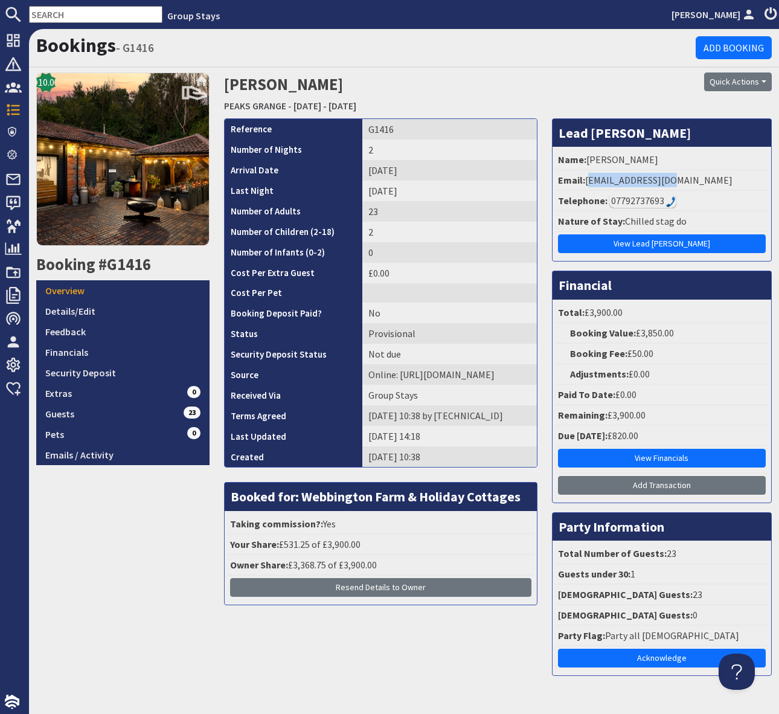
drag, startPoint x: 677, startPoint y: 178, endPoint x: 586, endPoint y: 179, distance: 91.2
click at [586, 179] on li "Email: [EMAIL_ADDRESS][DOMAIN_NAME]" at bounding box center [662, 180] width 213 height 21
copy li "[EMAIL_ADDRESS][DOMAIN_NAME]"
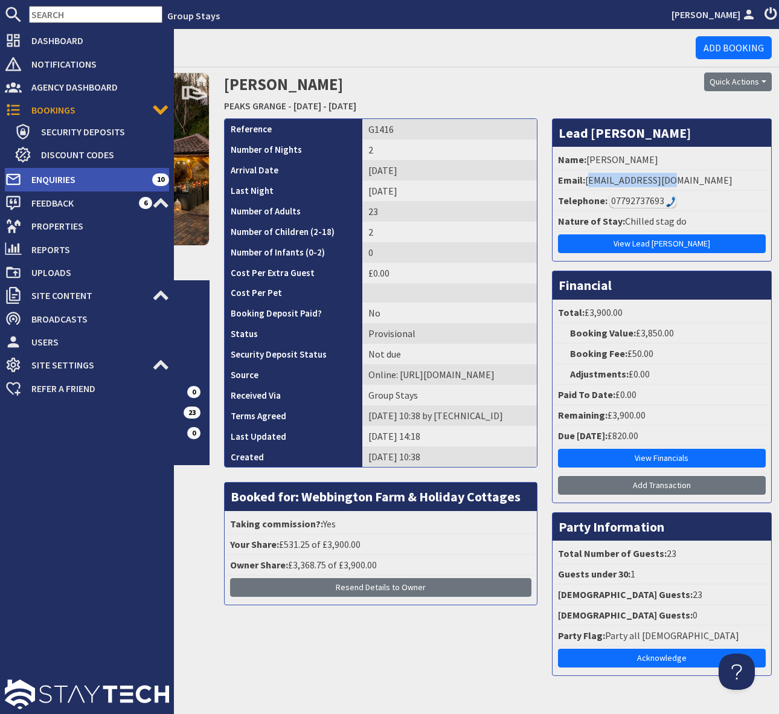
click at [108, 178] on span "Enquiries" at bounding box center [87, 179] width 130 height 19
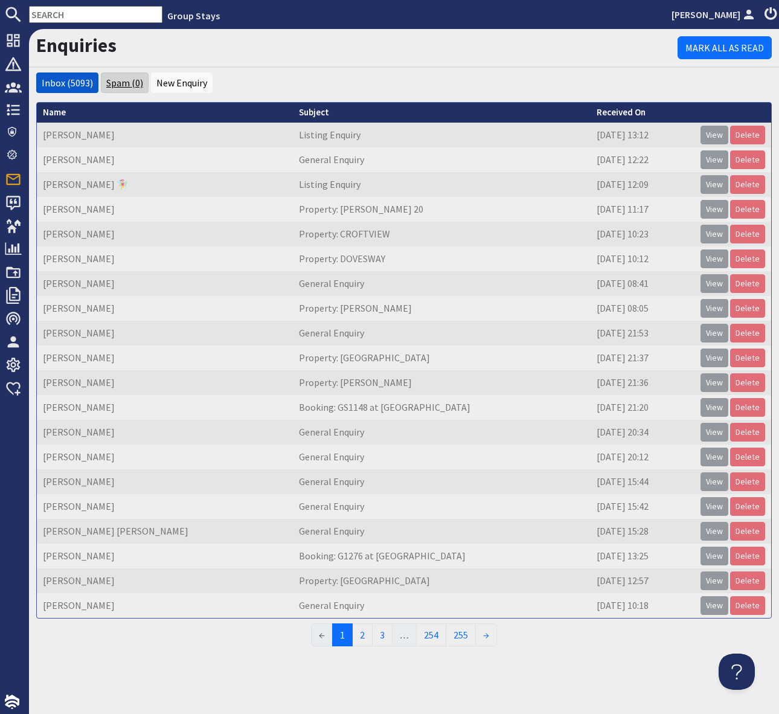
click at [124, 83] on link "Spam (0)" at bounding box center [124, 83] width 37 height 12
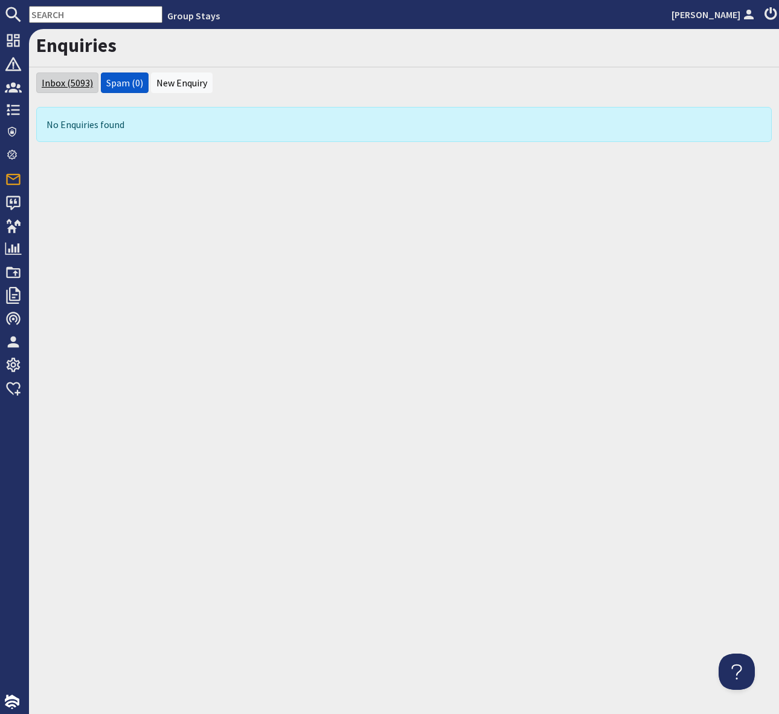
click at [75, 83] on link "Inbox (5093)" at bounding box center [67, 83] width 51 height 12
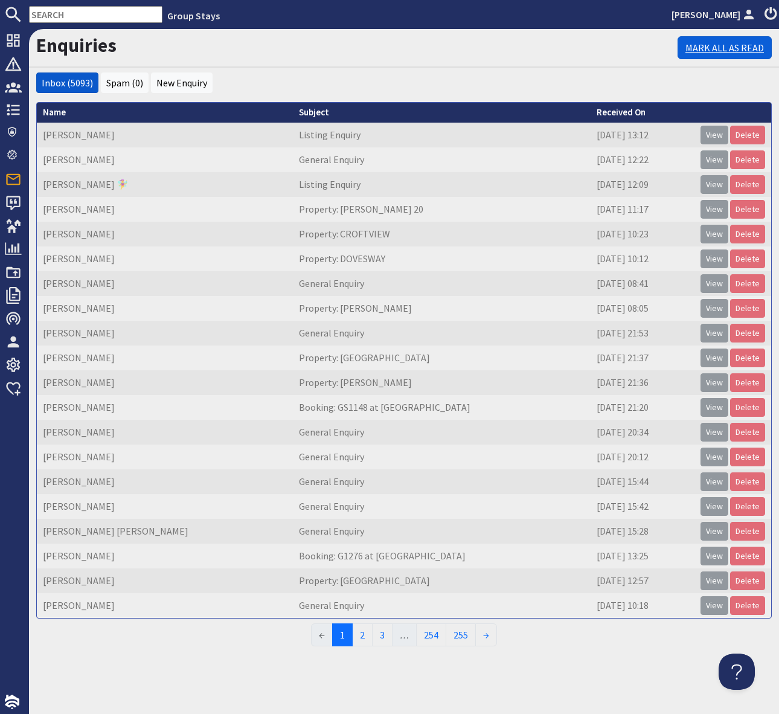
click at [711, 49] on link "Mark All As Read" at bounding box center [725, 47] width 94 height 23
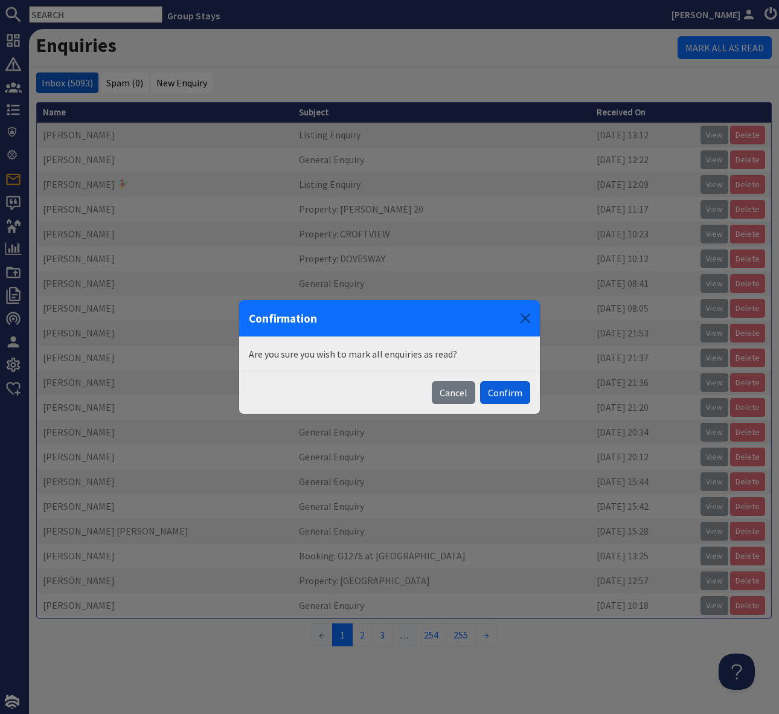
click at [501, 393] on button "Confirm" at bounding box center [505, 392] width 50 height 23
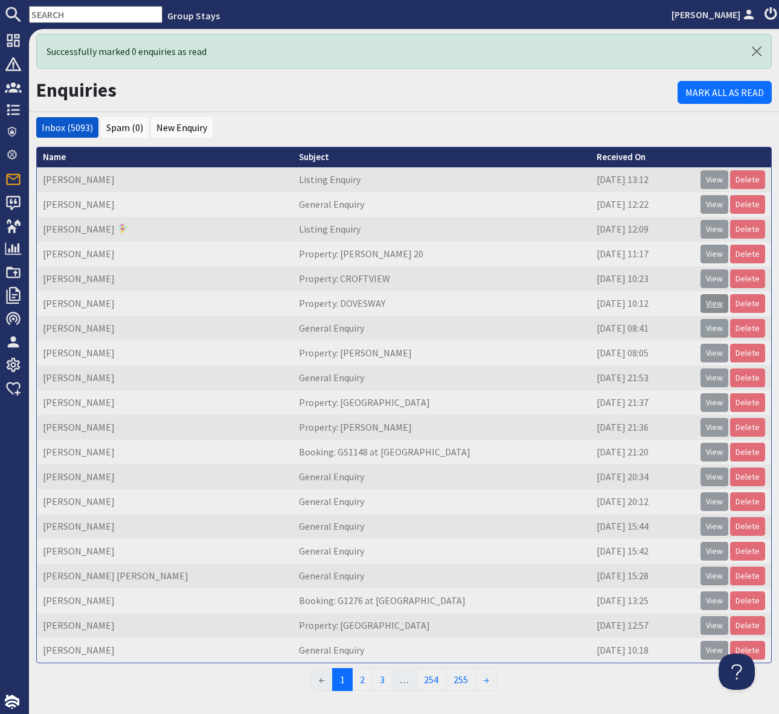
click at [712, 299] on link "View" at bounding box center [715, 303] width 28 height 19
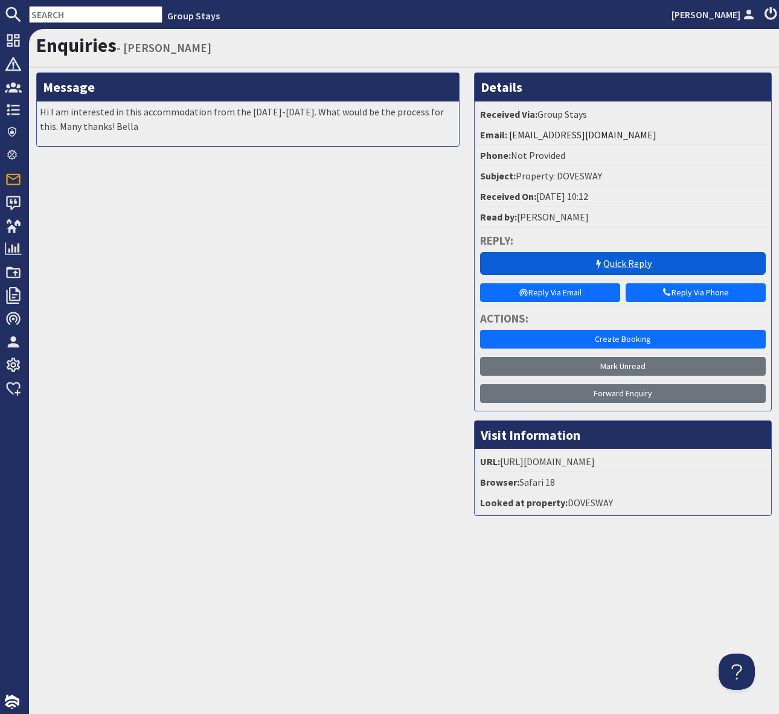
click at [627, 265] on link "Quick Reply" at bounding box center [623, 263] width 286 height 23
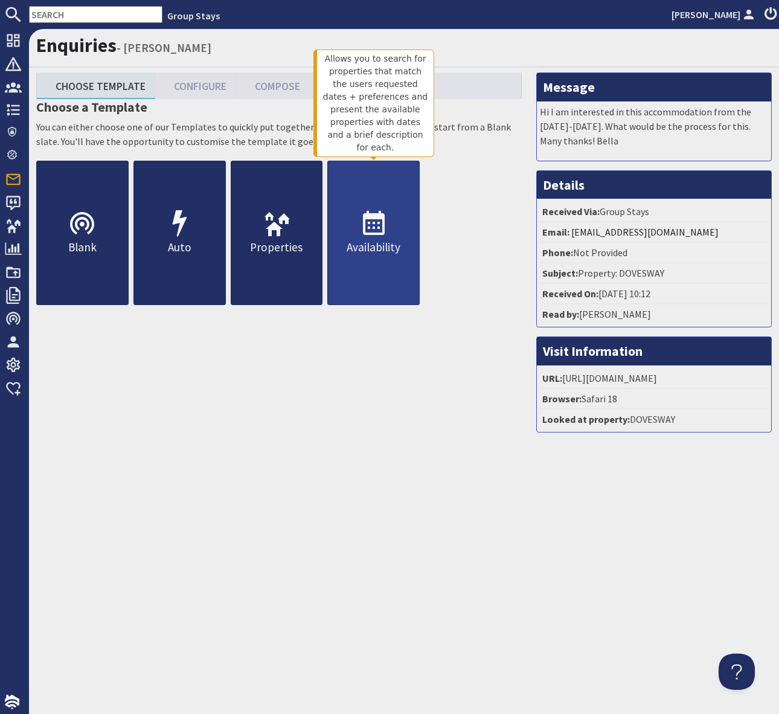
click at [377, 232] on icon at bounding box center [373, 224] width 29 height 29
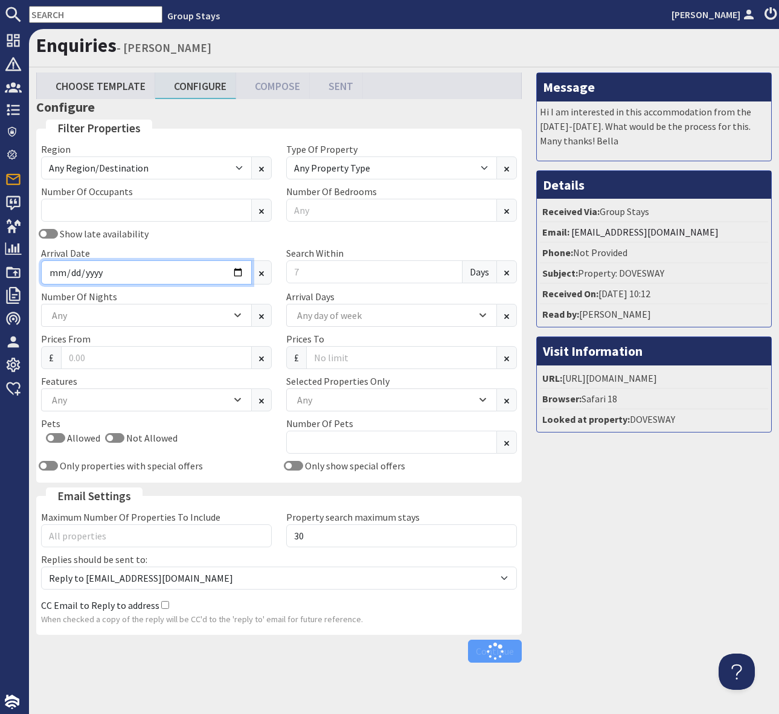
click at [237, 272] on input "Arrival Date" at bounding box center [146, 272] width 211 height 24
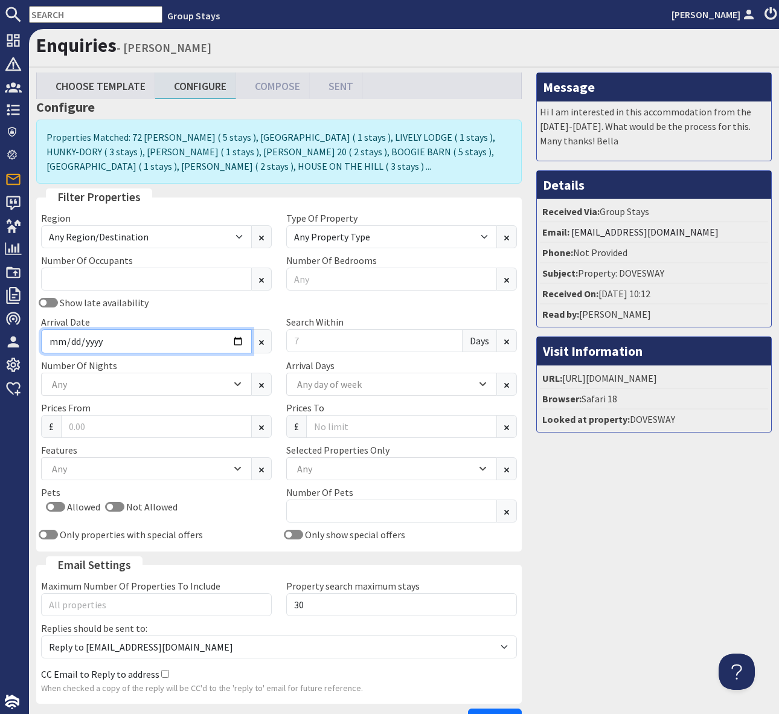
type input "[DATE]"
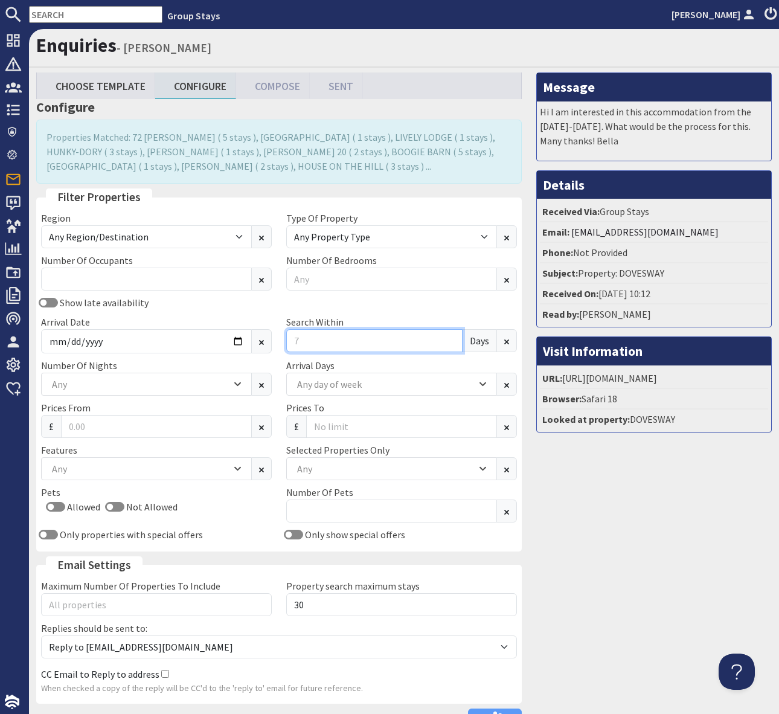
click at [314, 344] on input "Search Within" at bounding box center [374, 340] width 176 height 23
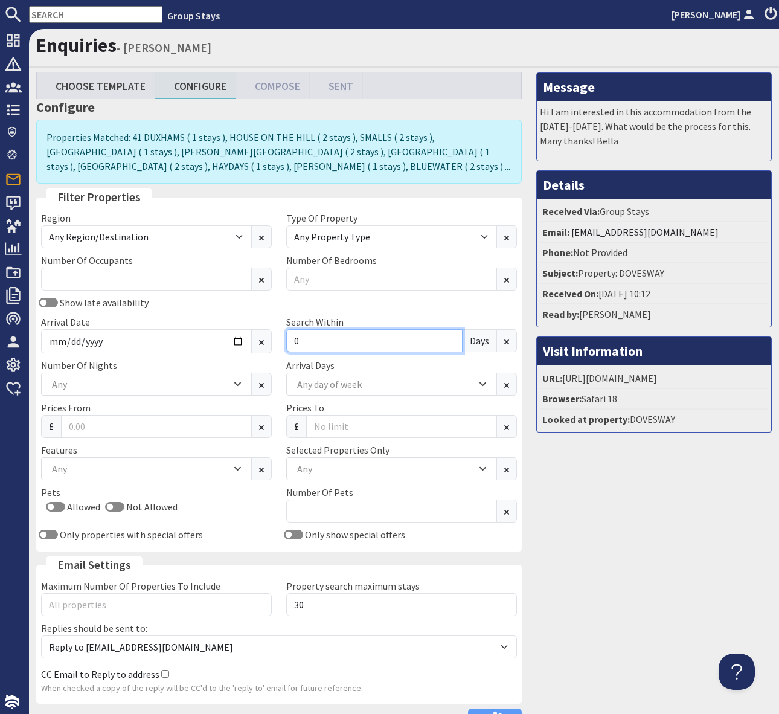
type input "0"
click at [232, 341] on input "[DATE]" at bounding box center [146, 341] width 211 height 24
type input "[DATE]"
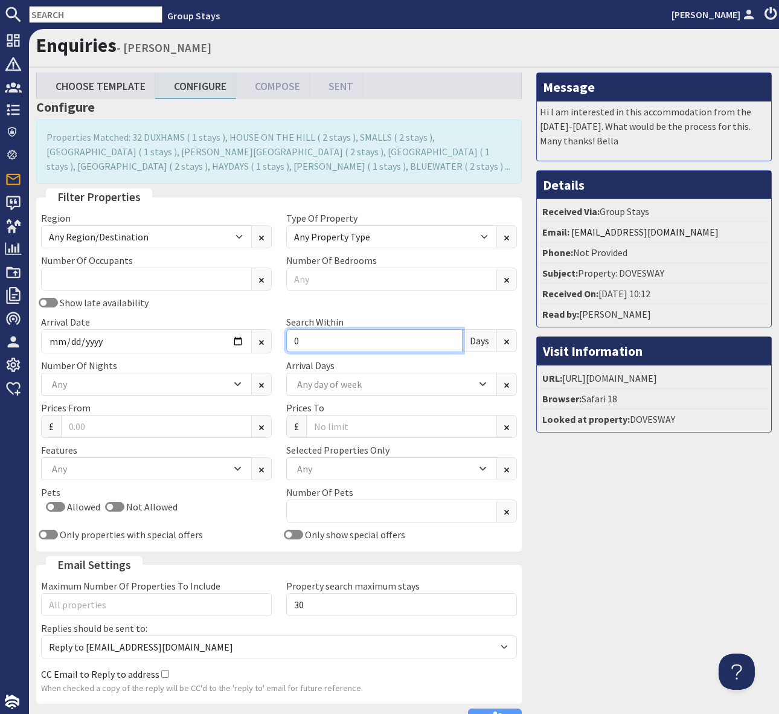
click at [309, 341] on input "0" at bounding box center [374, 340] width 176 height 23
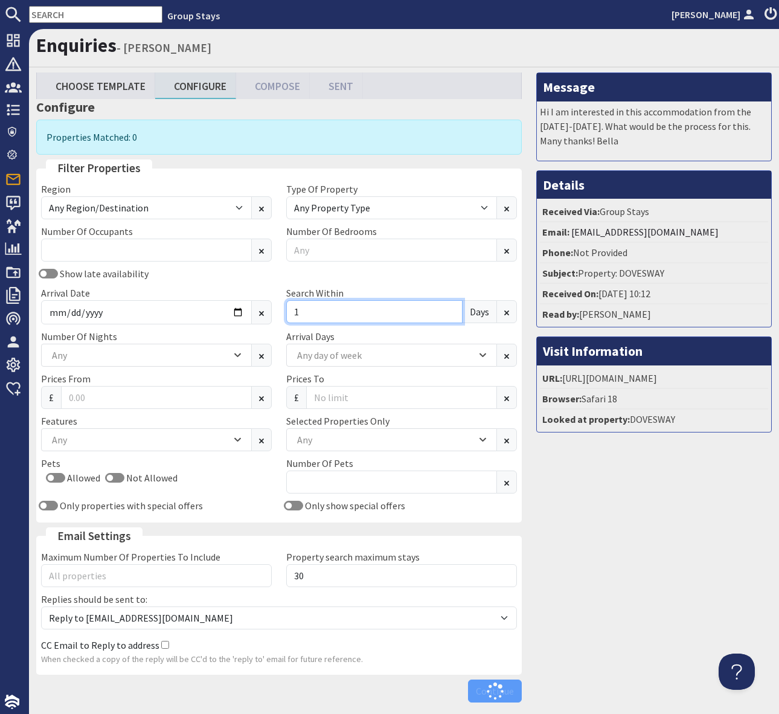
type input "1"
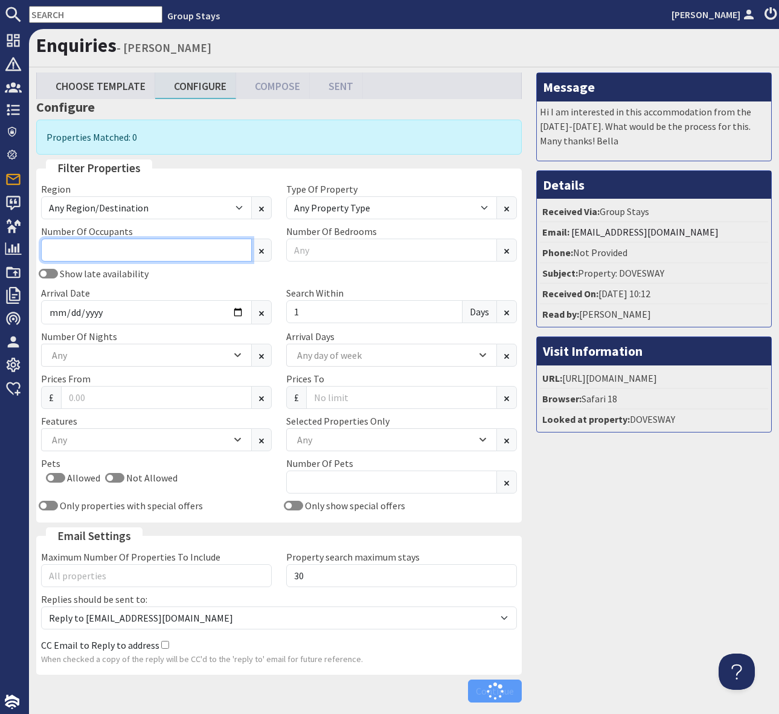
click at [125, 253] on input "Number Of Occupants" at bounding box center [146, 250] width 211 height 23
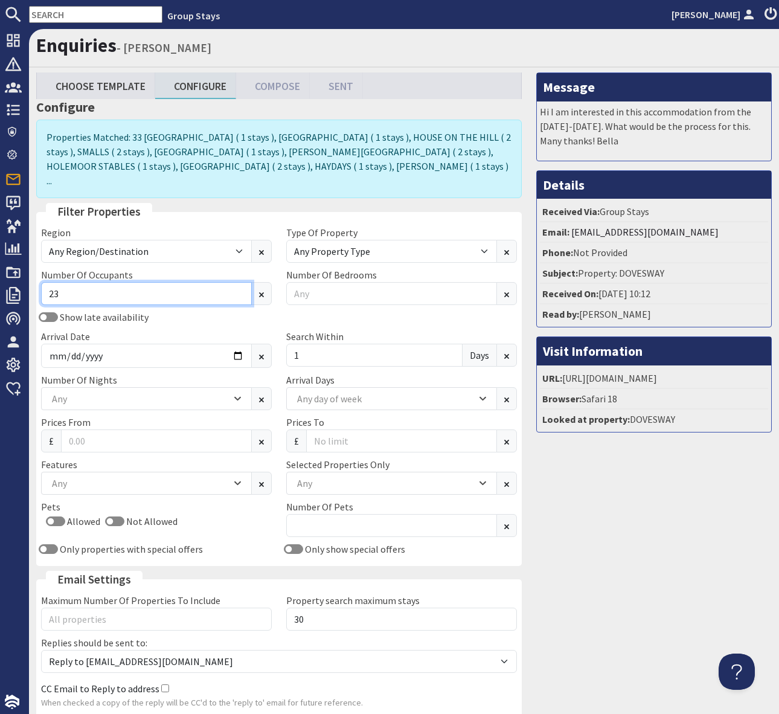
type input "23"
click at [235, 472] on div "Any" at bounding box center [146, 483] width 211 height 23
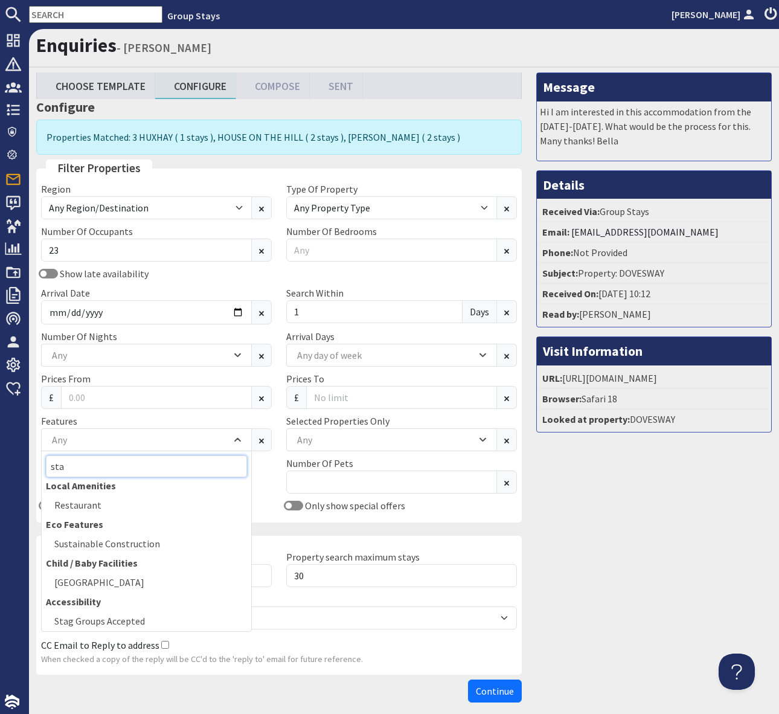
scroll to position [5, 0]
type input "sta"
click at [124, 614] on div "Stag Groups Accepted" at bounding box center [147, 620] width 210 height 18
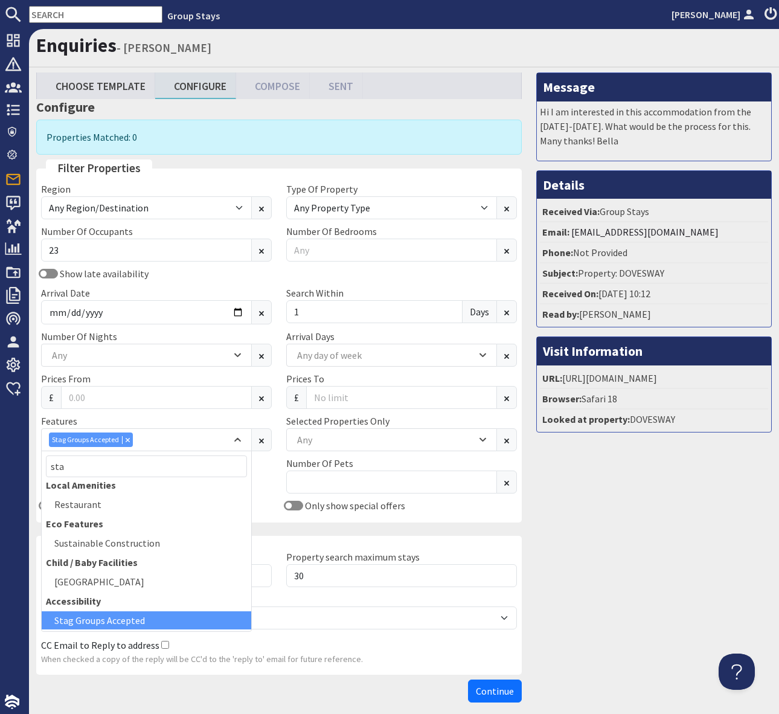
click at [631, 592] on div "Message Hi I am interested in this accommodation from the [DATE]-[DATE]. What w…" at bounding box center [654, 389] width 250 height 635
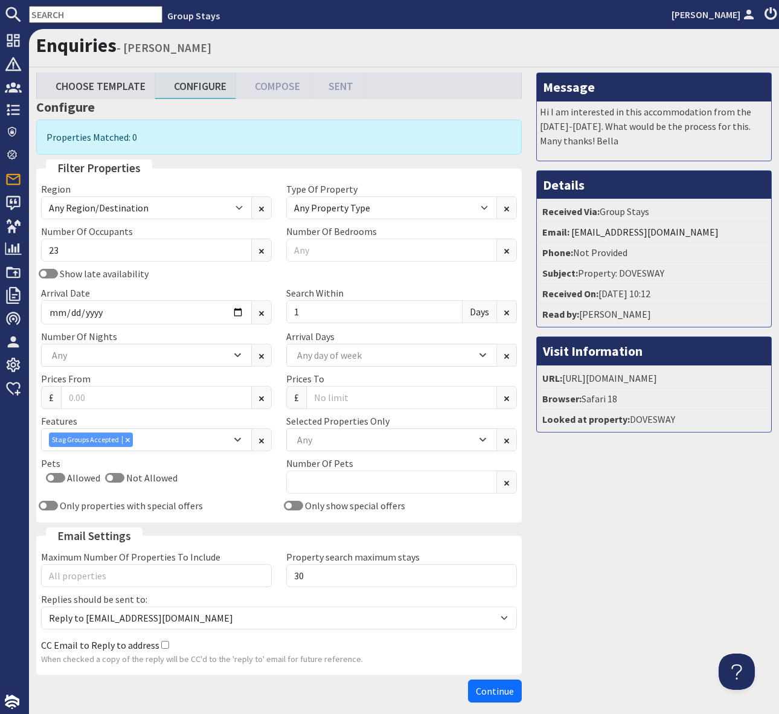
drag, startPoint x: 615, startPoint y: 610, endPoint x: 767, endPoint y: 509, distance: 182.6
click at [616, 605] on div "Message Hi I am interested in this accommodation from the [DATE]-[DATE]. What w…" at bounding box center [654, 389] width 250 height 635
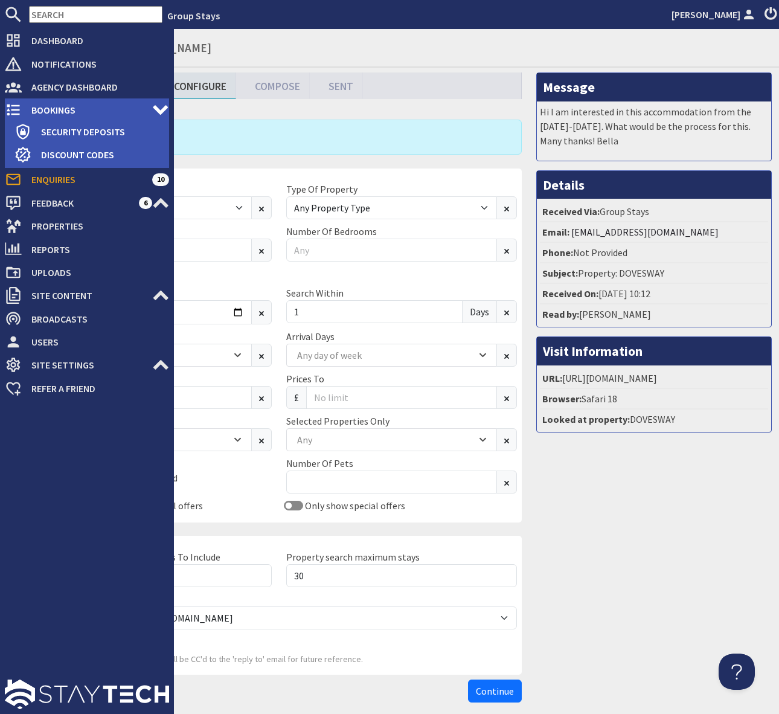
click at [101, 107] on span "Bookings" at bounding box center [87, 109] width 130 height 19
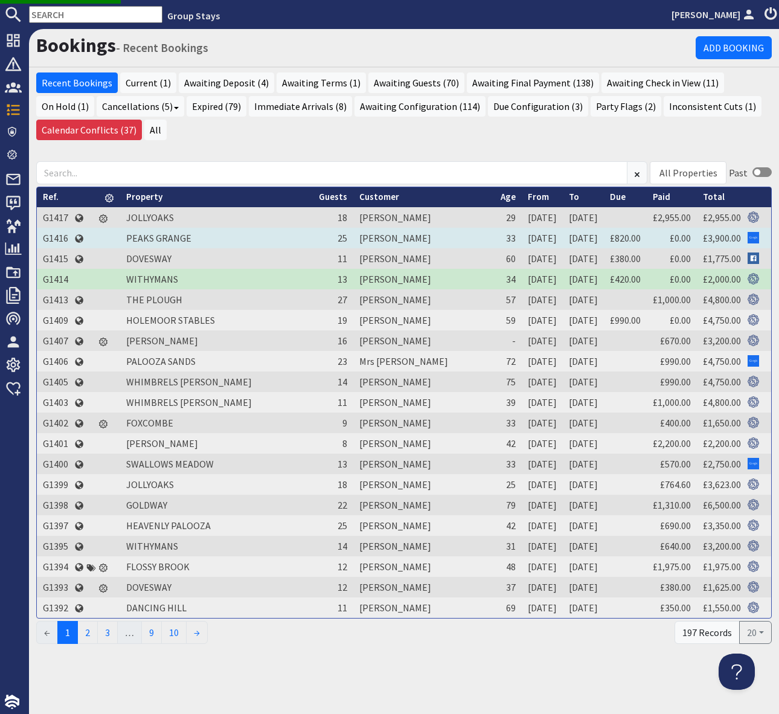
click at [59, 237] on td "G1416" at bounding box center [55, 238] width 37 height 21
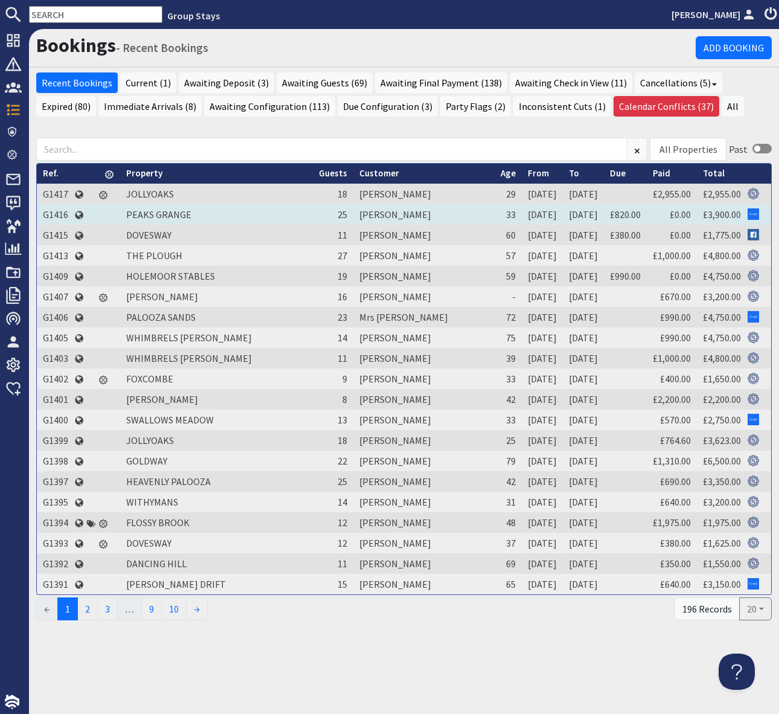
click at [51, 211] on td "G1416" at bounding box center [55, 214] width 37 height 21
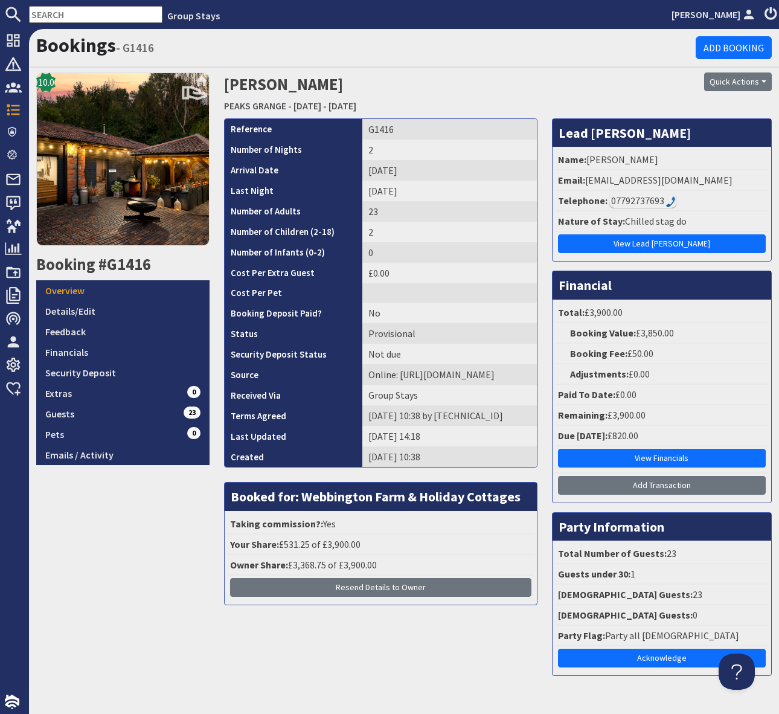
click at [672, 86] on div "Quick Actions Send Booking Update Rebook Cancel Booking Print" at bounding box center [685, 81] width 173 height 19
click at [767, 81] on button "Quick Actions" at bounding box center [738, 81] width 68 height 19
click at [721, 144] on link "Cancel Booking" at bounding box center [717, 146] width 108 height 19
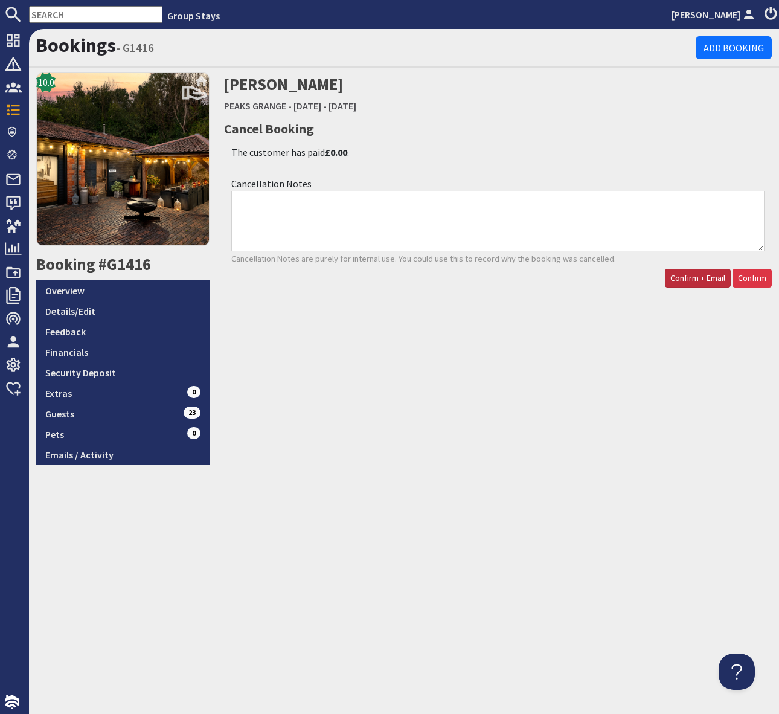
click at [694, 281] on span "Confirm + Email" at bounding box center [698, 277] width 55 height 11
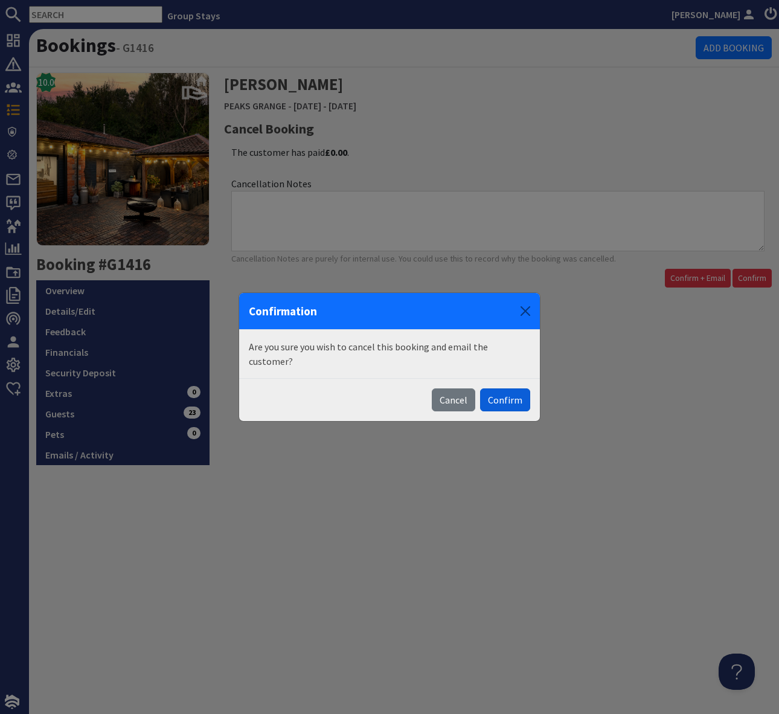
click at [500, 400] on button "Confirm" at bounding box center [505, 399] width 50 height 23
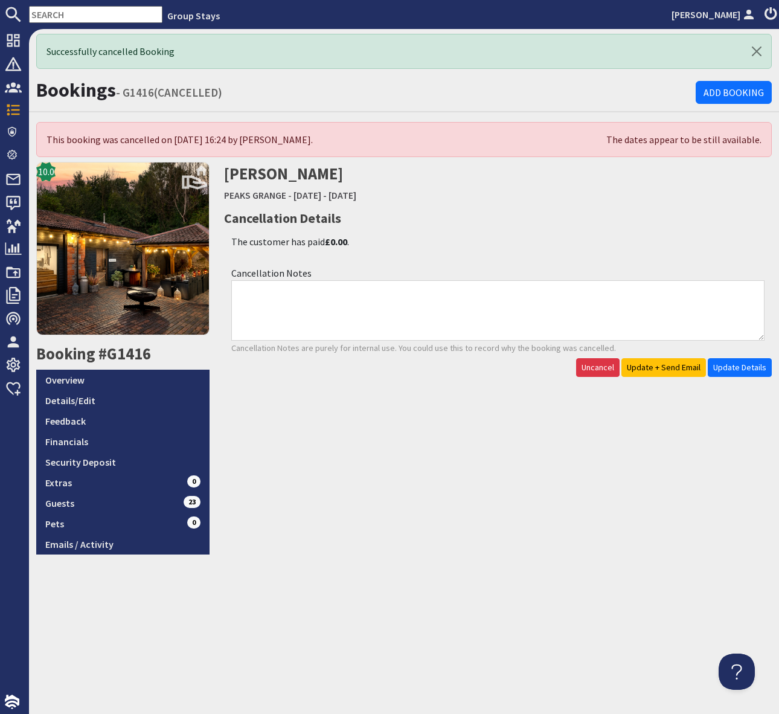
click at [489, 414] on div "[PERSON_NAME] [GEOGRAPHIC_DATA] - [DATE] - [DATE] Cancellation Details The cust…" at bounding box center [498, 358] width 563 height 392
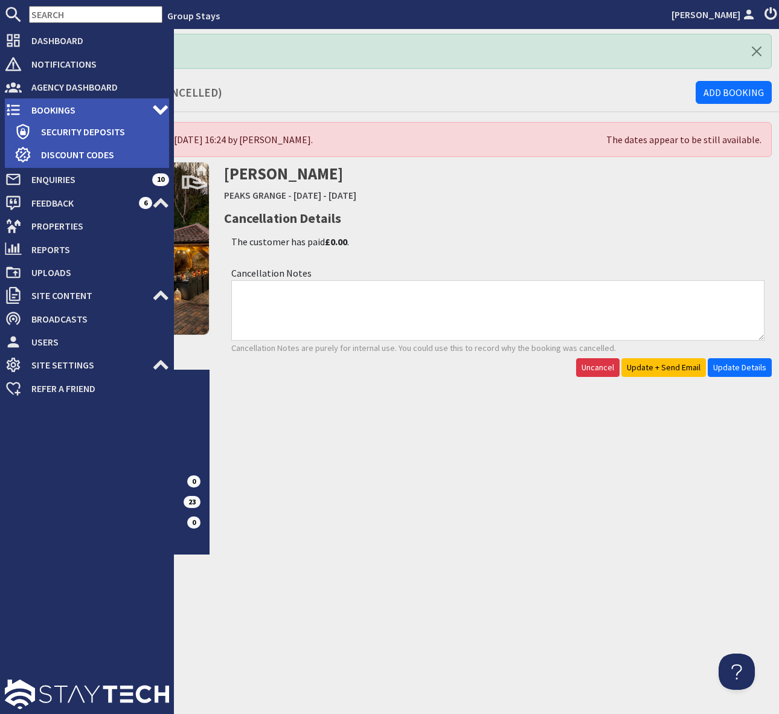
click at [16, 115] on use at bounding box center [13, 110] width 13 height 11
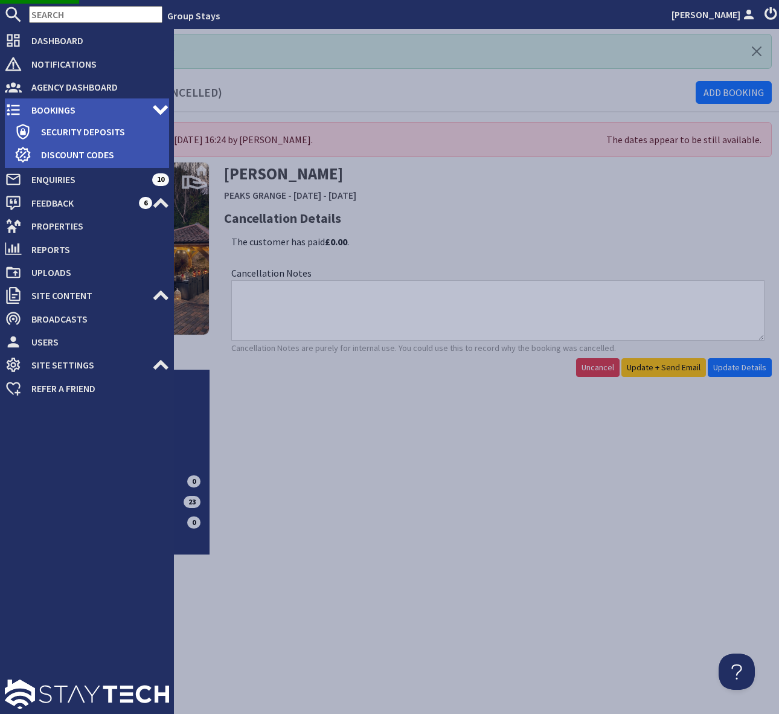
drag, startPoint x: 45, startPoint y: 100, endPoint x: 47, endPoint y: 106, distance: 6.3
click at [45, 100] on span "Bookings" at bounding box center [87, 109] width 130 height 19
click at [48, 107] on span "Bookings" at bounding box center [87, 109] width 130 height 19
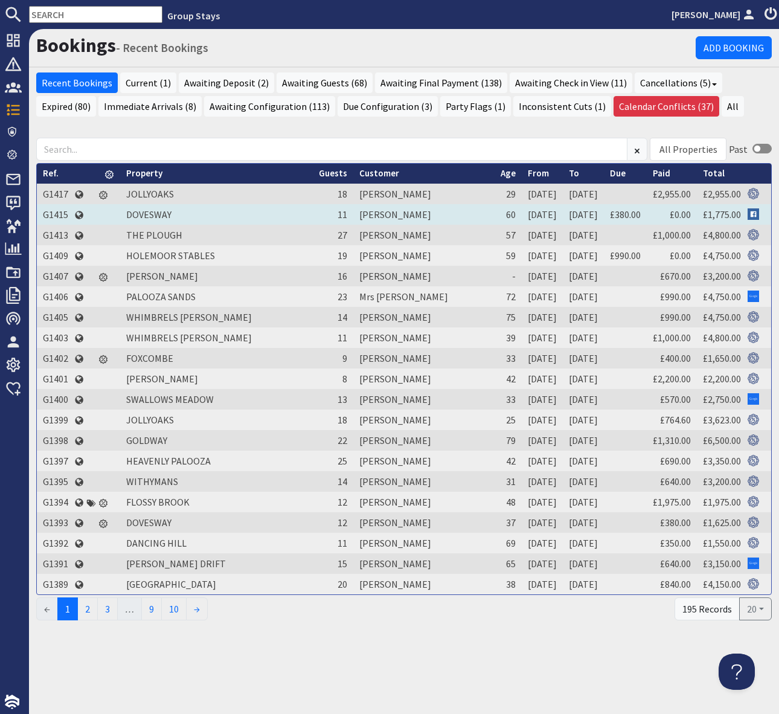
click at [57, 210] on td "G1415" at bounding box center [55, 214] width 37 height 21
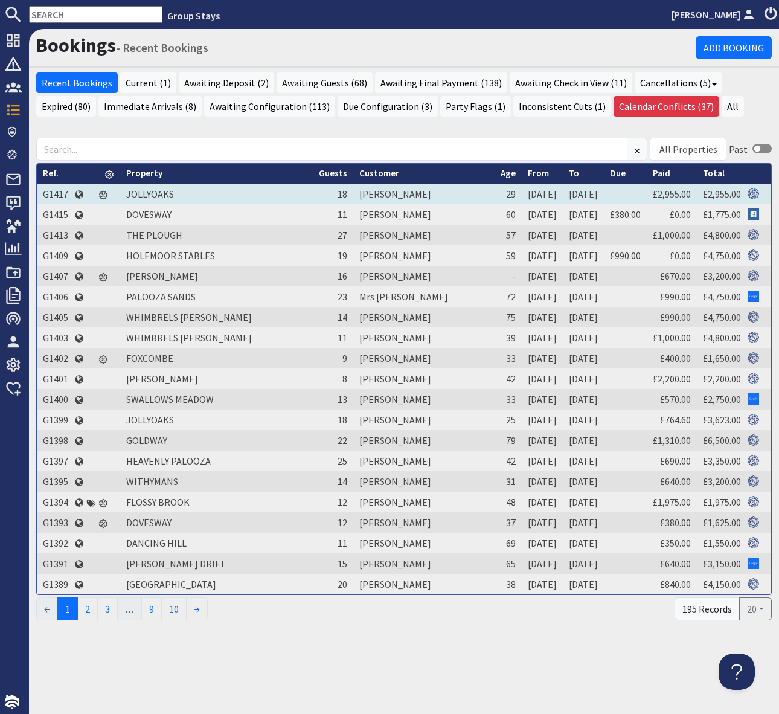
click at [47, 196] on td "G1417" at bounding box center [55, 194] width 37 height 21
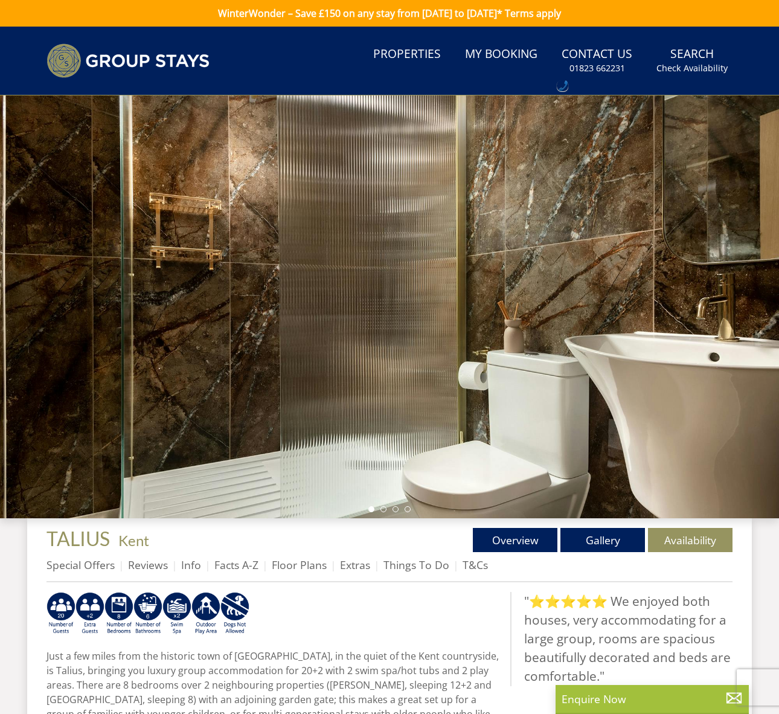
click at [305, 616] on p at bounding box center [274, 615] width 454 height 47
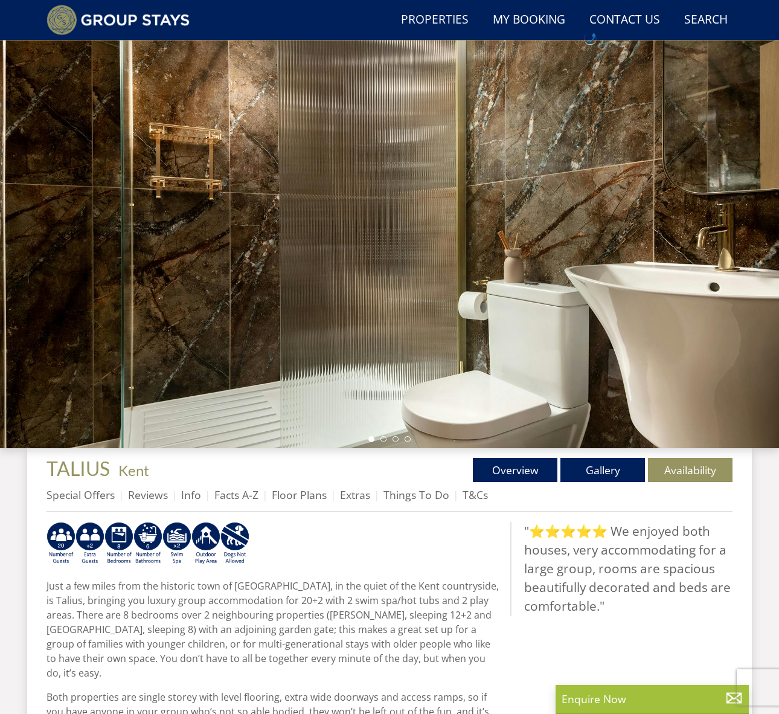
scroll to position [42, 0]
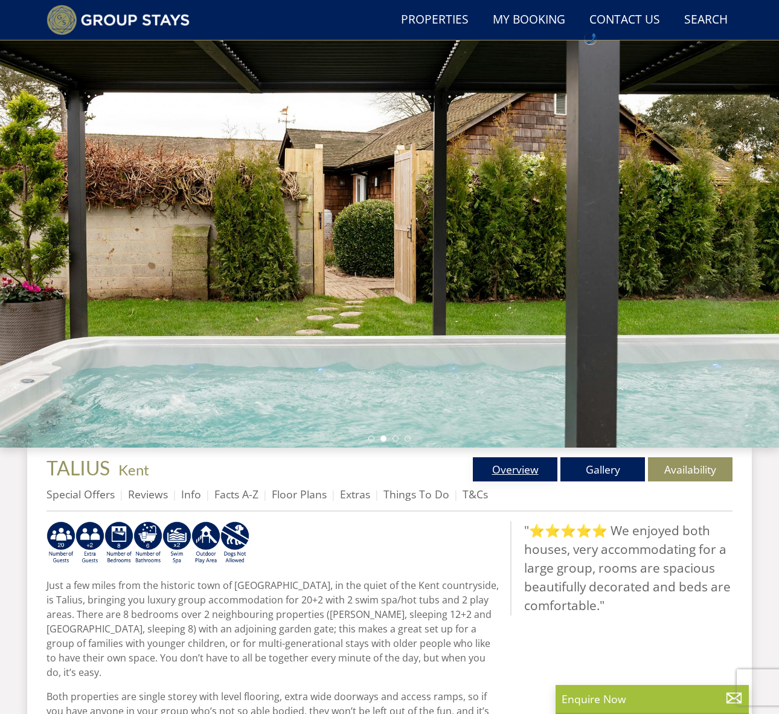
click at [510, 465] on link "Overview" at bounding box center [515, 469] width 85 height 24
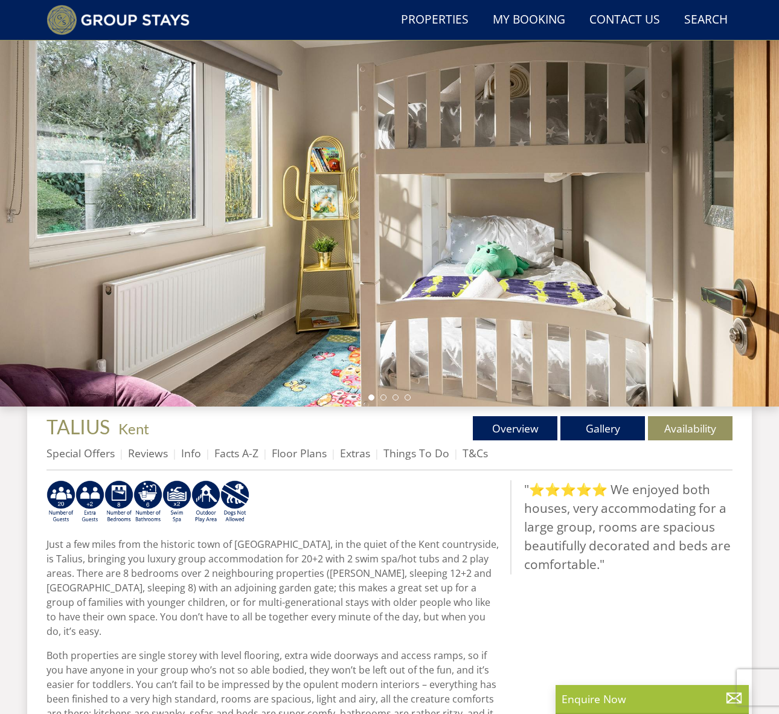
scroll to position [88, 0]
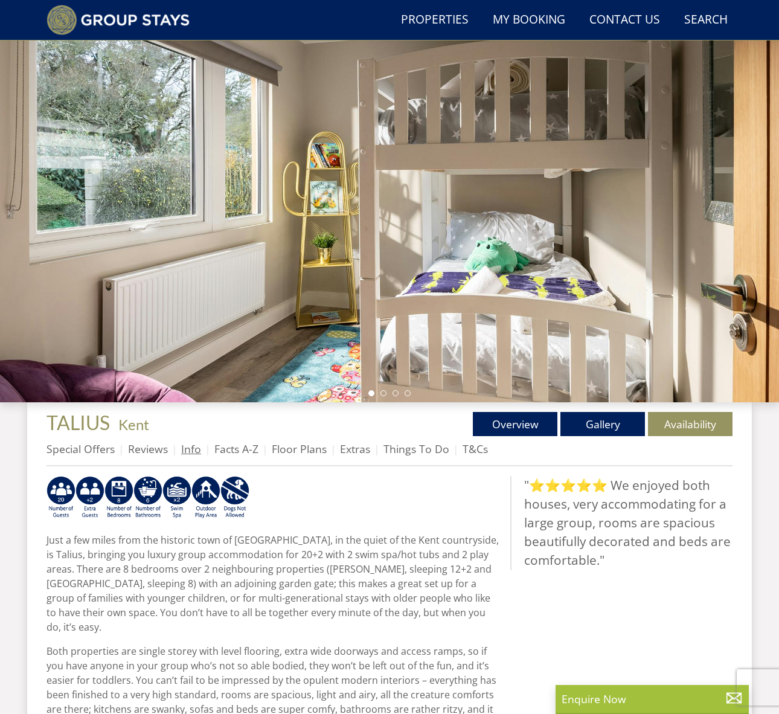
click at [188, 449] on link "Info" at bounding box center [191, 449] width 20 height 14
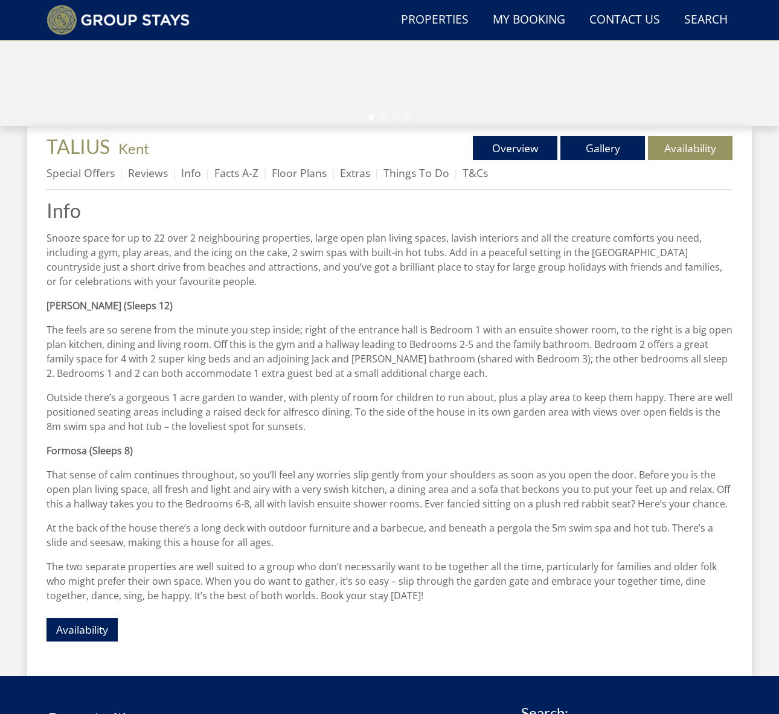
scroll to position [360, 0]
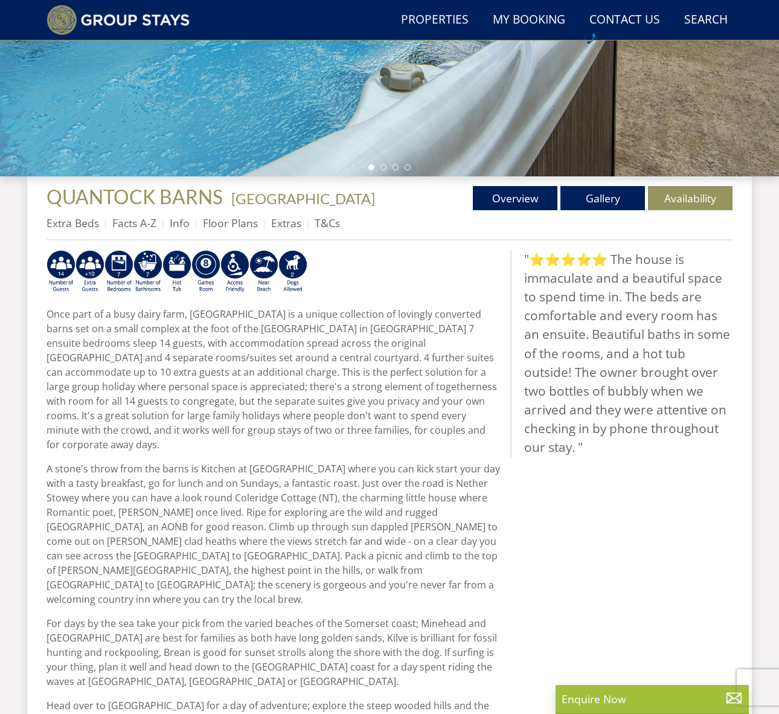
scroll to position [343, 0]
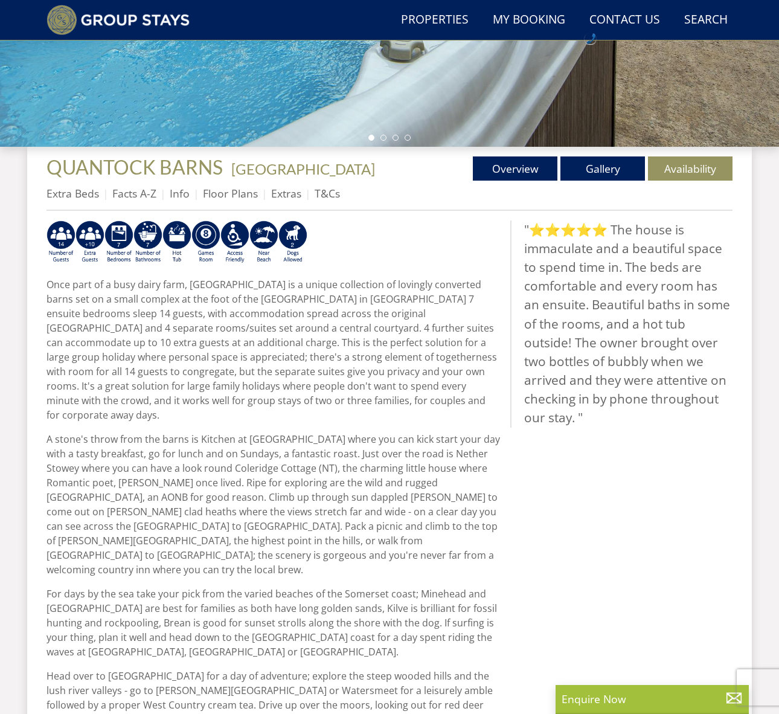
drag, startPoint x: 289, startPoint y: 191, endPoint x: 300, endPoint y: 216, distance: 26.5
click at [289, 191] on link "Extras" at bounding box center [286, 193] width 30 height 14
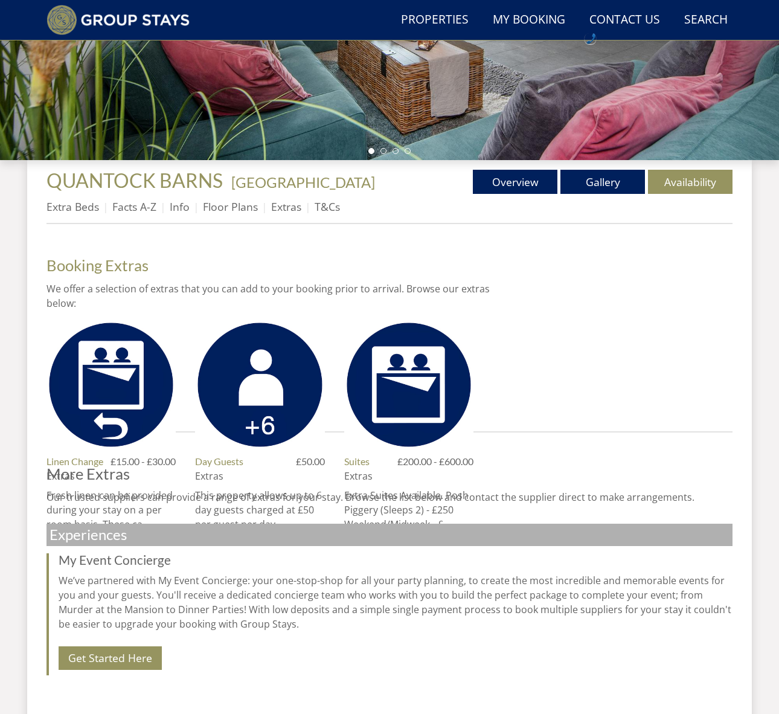
scroll to position [399, 0]
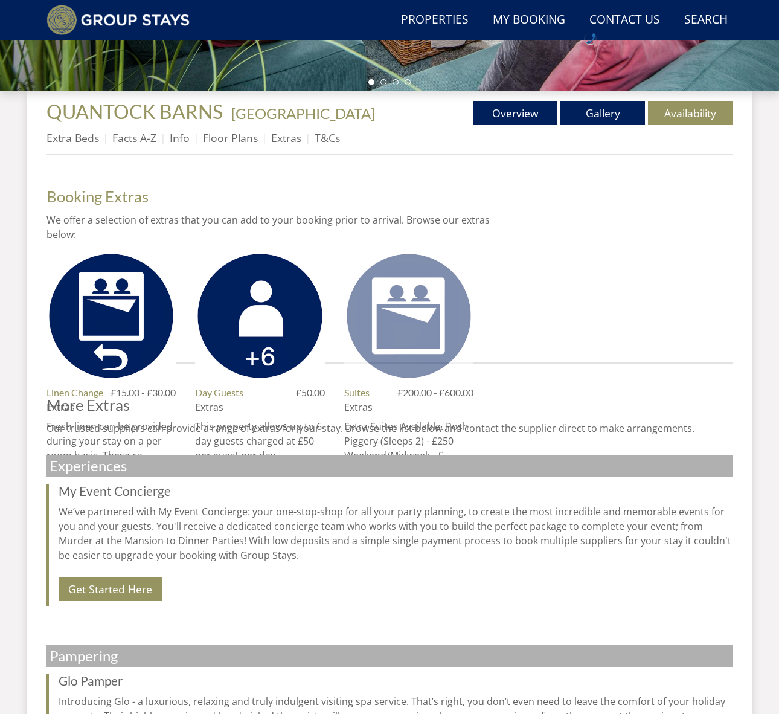
click at [454, 329] on img at bounding box center [408, 315] width 129 height 129
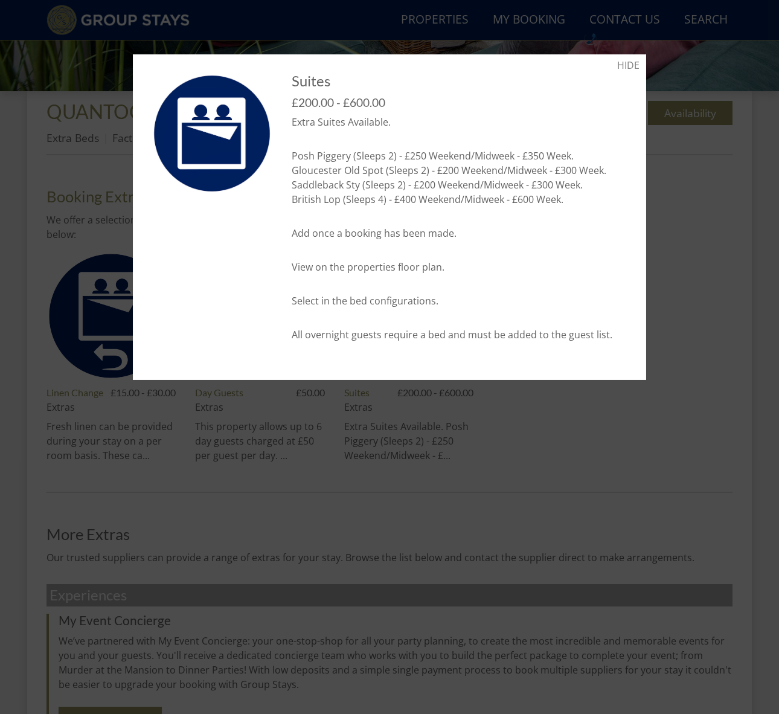
click at [487, 484] on div at bounding box center [389, 357] width 779 height 714
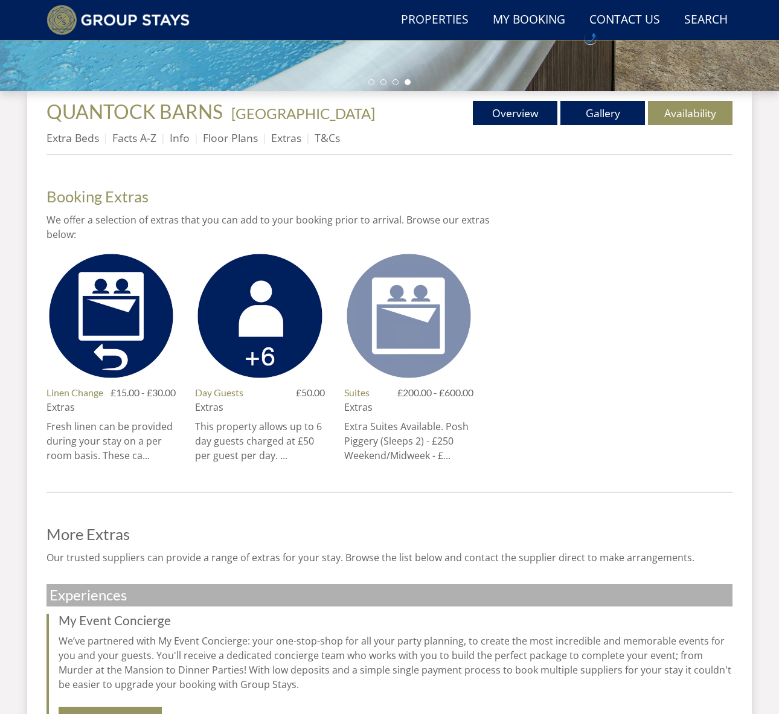
click at [426, 296] on img at bounding box center [408, 315] width 129 height 129
click at [426, 0] on div at bounding box center [389, 0] width 779 height 0
click at [426, 302] on img at bounding box center [408, 315] width 129 height 129
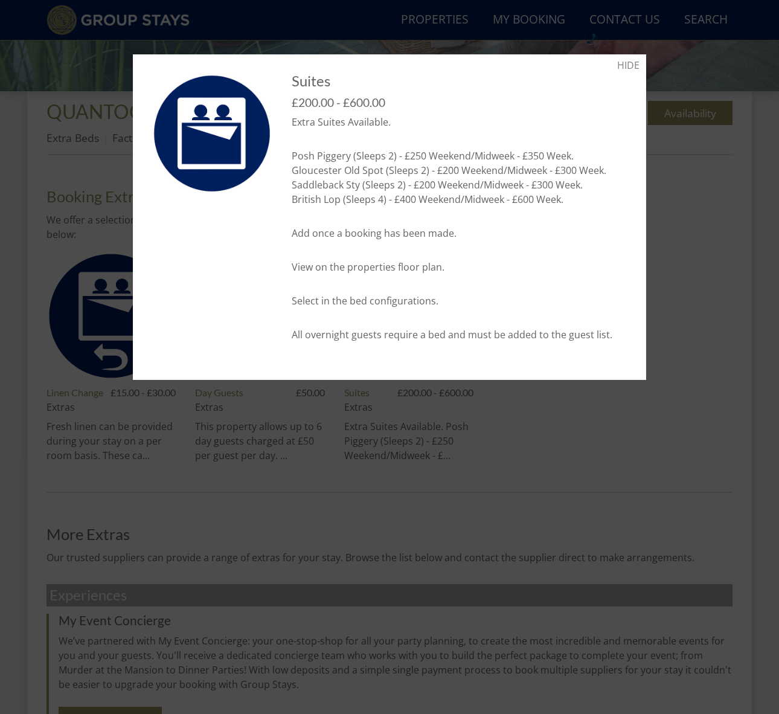
click at [419, 411] on div at bounding box center [389, 357] width 779 height 714
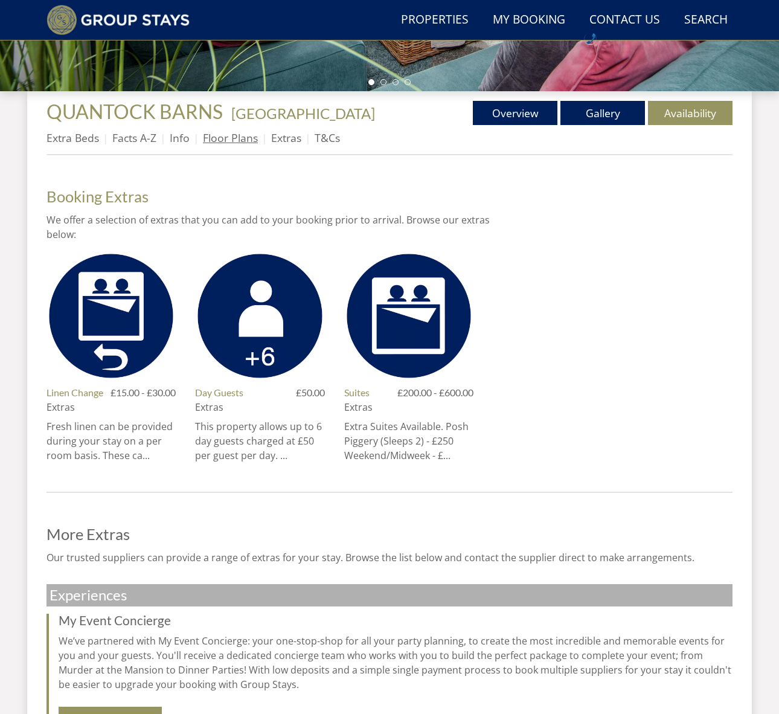
click at [235, 142] on link "Floor Plans" at bounding box center [230, 137] width 55 height 14
